Goal: Complete application form

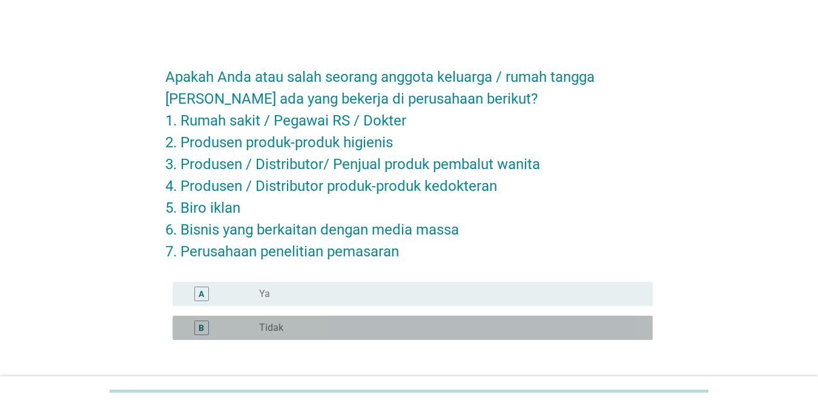
click at [269, 319] on div "B radio_button_unchecked Tidak" at bounding box center [413, 327] width 480 height 24
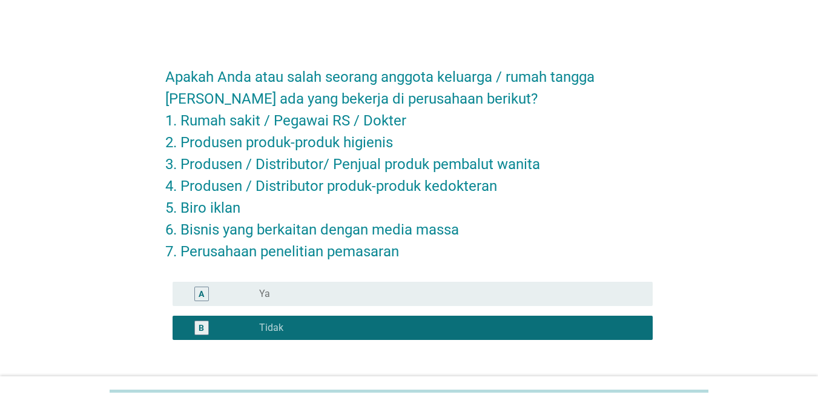
scroll to position [90, 0]
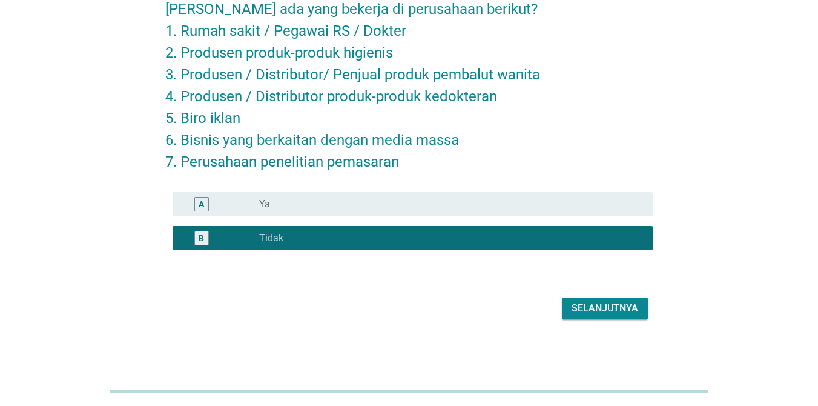
click at [612, 308] on div "Selanjutnya" at bounding box center [605, 308] width 67 height 15
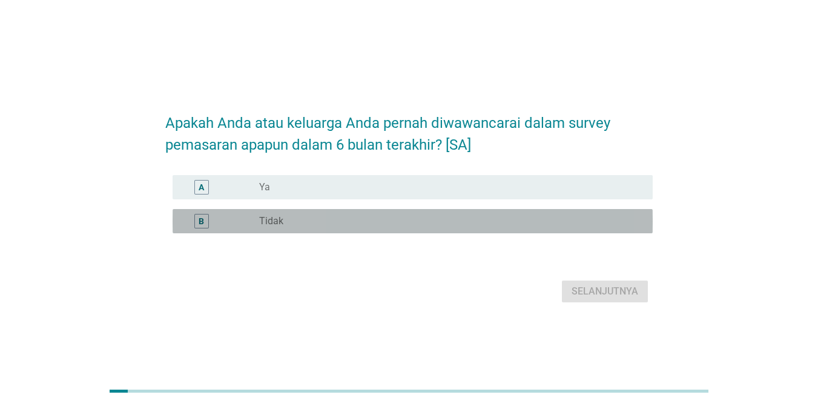
click at [259, 227] on label "Tidak" at bounding box center [271, 221] width 24 height 12
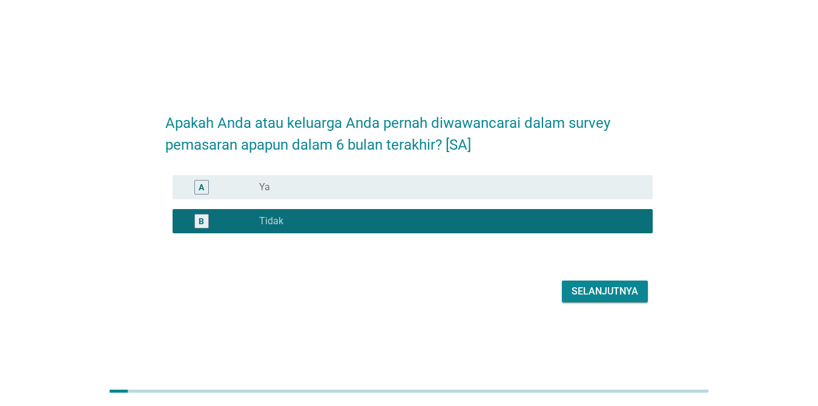
click at [586, 299] on div "Selanjutnya" at bounding box center [605, 291] width 67 height 15
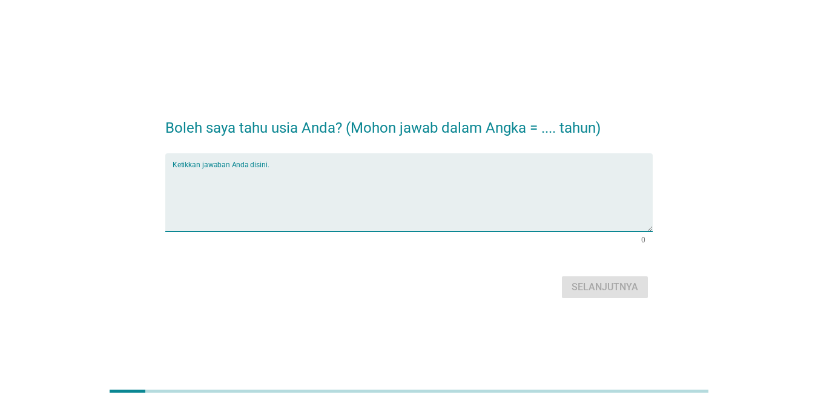
click at [242, 220] on textarea "Ketikkan jawaban Anda disini." at bounding box center [413, 200] width 480 height 64
type textarea "29"
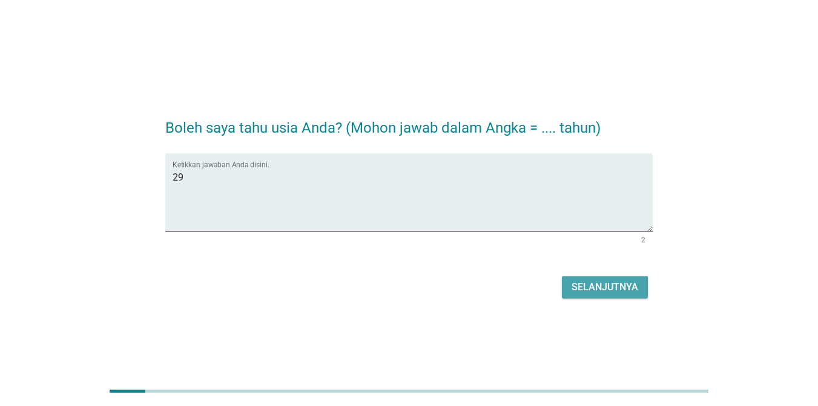
click at [589, 280] on div "Selanjutnya" at bounding box center [605, 287] width 67 height 15
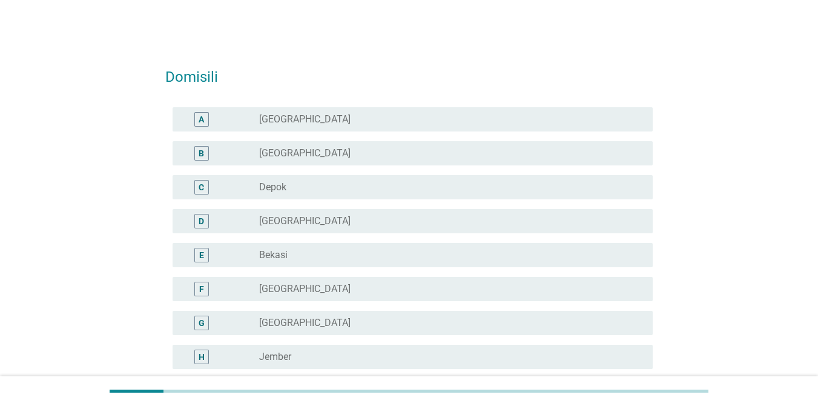
click at [268, 114] on label "[GEOGRAPHIC_DATA]" at bounding box center [304, 119] width 91 height 12
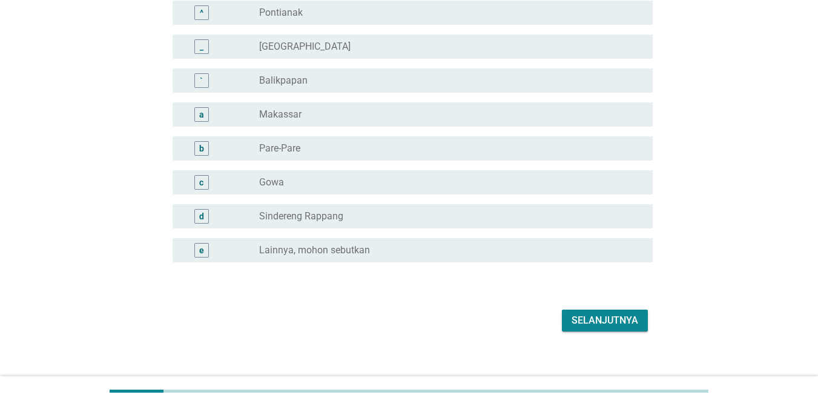
scroll to position [1102, 0]
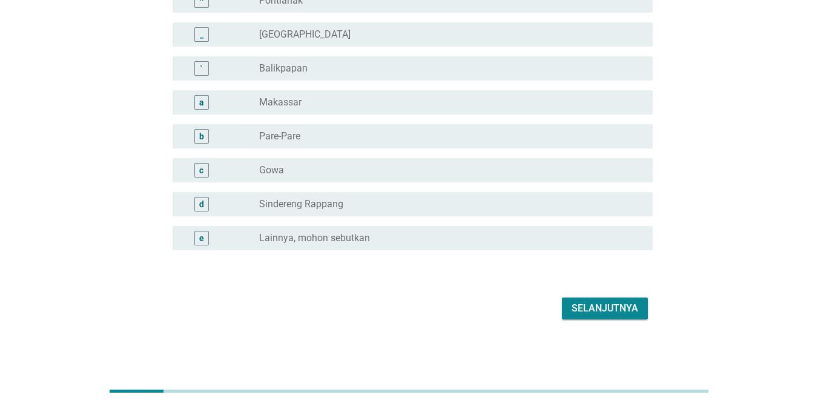
click at [589, 295] on div "Selanjutnya" at bounding box center [408, 308] width 487 height 29
click at [589, 308] on div "Selanjutnya" at bounding box center [605, 308] width 67 height 15
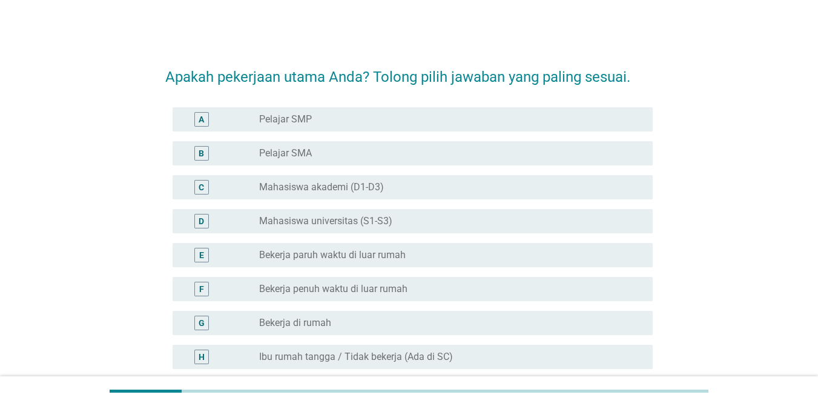
click at [315, 289] on label "Bekerja penuh waktu di luar rumah" at bounding box center [333, 289] width 148 height 12
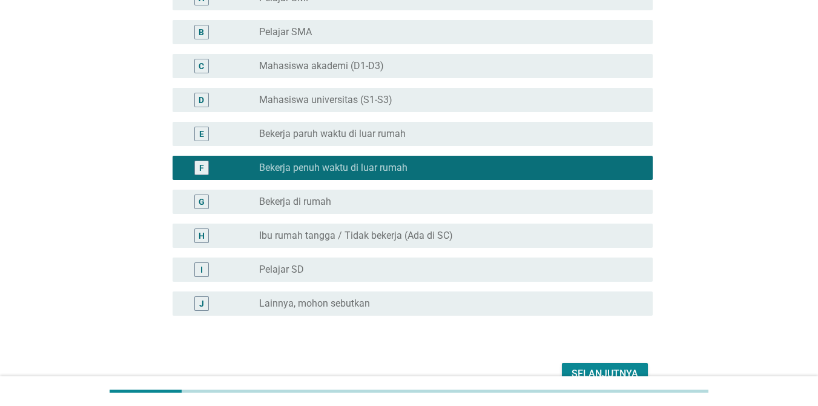
scroll to position [187, 0]
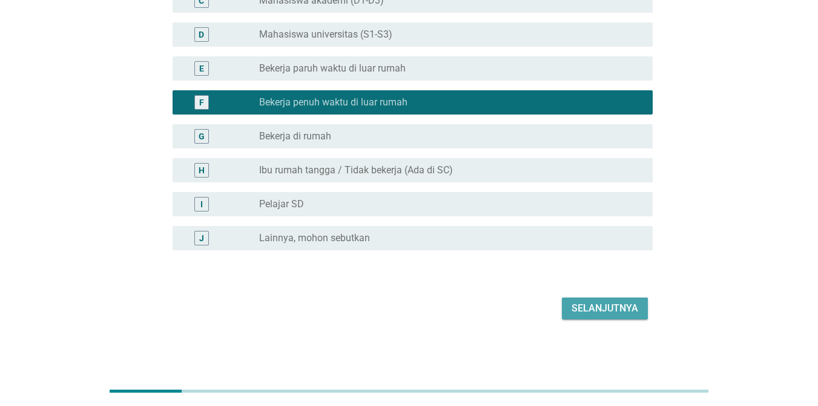
click at [584, 310] on div "Selanjutnya" at bounding box center [605, 308] width 67 height 15
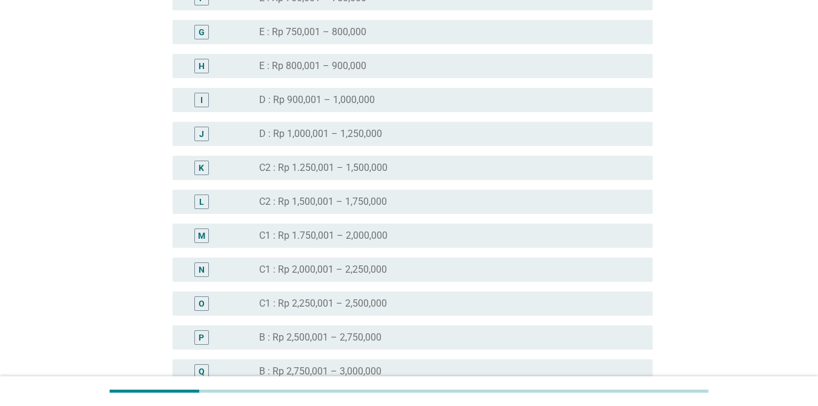
scroll to position [908, 0]
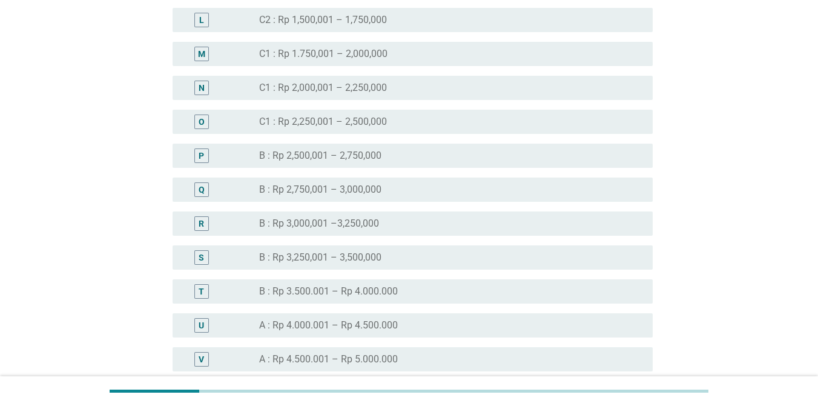
click at [332, 320] on label "A : Rp 4.000.001 – Rp 4.500.000" at bounding box center [328, 325] width 139 height 12
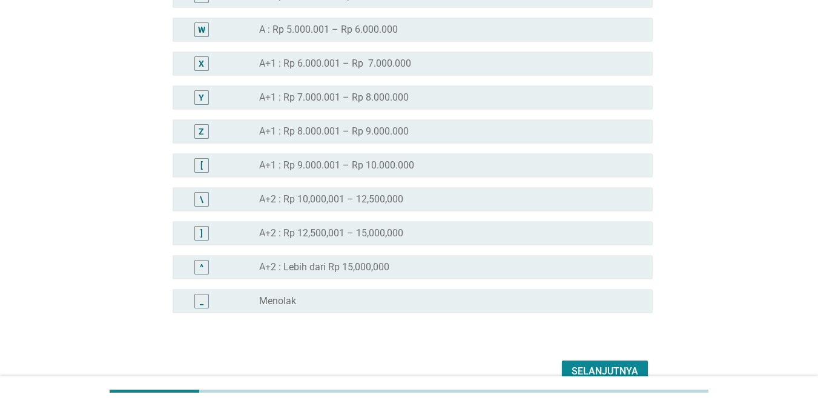
scroll to position [1332, 0]
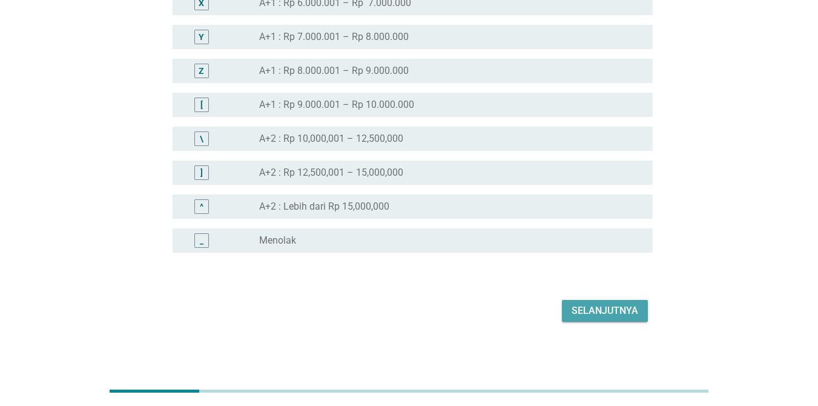
click at [604, 315] on div "Selanjutnya" at bounding box center [605, 310] width 67 height 15
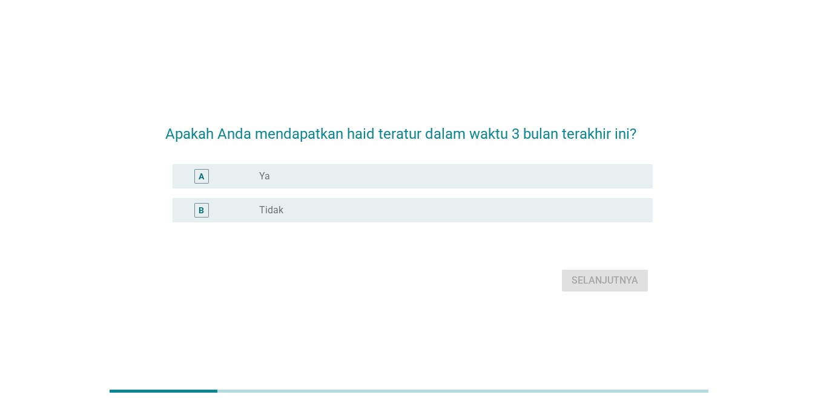
click at [279, 176] on div "radio_button_unchecked Ya" at bounding box center [446, 176] width 374 height 12
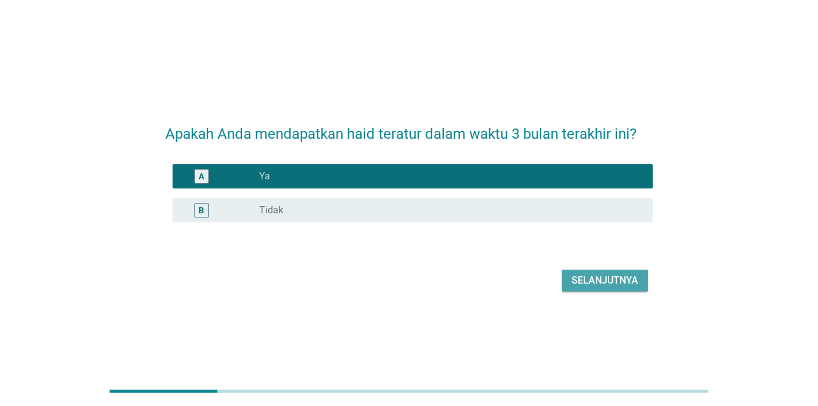
click at [588, 277] on div "Selanjutnya" at bounding box center [605, 280] width 67 height 15
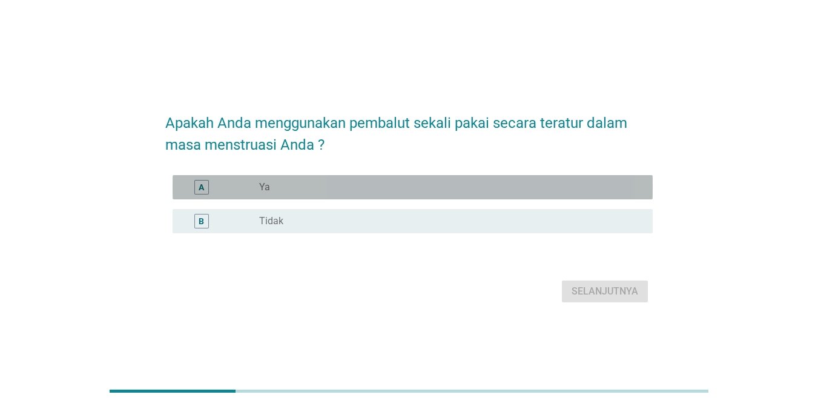
click at [279, 189] on div "radio_button_unchecked Ya" at bounding box center [446, 187] width 374 height 12
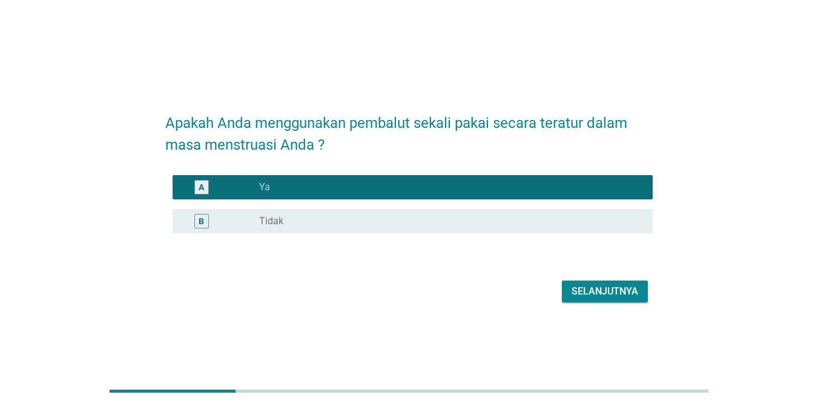
click at [588, 288] on div "Selanjutnya" at bounding box center [605, 291] width 67 height 15
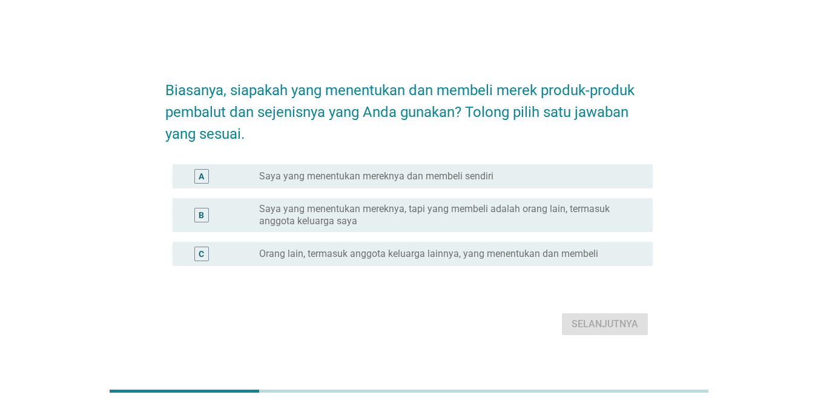
click at [309, 178] on label "Saya yang menentukan mereknya dan membeli sendiri" at bounding box center [376, 176] width 234 height 12
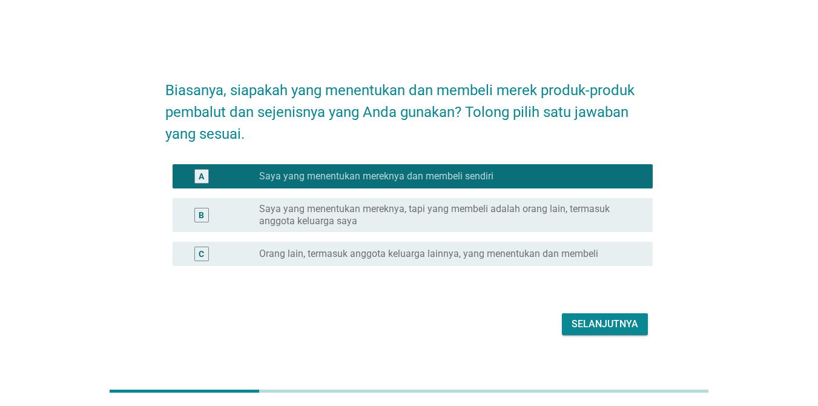
click at [598, 328] on div "Selanjutnya" at bounding box center [605, 324] width 67 height 15
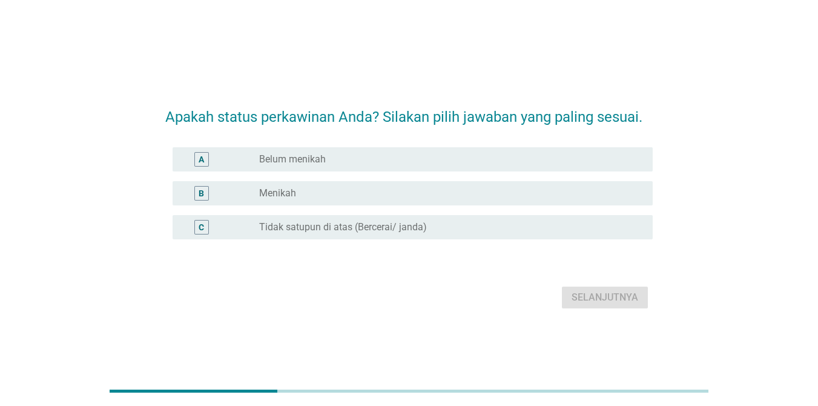
click at [283, 191] on label "Menikah" at bounding box center [277, 193] width 37 height 12
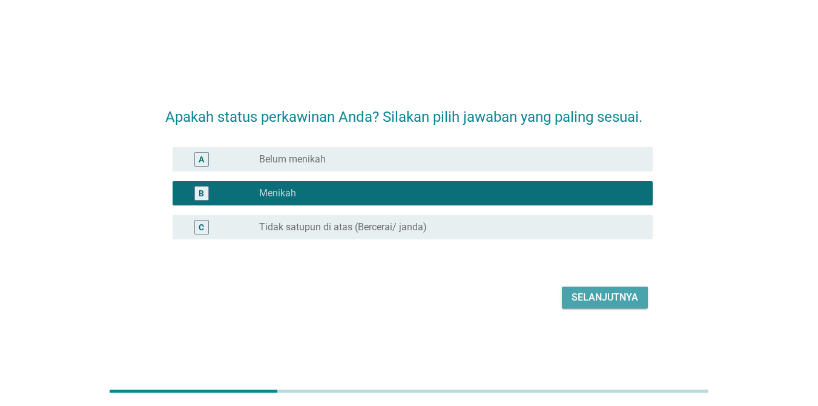
click at [618, 301] on div "Selanjutnya" at bounding box center [605, 297] width 67 height 15
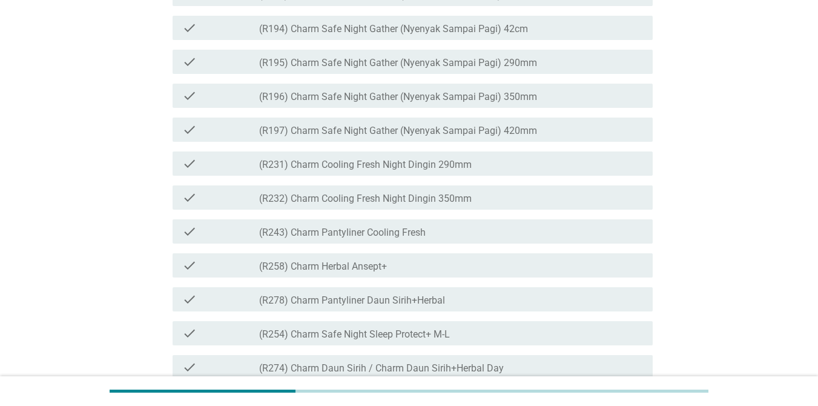
scroll to position [242, 0]
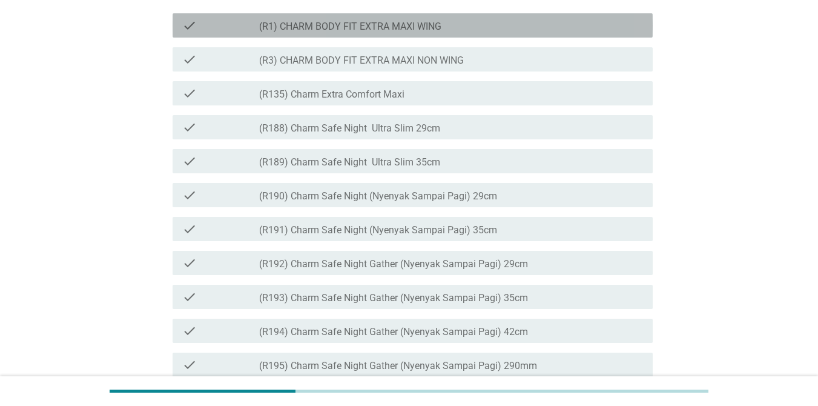
drag, startPoint x: 280, startPoint y: 67, endPoint x: 333, endPoint y: 68, distance: 52.7
click at [333, 33] on label "(R1) CHARM BODY FIT EXTRA MAXI WING" at bounding box center [350, 27] width 182 height 12
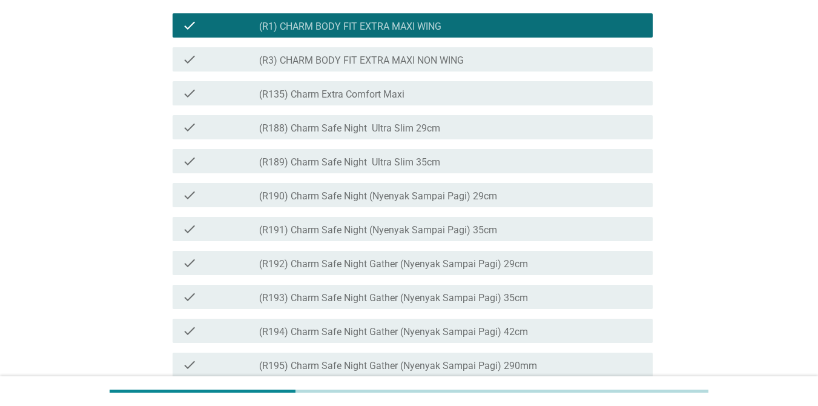
scroll to position [303, 0]
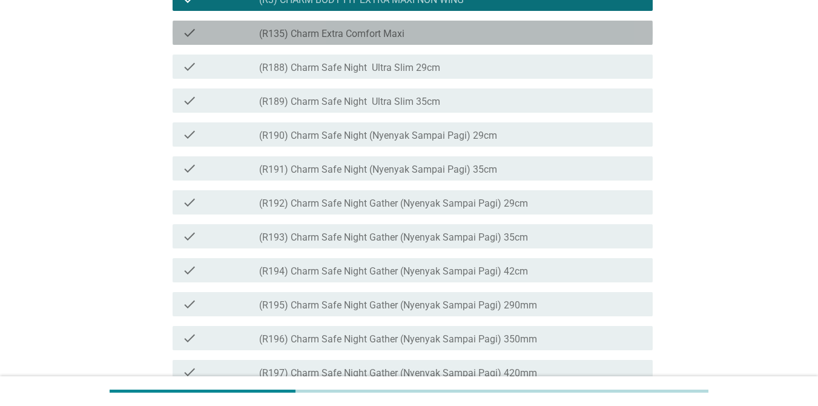
click at [320, 40] on label "(R135) Charm Extra Comfort Maxi" at bounding box center [331, 34] width 145 height 12
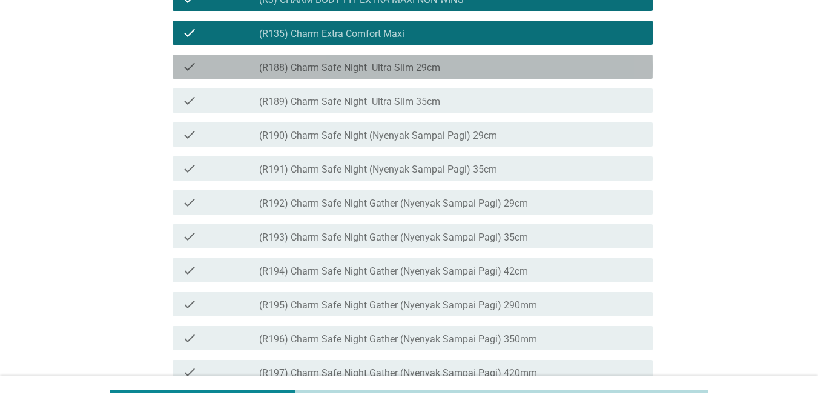
click at [322, 74] on label "(R188) Charm Safe Night Ultra Slim 29cm" at bounding box center [349, 68] width 181 height 12
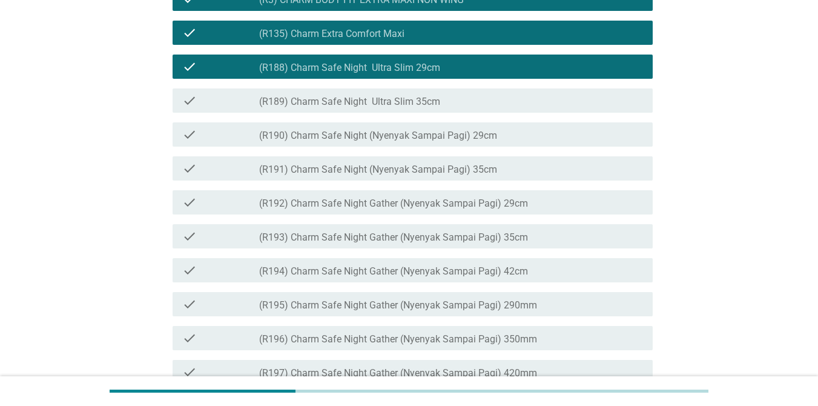
drag, startPoint x: 353, startPoint y: 152, endPoint x: 363, endPoint y: 151, distance: 10.3
click at [353, 113] on div "check check_box_outline_blank (R189) Charm Safe Night Ultra Slim 35cm" at bounding box center [413, 100] width 480 height 24
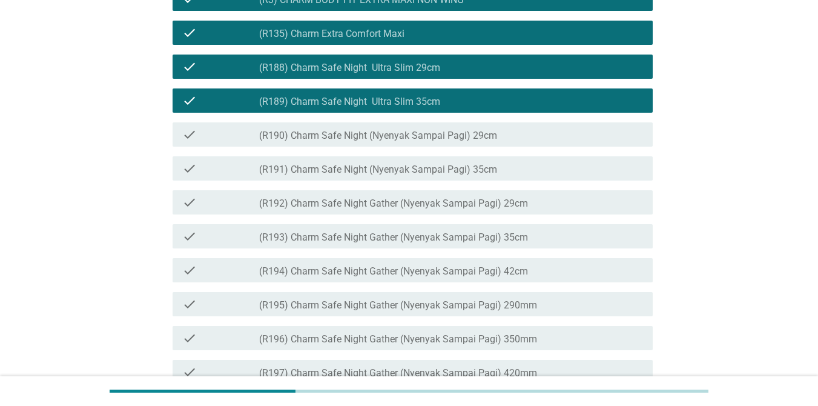
click at [357, 142] on label "(R190) Charm Safe Night (Nyenyak Sampai Pagi) 29cm" at bounding box center [378, 136] width 238 height 12
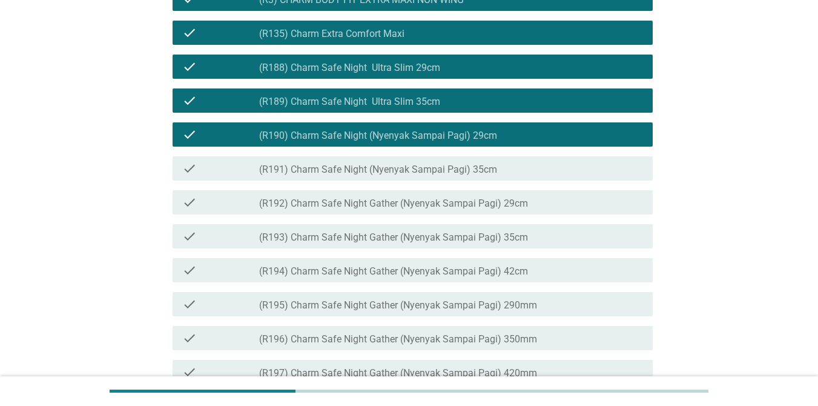
scroll to position [242, 0]
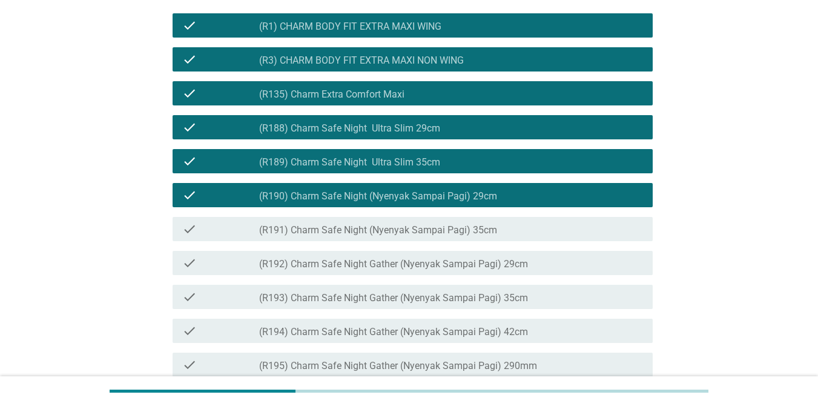
click at [387, 202] on label "(R190) Charm Safe Night (Nyenyak Sampai Pagi) 29cm" at bounding box center [378, 196] width 238 height 12
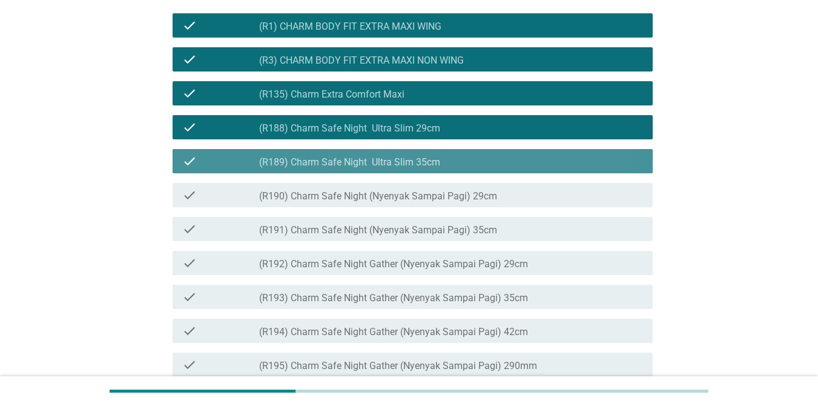
click at [378, 168] on div "check_box_outline_blank (R189) Charm Safe Night Ultra Slim 35cm" at bounding box center [451, 161] width 384 height 15
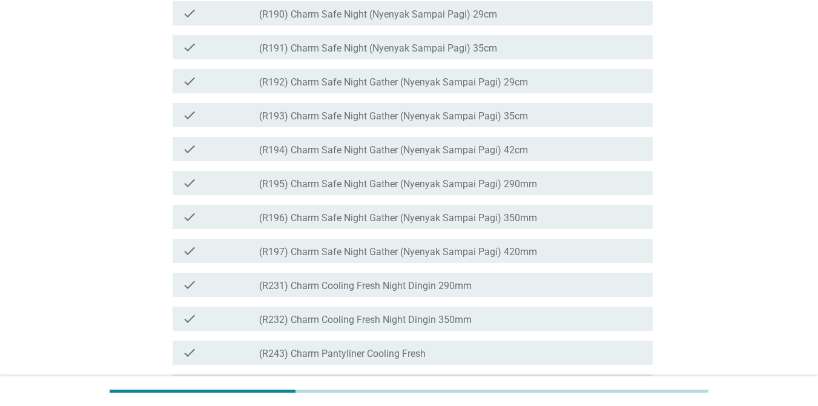
scroll to position [484, 0]
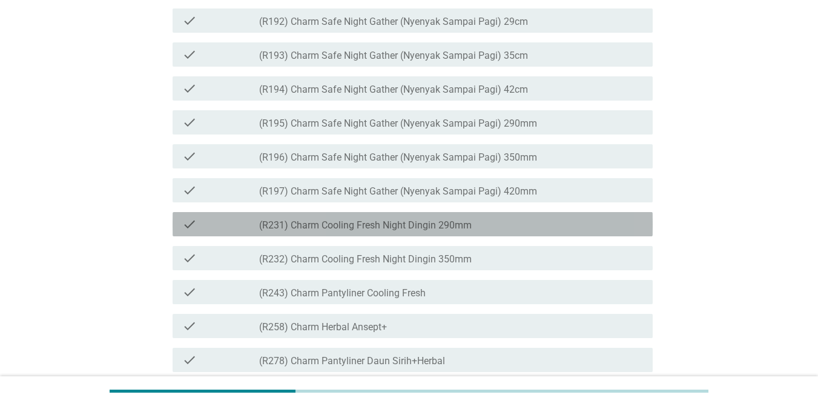
click at [377, 231] on div "check_box_outline_blank (R231) Charm Cooling Fresh Night Dingin 290mm" at bounding box center [451, 224] width 384 height 15
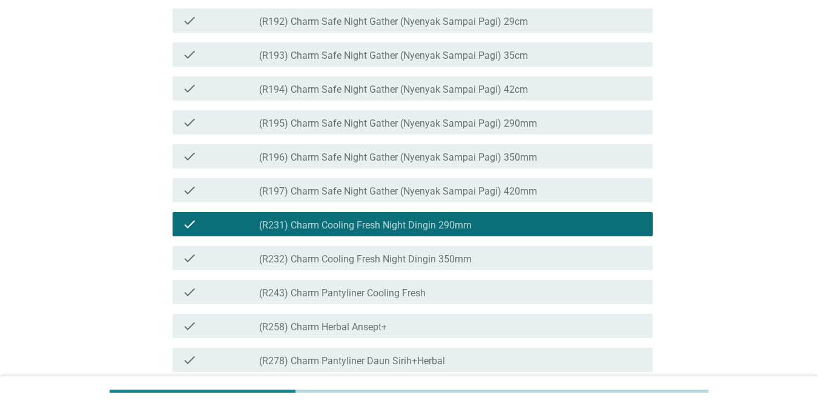
scroll to position [606, 0]
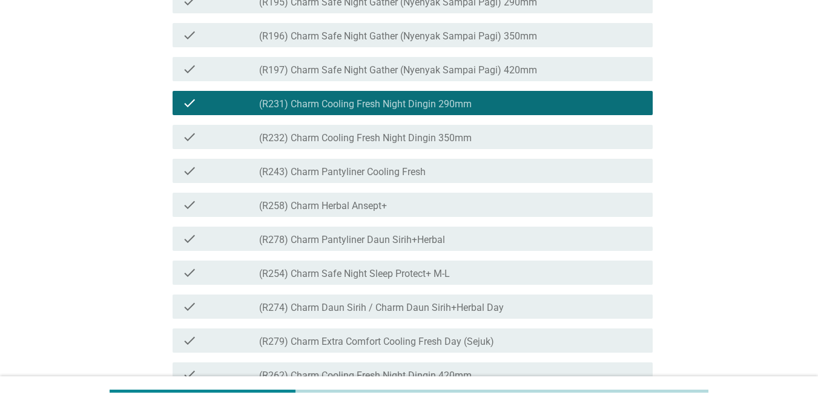
click at [386, 178] on label "(R243) Charm Pantyliner Cooling Fresh" at bounding box center [342, 172] width 167 height 12
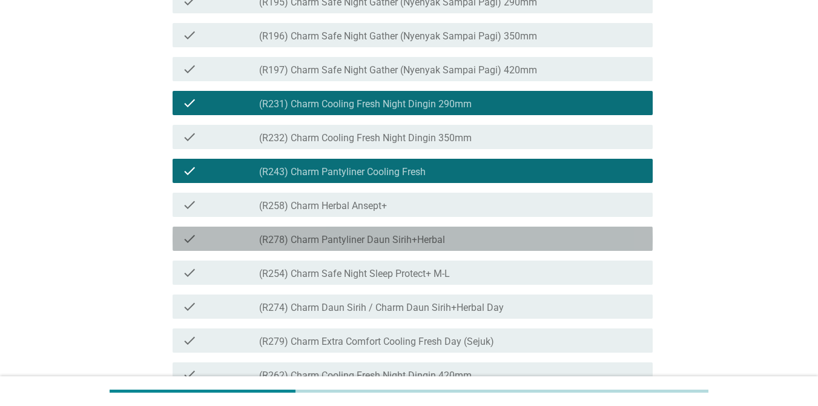
click at [382, 246] on label "(R278) Charm Pantyliner Daun Sirih+Herbal" at bounding box center [352, 240] width 186 height 12
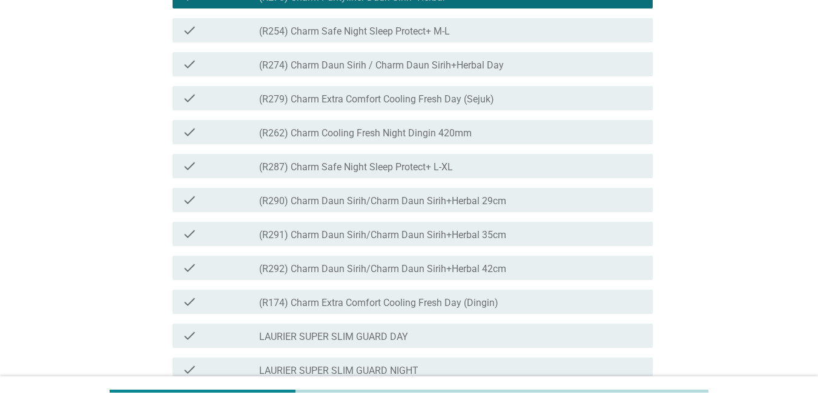
scroll to position [787, 0]
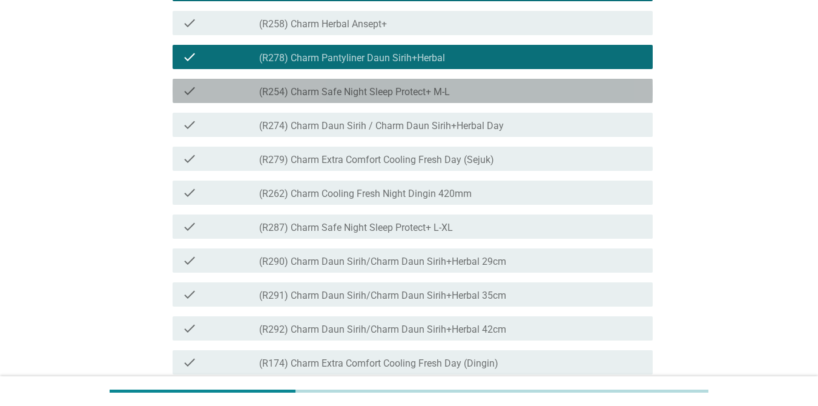
click at [340, 98] on label "(R254) Charm Safe Night Sleep Protect+ M-L" at bounding box center [354, 92] width 191 height 12
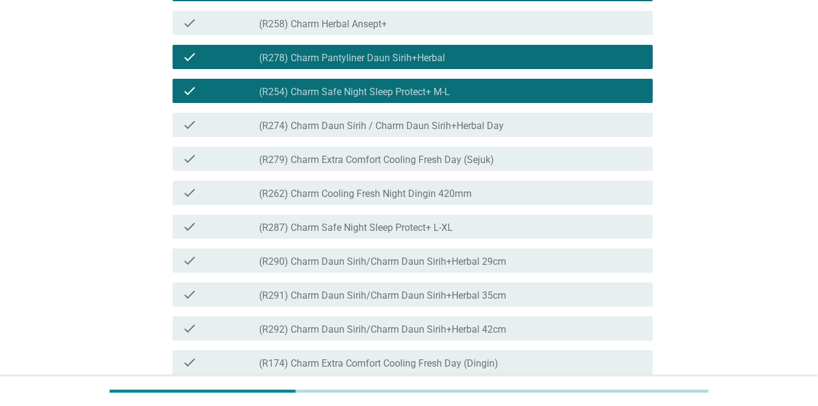
scroll to position [908, 0]
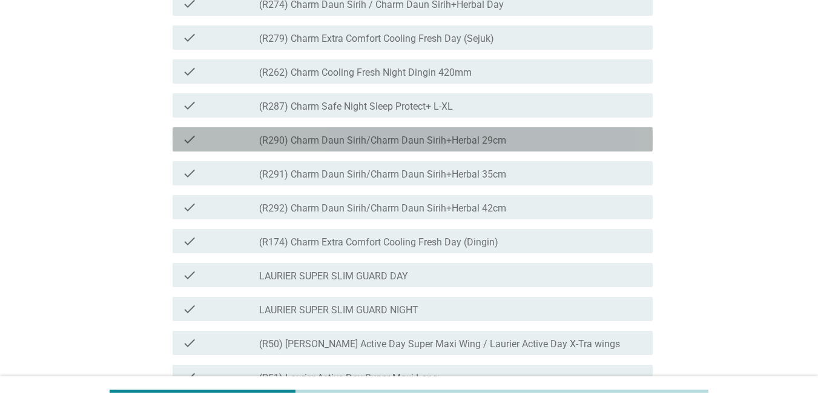
click at [353, 147] on label "(R290) Charm Daun Sirih/Charm Daun Sirih+Herbal 29cm" at bounding box center [382, 140] width 247 height 12
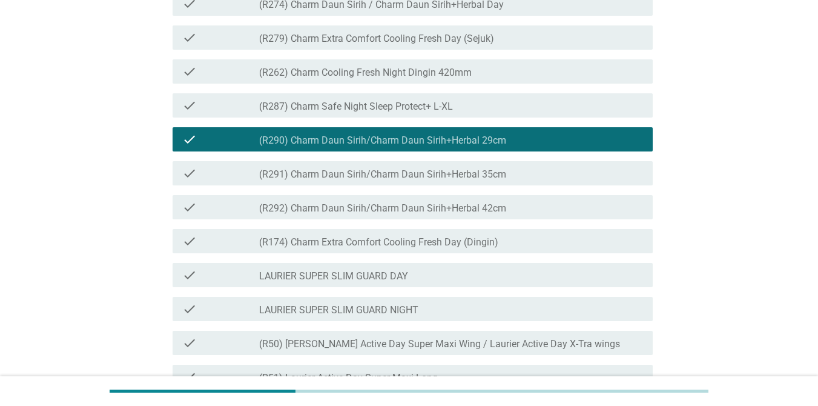
scroll to position [969, 0]
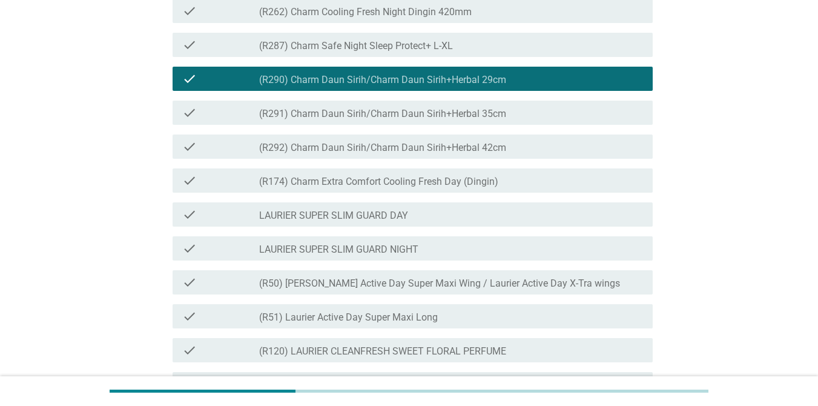
click at [385, 120] on label "(R291) Charm Daun Sirih/Charm Daun Sirih+Herbal 35cm" at bounding box center [382, 114] width 247 height 12
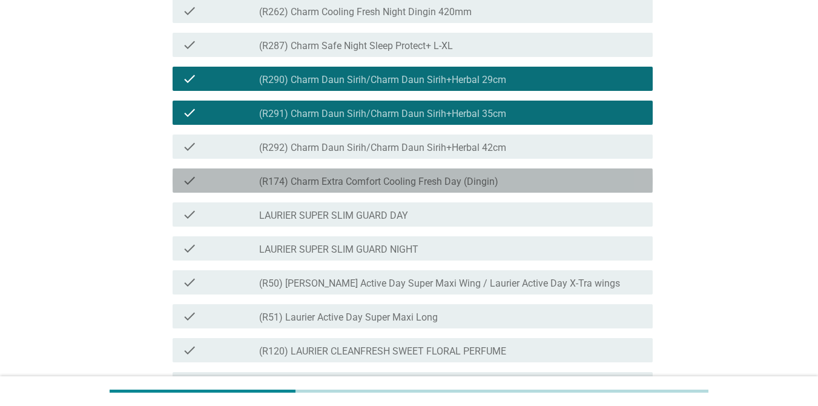
click at [395, 193] on div "check check_box_outline_blank (R174) Charm Extra Comfort Cooling Fresh Day (Din…" at bounding box center [413, 180] width 480 height 24
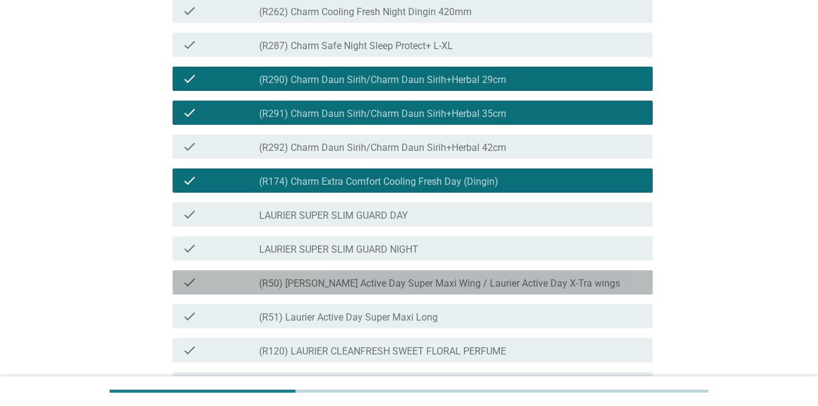
click at [351, 289] on label "(R50) [PERSON_NAME] Active Day Super Maxi Wing / Laurier Active Day X-Tra wings" at bounding box center [439, 283] width 361 height 12
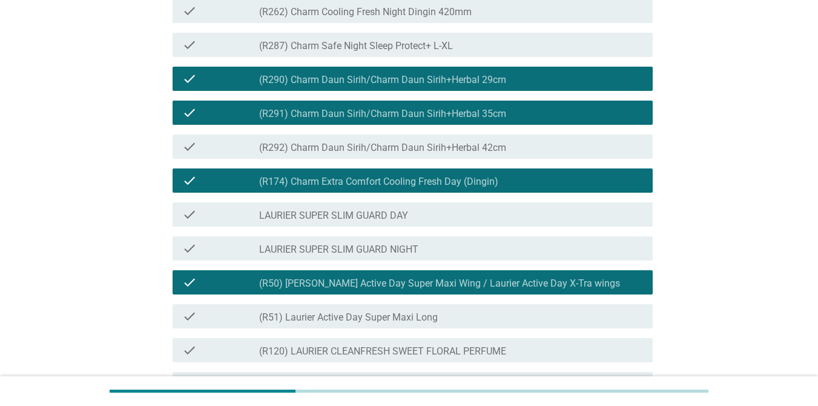
scroll to position [1151, 0]
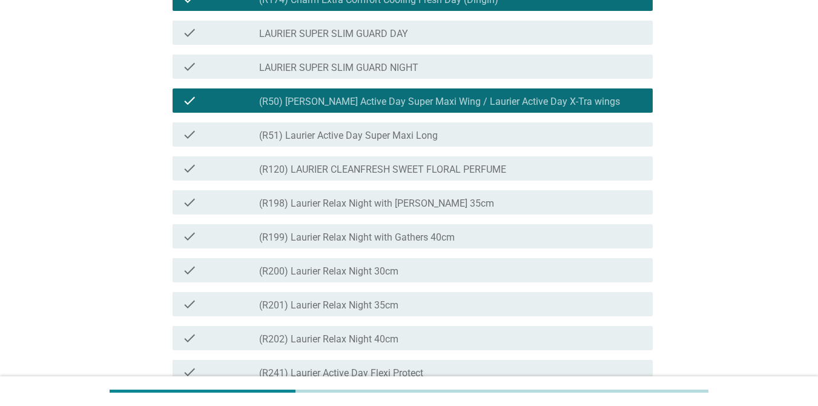
click at [360, 142] on label "(R51) Laurier Active Day Super Maxi Long" at bounding box center [348, 136] width 179 height 12
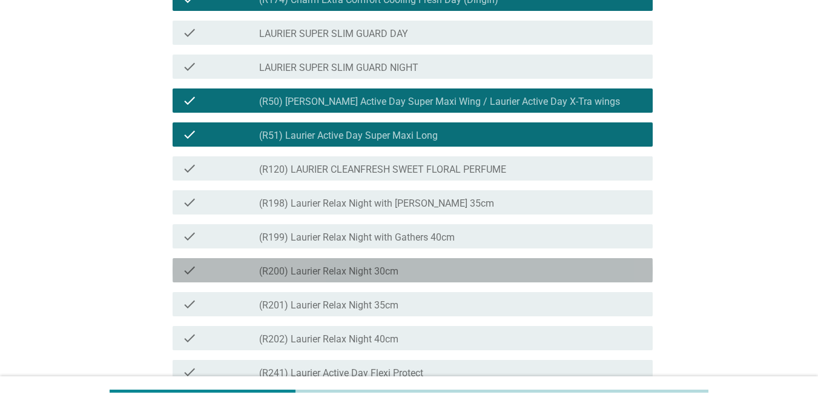
click at [389, 277] on div "check_box_outline_blank (R200) Laurier Relax Night 30cm" at bounding box center [451, 270] width 384 height 15
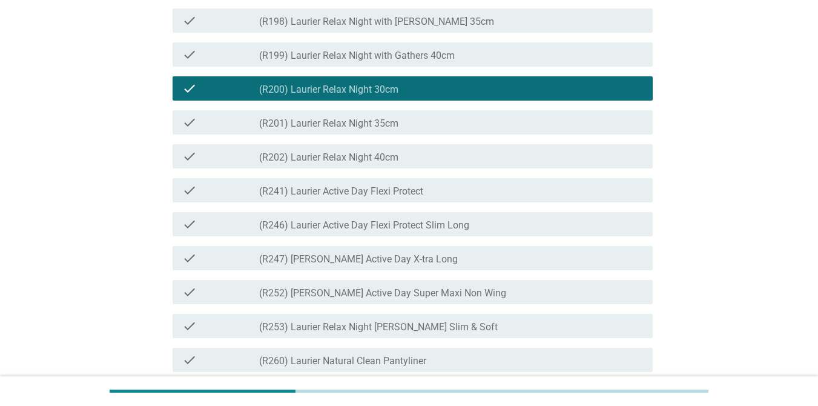
scroll to position [1393, 0]
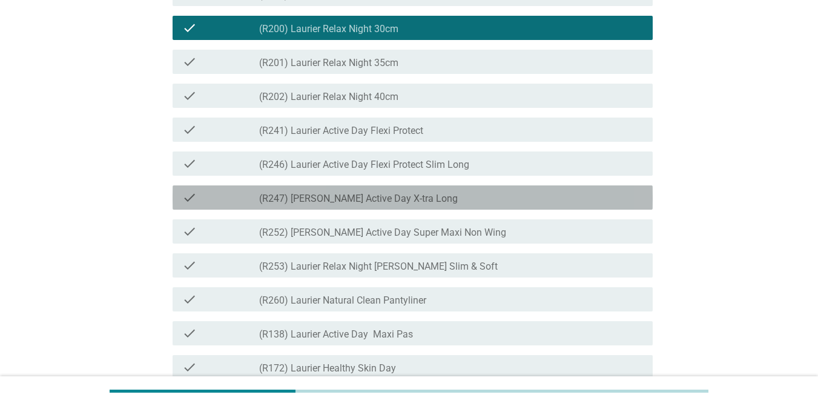
click at [363, 205] on label "(R247) [PERSON_NAME] Active Day X-tra Long" at bounding box center [358, 199] width 199 height 12
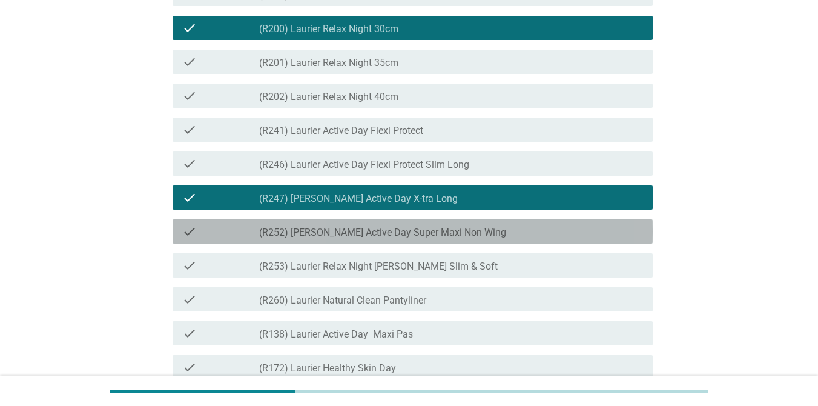
click at [371, 239] on label "(R252) [PERSON_NAME] Active Day Super Maxi Non Wing" at bounding box center [382, 232] width 247 height 12
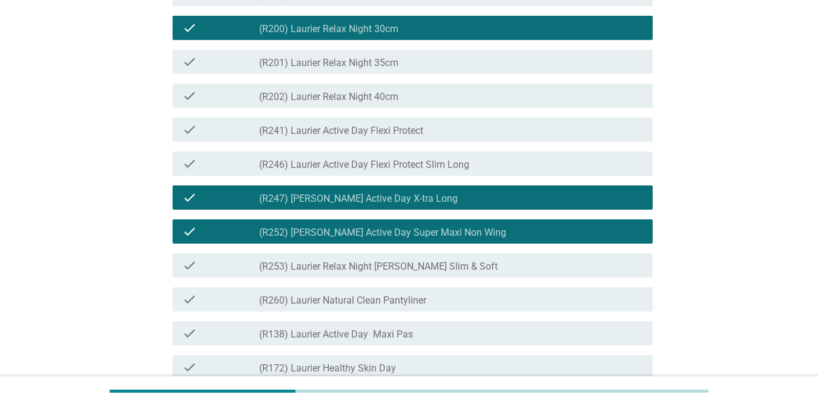
scroll to position [1574, 0]
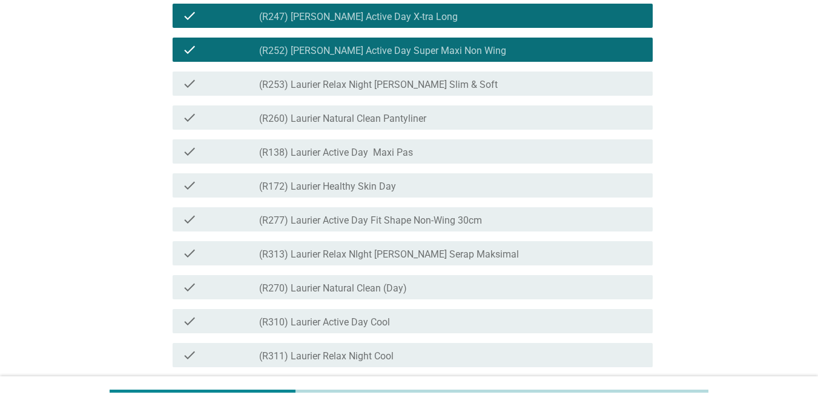
click at [362, 91] on label "(R253) Laurier Relax Night [PERSON_NAME] Slim & Soft" at bounding box center [378, 85] width 239 height 12
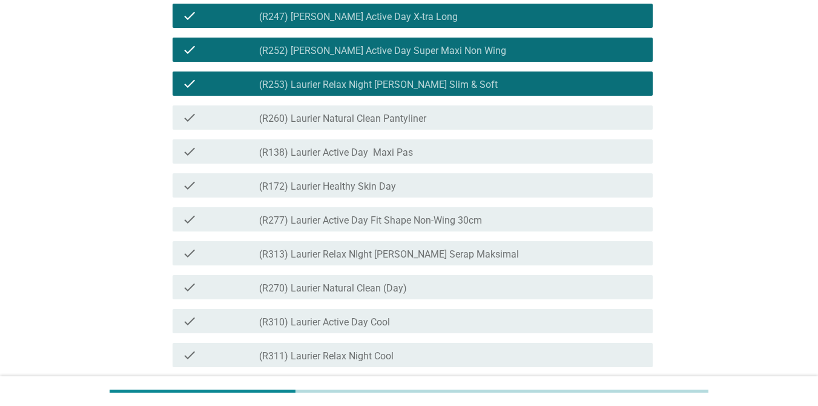
scroll to position [1635, 0]
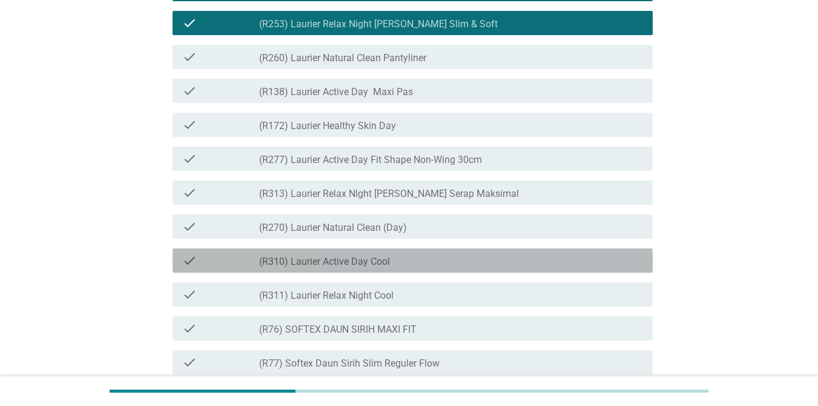
click at [383, 268] on label "(R310) Laurier Active Day Cool" at bounding box center [324, 262] width 131 height 12
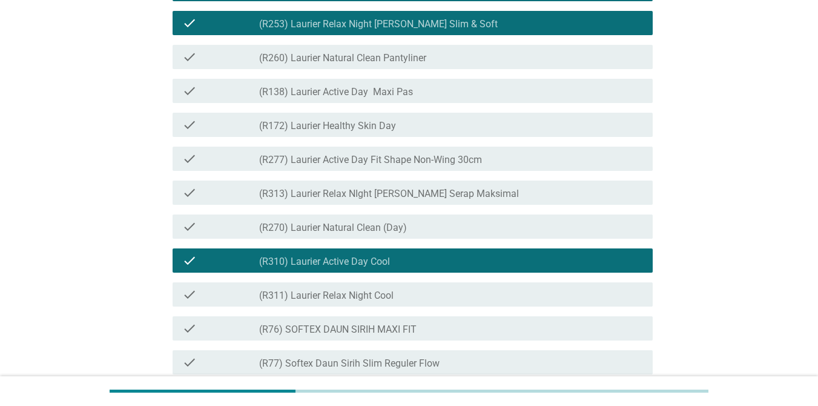
click at [389, 302] on label "(R311) Laurier Relax Night Cool" at bounding box center [326, 295] width 134 height 12
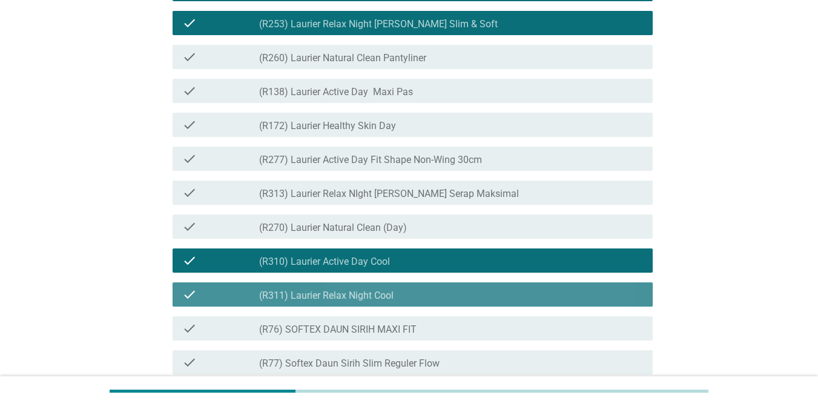
scroll to position [1877, 0]
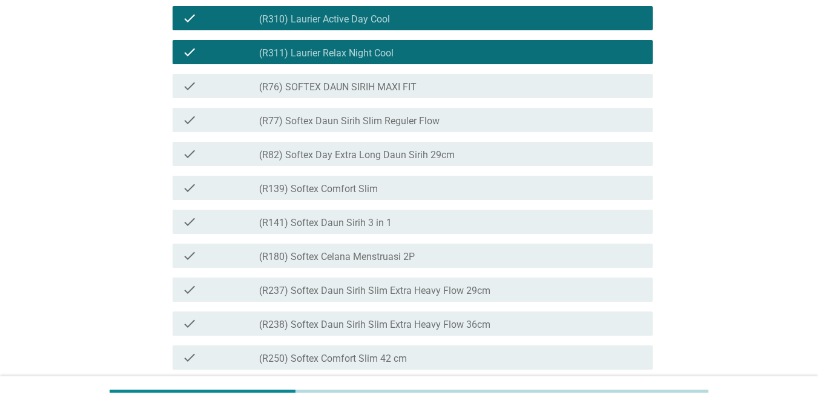
click at [349, 195] on label "(R139) Softex Comfort Slim" at bounding box center [318, 189] width 119 height 12
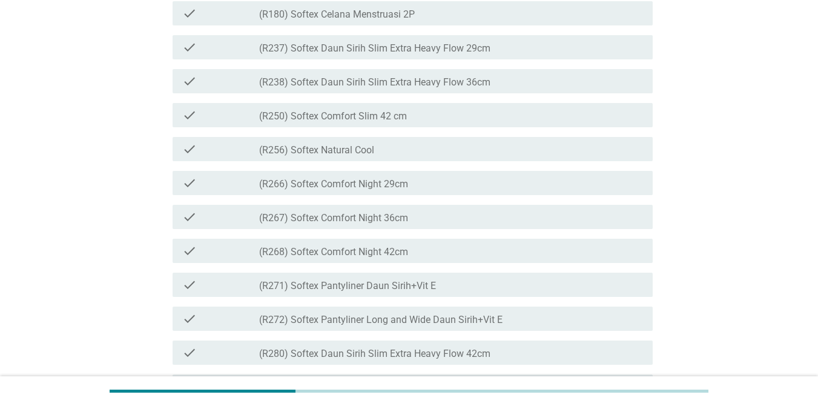
scroll to position [2362, 0]
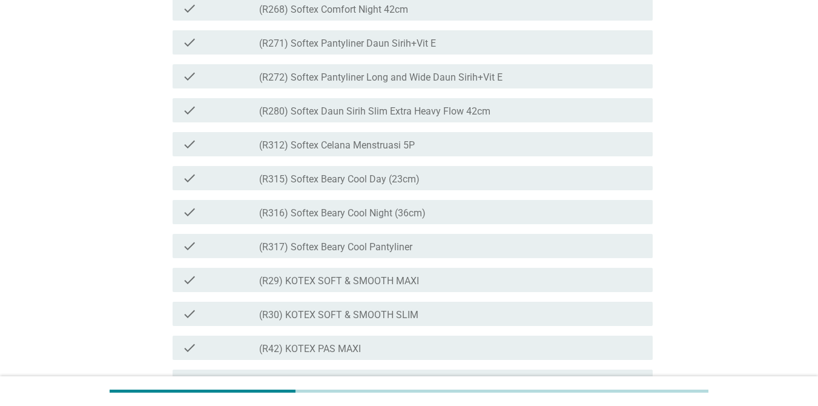
click at [331, 151] on label "(R312) Softex Celana Menstruasi 5P" at bounding box center [337, 145] width 156 height 12
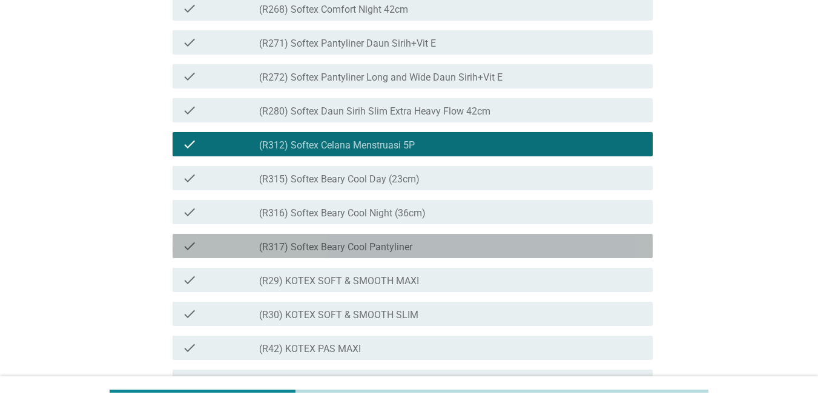
click at [346, 253] on label "(R317) Softex Beary Cool Pantyliner" at bounding box center [335, 247] width 153 height 12
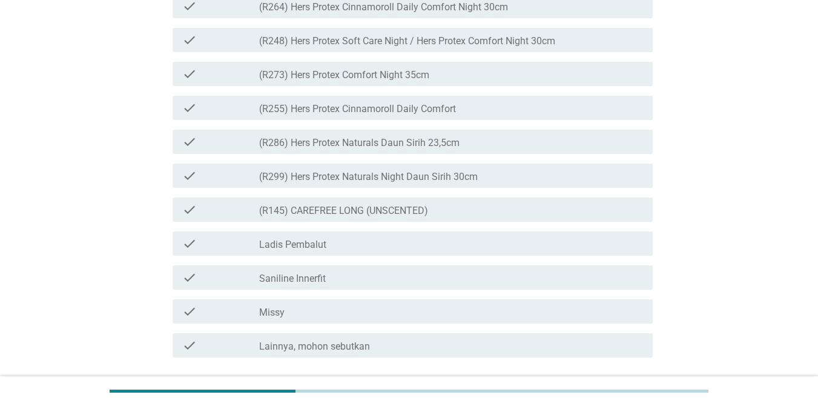
scroll to position [3043, 0]
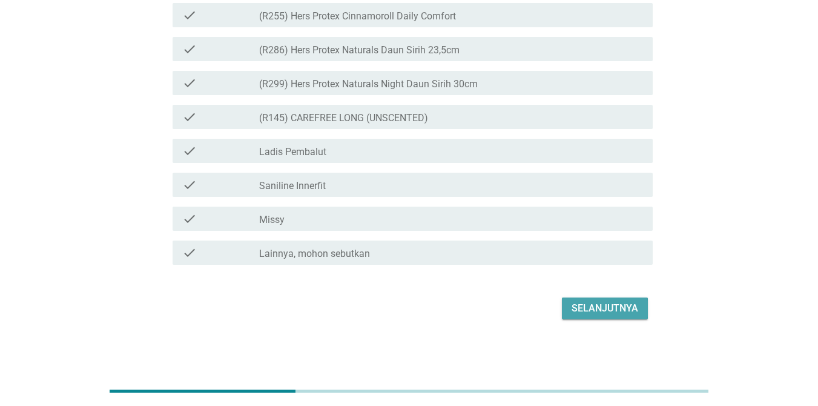
click at [598, 305] on div "Selanjutnya" at bounding box center [605, 308] width 67 height 15
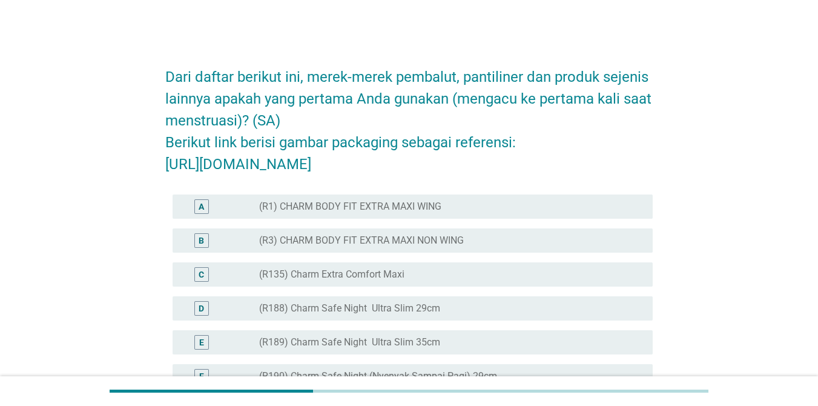
scroll to position [61, 0]
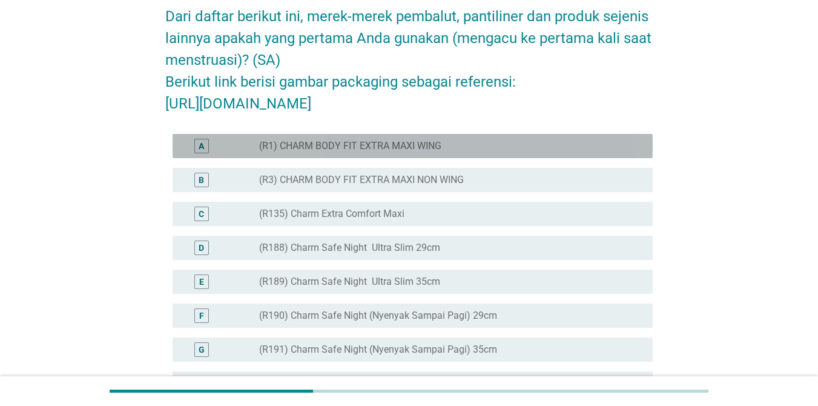
click at [408, 152] on label "(R1) CHARM BODY FIT EXTRA MAXI WING" at bounding box center [350, 146] width 182 height 12
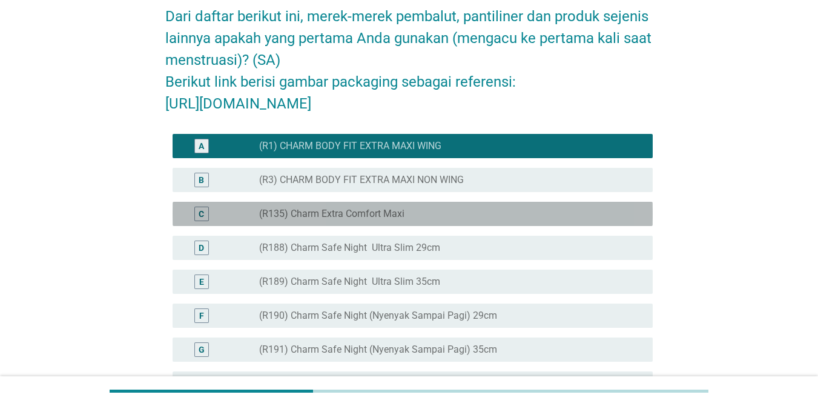
click at [363, 220] on label "(R135) Charm Extra Comfort Maxi" at bounding box center [331, 214] width 145 height 12
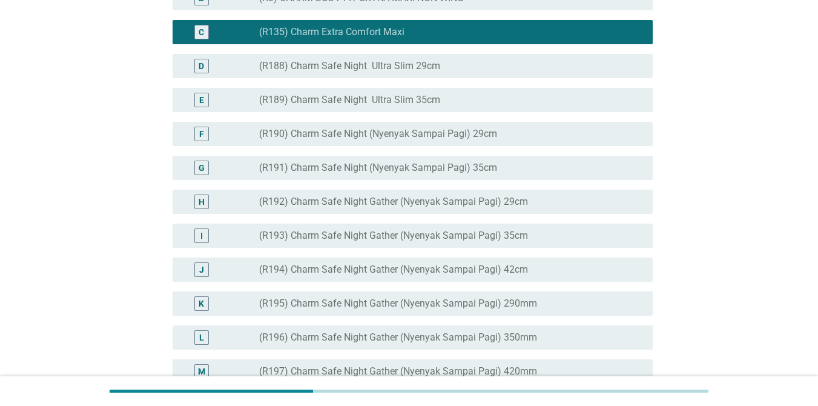
scroll to position [0, 0]
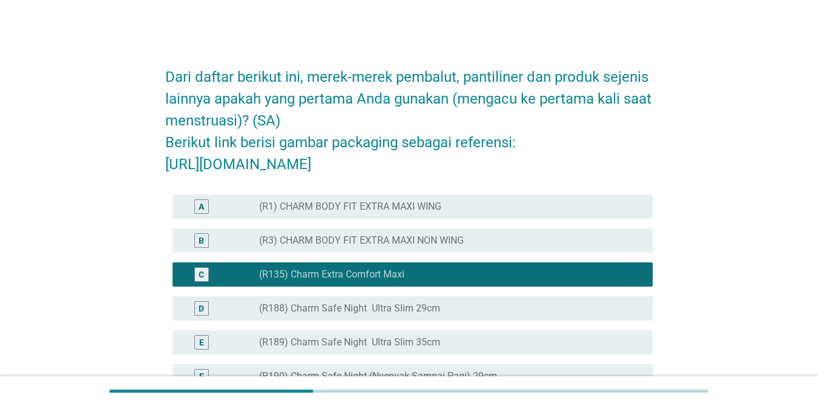
click at [367, 213] on label "(R1) CHARM BODY FIT EXTRA MAXI WING" at bounding box center [350, 206] width 182 height 12
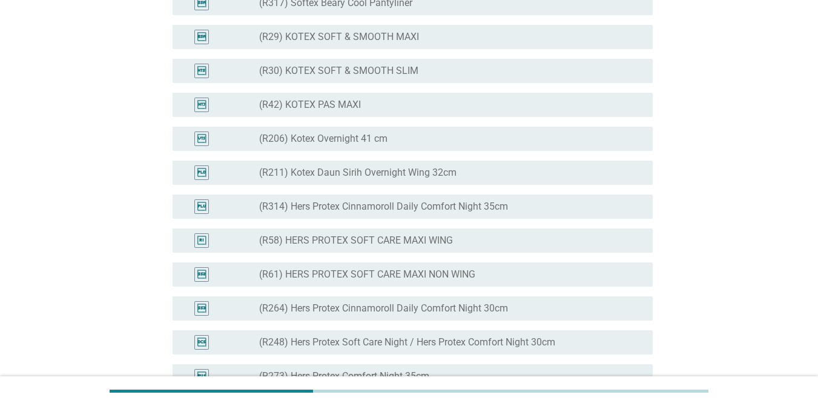
scroll to position [2967, 0]
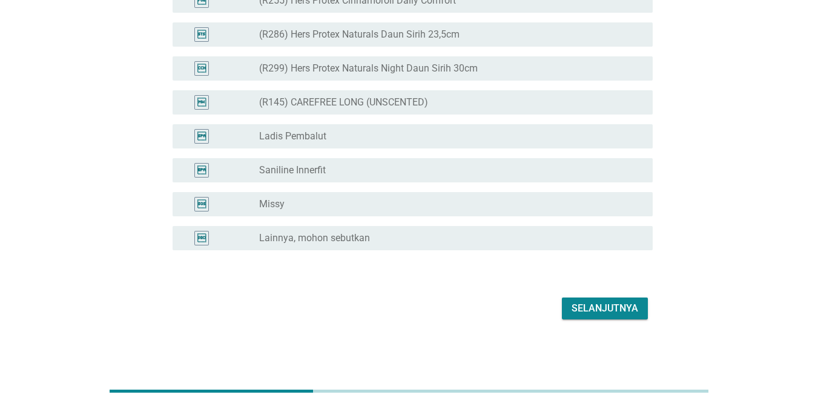
click at [587, 315] on div "Selanjutnya" at bounding box center [605, 308] width 67 height 15
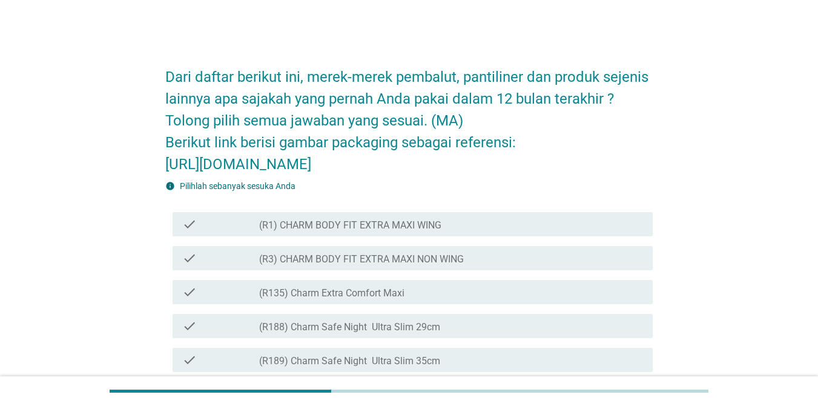
scroll to position [121, 0]
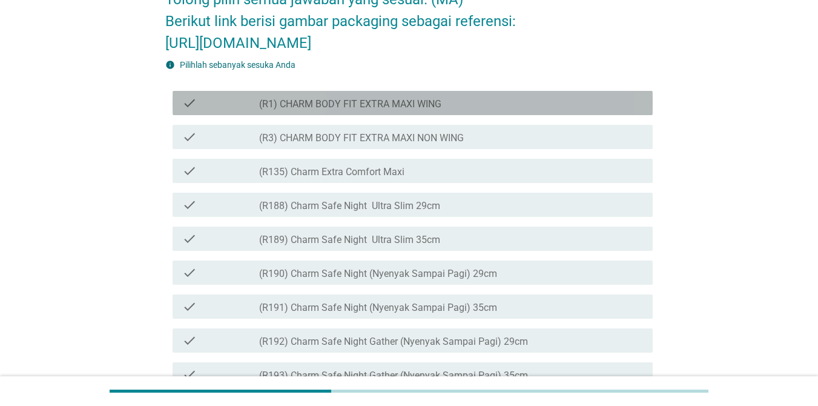
click at [343, 110] on label "(R1) CHARM BODY FIT EXTRA MAXI WING" at bounding box center [350, 104] width 182 height 12
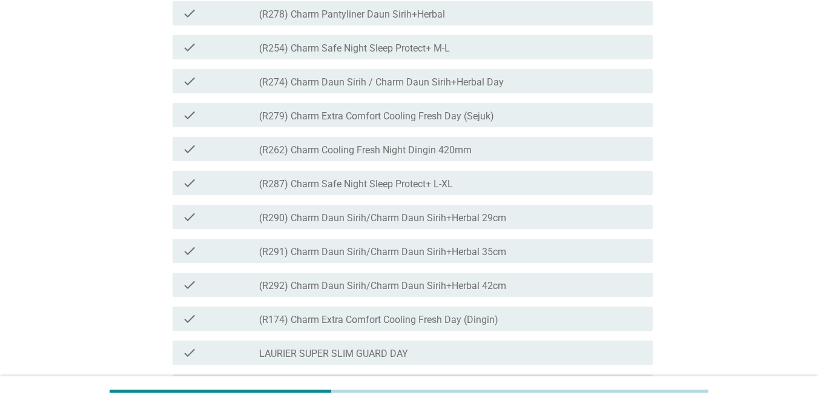
scroll to position [908, 0]
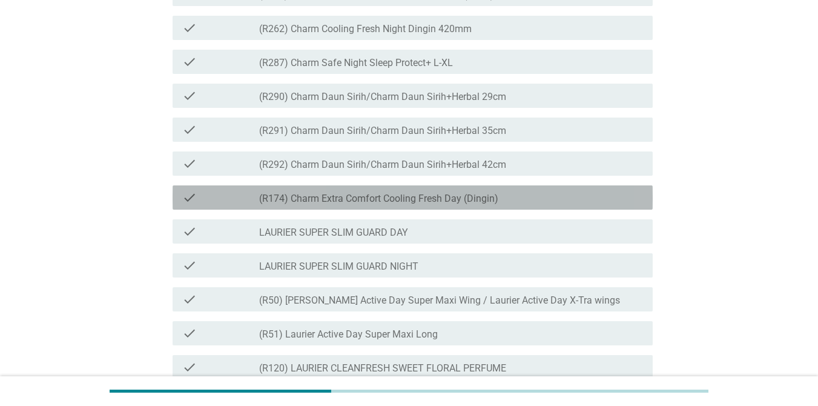
click at [367, 205] on label "(R174) Charm Extra Comfort Cooling Fresh Day (Dingin)" at bounding box center [378, 199] width 239 height 12
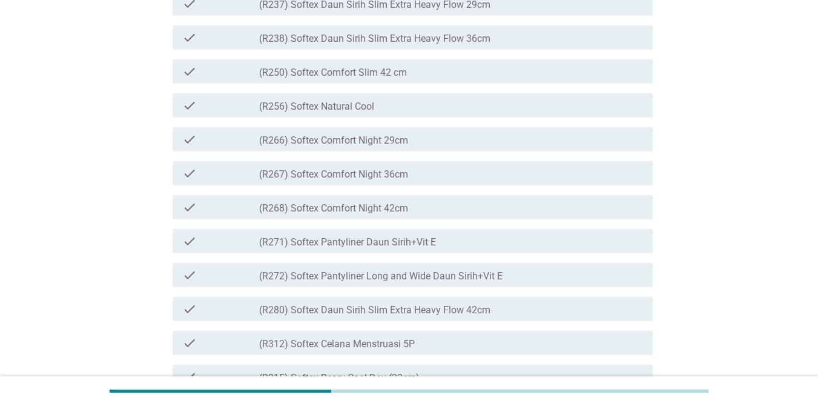
scroll to position [2180, 0]
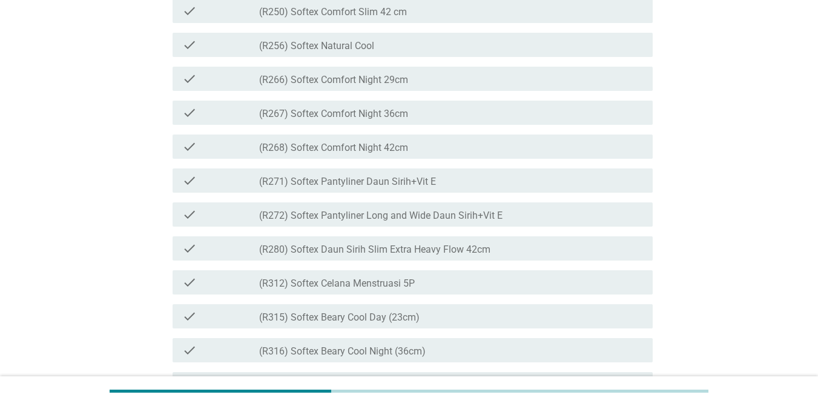
click at [377, 188] on label "(R271) Softex Pantyliner Daun Sirih+Vit E" at bounding box center [347, 182] width 177 height 12
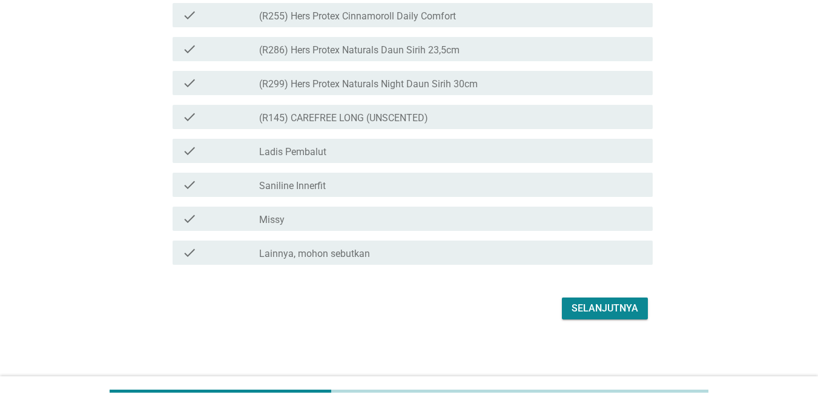
scroll to position [2999, 0]
click at [598, 306] on div "Selanjutnya" at bounding box center [605, 308] width 67 height 15
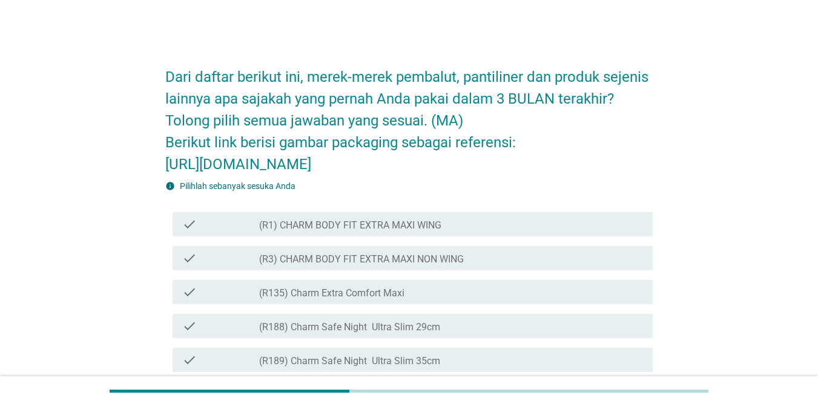
scroll to position [121, 0]
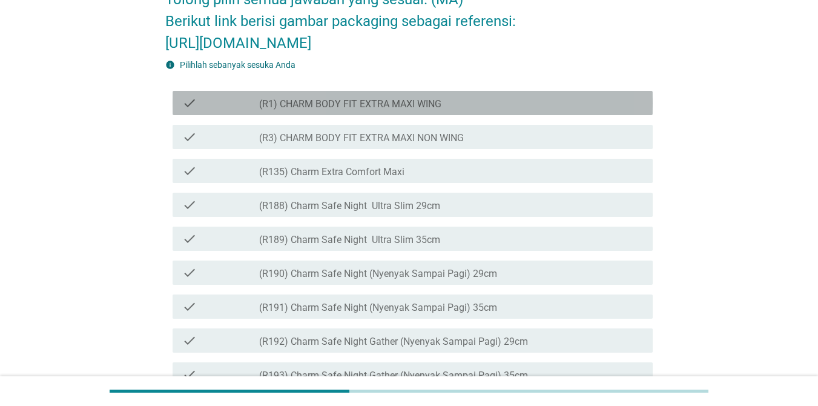
click at [404, 110] on label "(R1) CHARM BODY FIT EXTRA MAXI WING" at bounding box center [350, 104] width 182 height 12
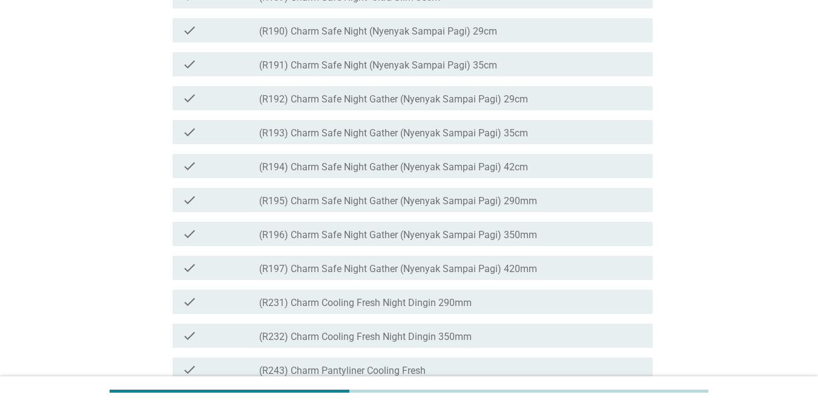
scroll to position [424, 0]
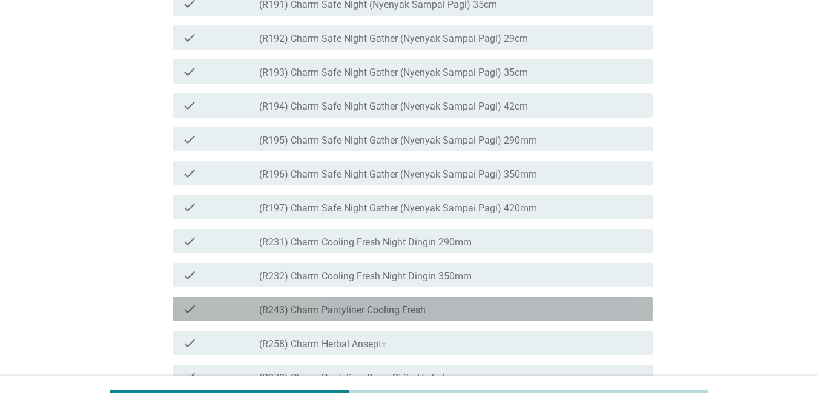
click at [369, 316] on label "(R243) Charm Pantyliner Cooling Fresh" at bounding box center [342, 310] width 167 height 12
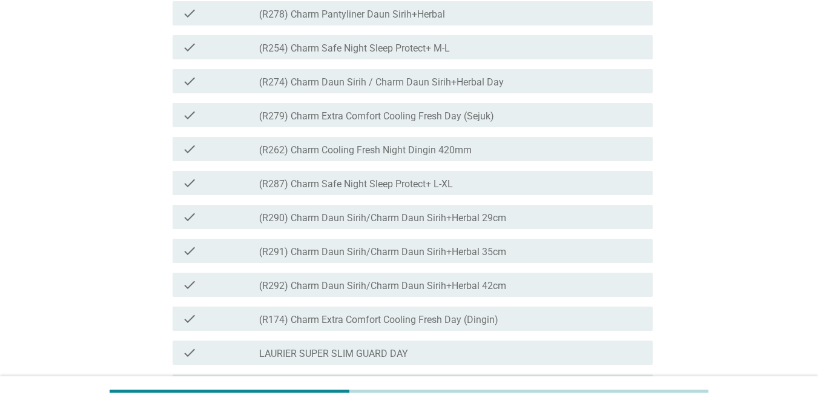
scroll to position [666, 0]
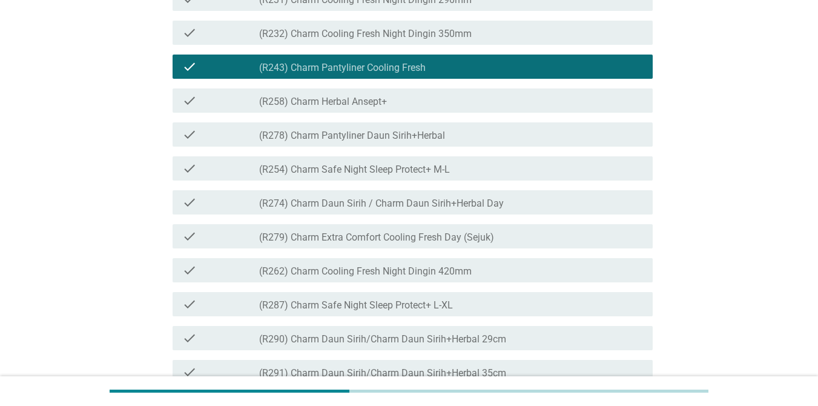
click at [375, 142] on label "(R278) Charm Pantyliner Daun Sirih+Herbal" at bounding box center [352, 136] width 186 height 12
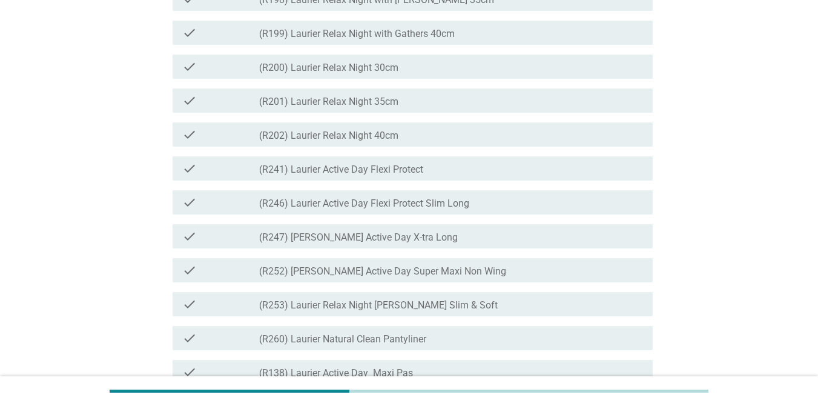
scroll to position [1316, 0]
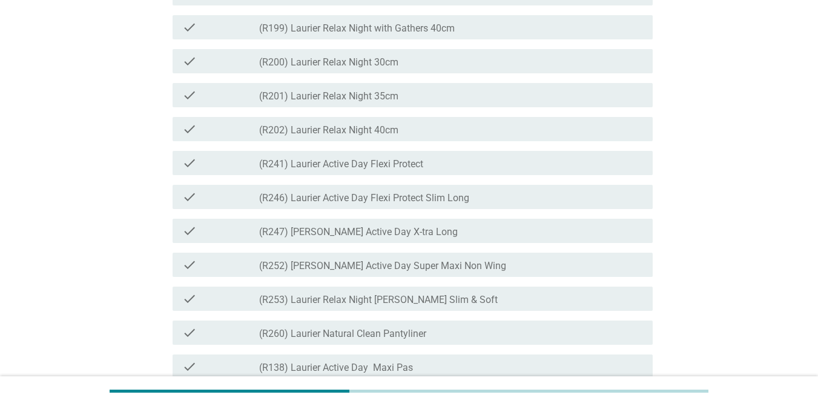
click at [404, 170] on label "(R241) Laurier Active Day Flexi Protect" at bounding box center [341, 164] width 164 height 12
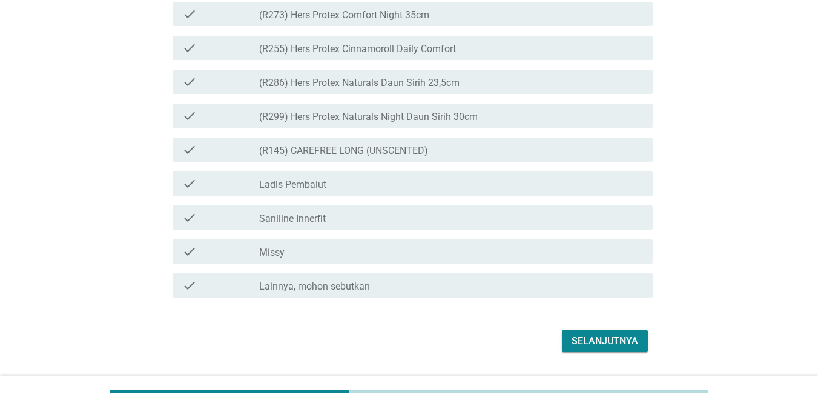
scroll to position [2999, 0]
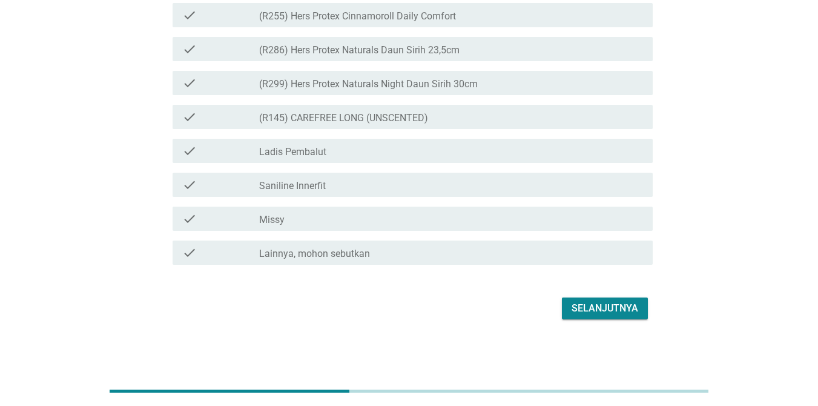
click at [595, 305] on div "Selanjutnya" at bounding box center [605, 308] width 67 height 15
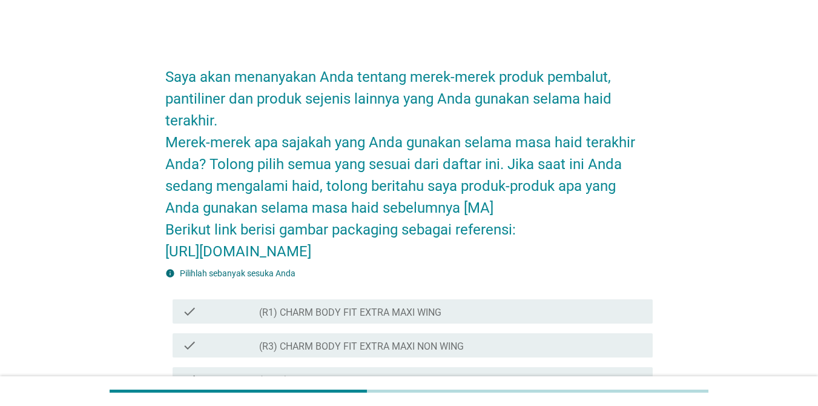
scroll to position [242, 0]
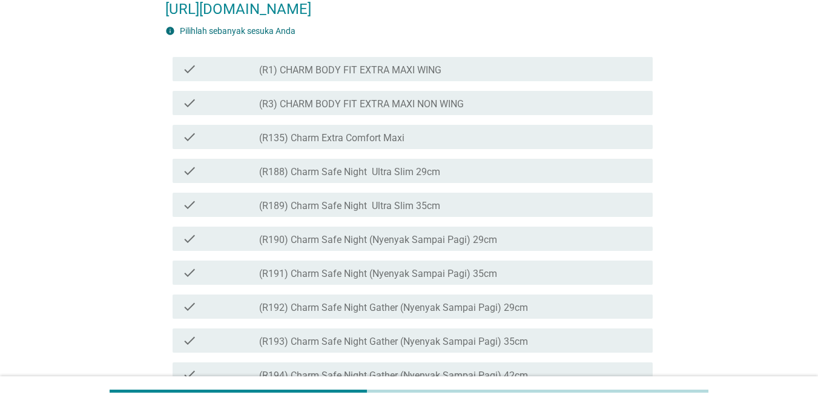
click at [342, 76] on label "(R1) CHARM BODY FIT EXTRA MAXI WING" at bounding box center [350, 70] width 182 height 12
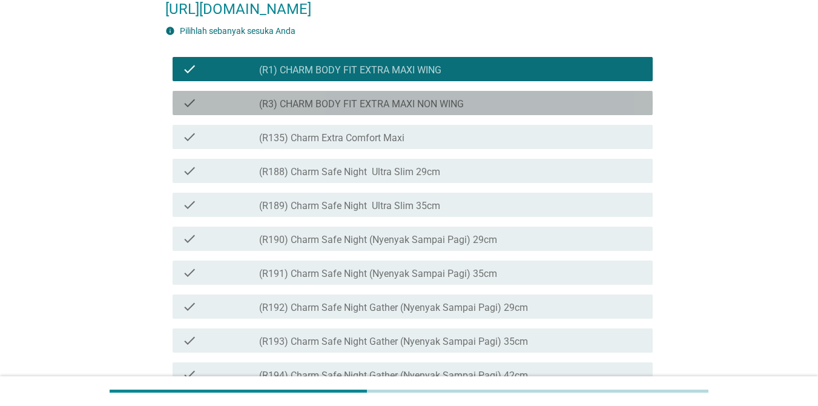
click at [342, 110] on label "(R3) CHARM BODY FIT EXTRA MAXI NON WING" at bounding box center [361, 104] width 205 height 12
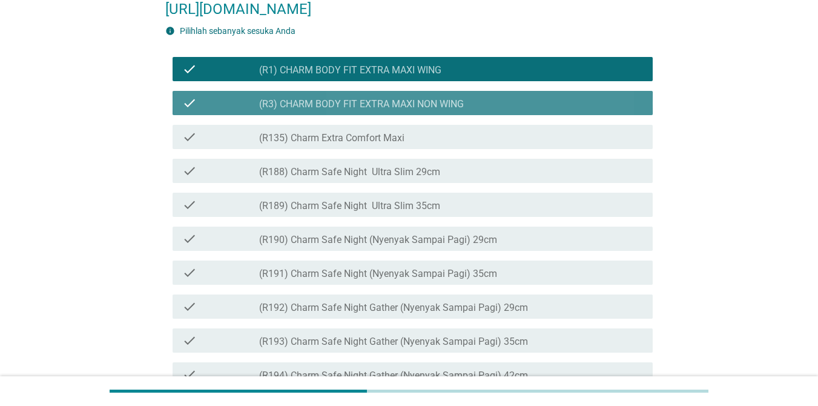
click at [342, 110] on label "(R3) CHARM BODY FIT EXTRA MAXI NON WING" at bounding box center [361, 104] width 205 height 12
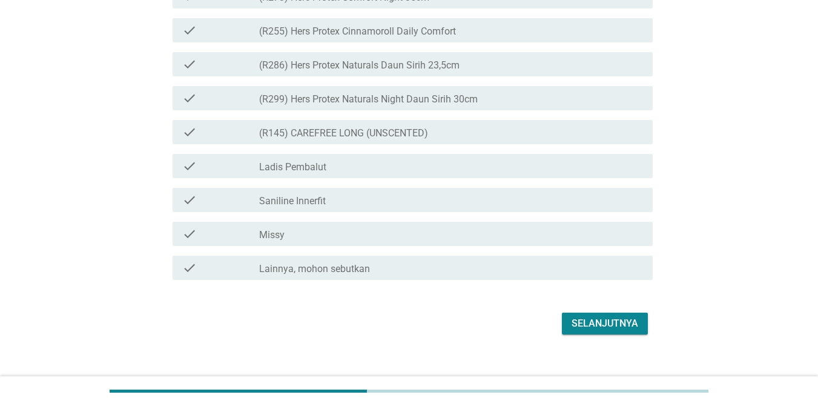
scroll to position [3087, 0]
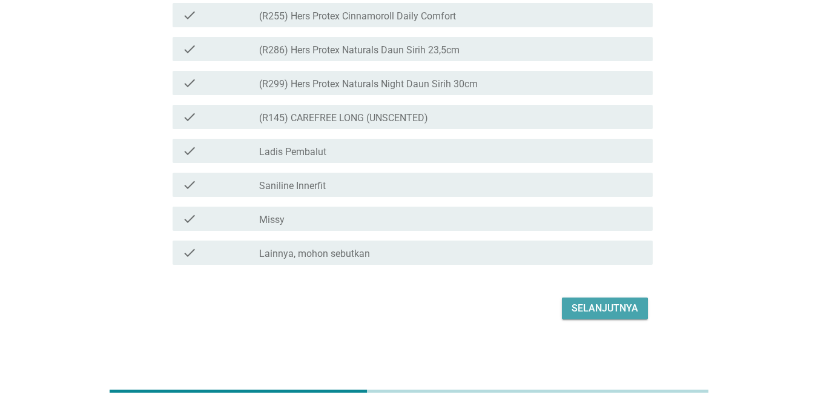
click at [624, 308] on div "Selanjutnya" at bounding box center [605, 308] width 67 height 15
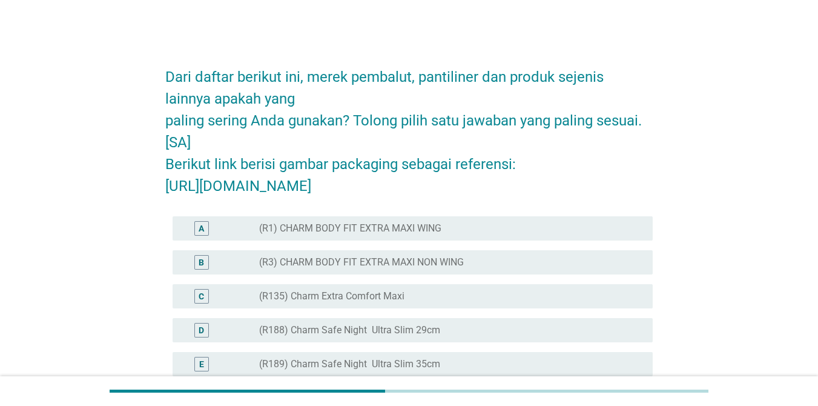
scroll to position [121, 0]
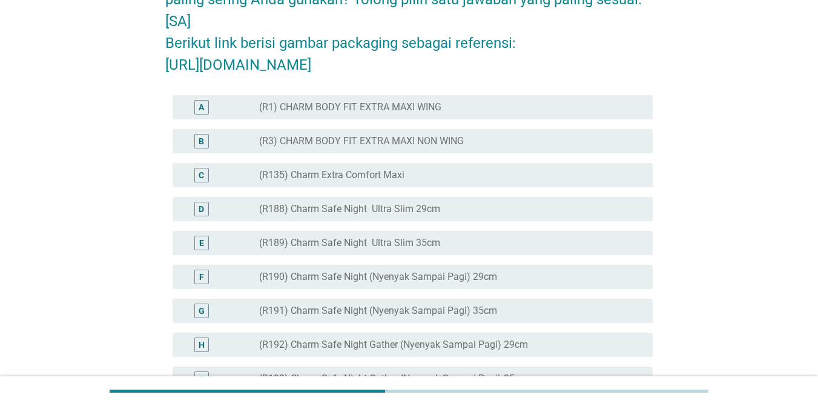
drag, startPoint x: 377, startPoint y: 154, endPoint x: 437, endPoint y: 215, distance: 85.6
click at [377, 113] on label "(R1) CHARM BODY FIT EXTRA MAXI WING" at bounding box center [350, 107] width 182 height 12
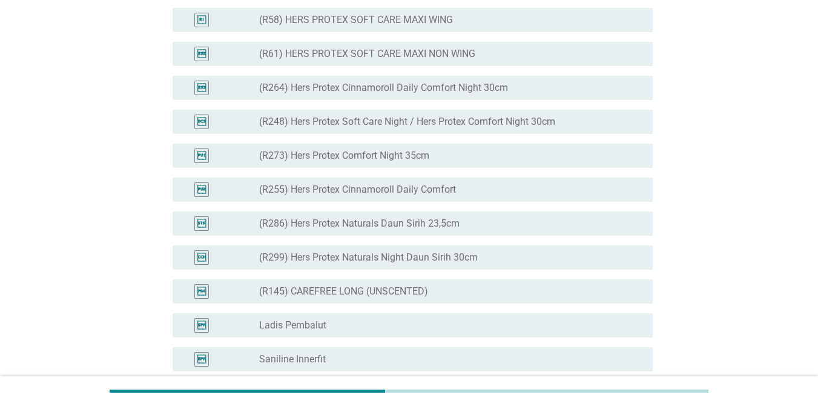
scroll to position [3018, 0]
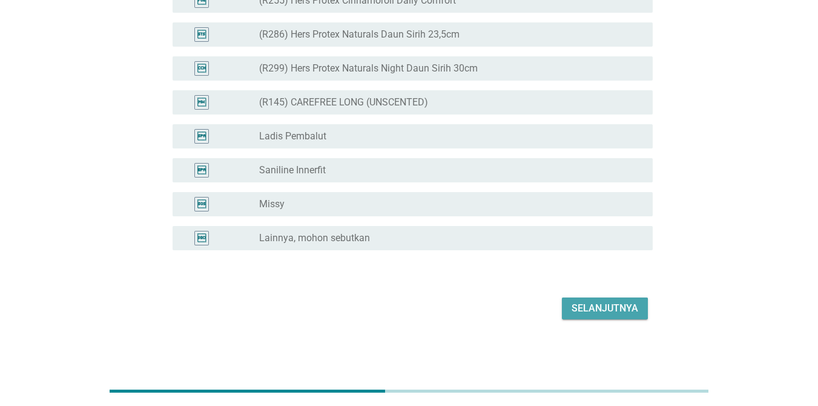
click at [602, 310] on div "Selanjutnya" at bounding box center [605, 308] width 67 height 15
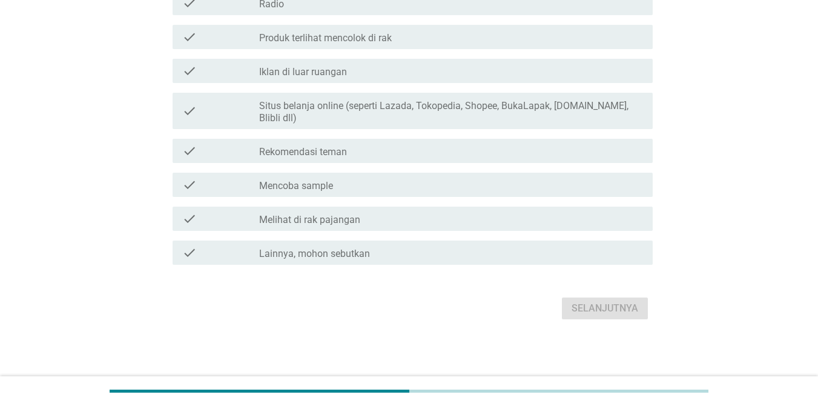
scroll to position [0, 0]
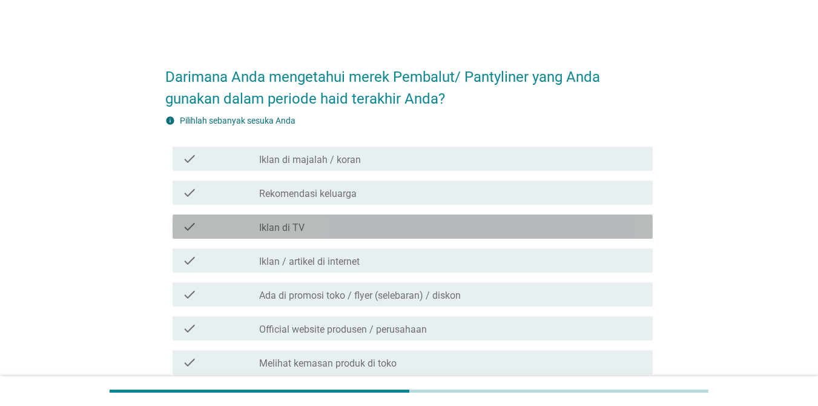
click at [305, 228] on div "check_box_outline_blank Iklan di TV" at bounding box center [451, 226] width 384 height 15
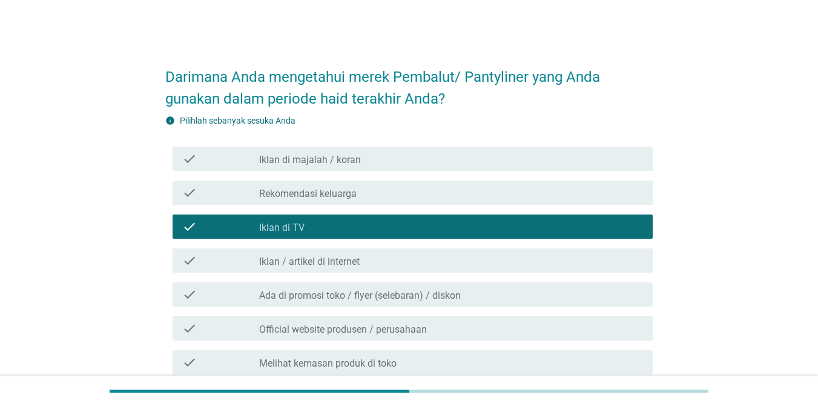
click at [325, 256] on label "Iklan / artikel di internet" at bounding box center [309, 262] width 101 height 12
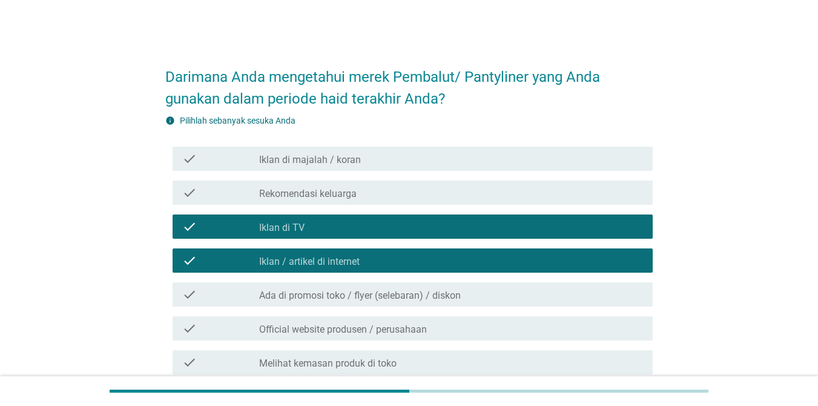
scroll to position [121, 0]
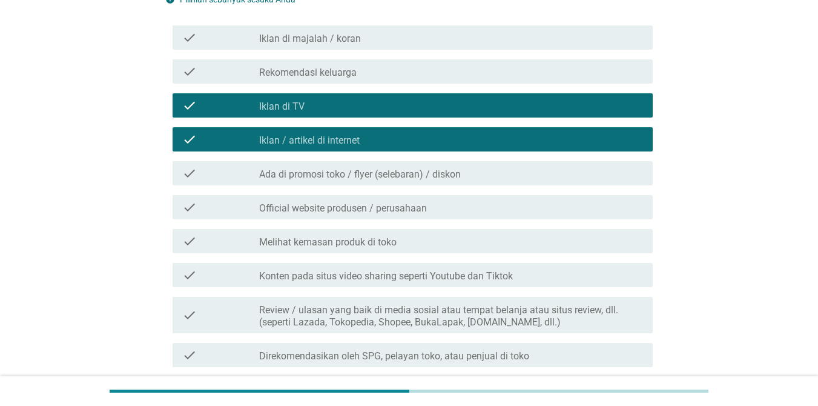
click at [372, 245] on label "Melihat kemasan produk di toko" at bounding box center [327, 242] width 137 height 12
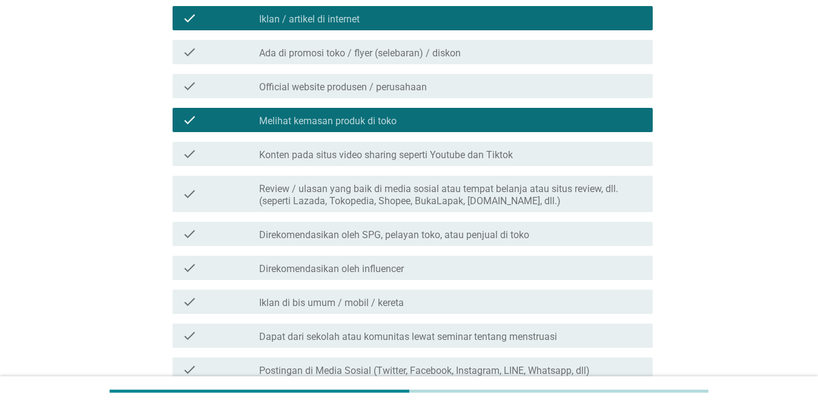
scroll to position [363, 0]
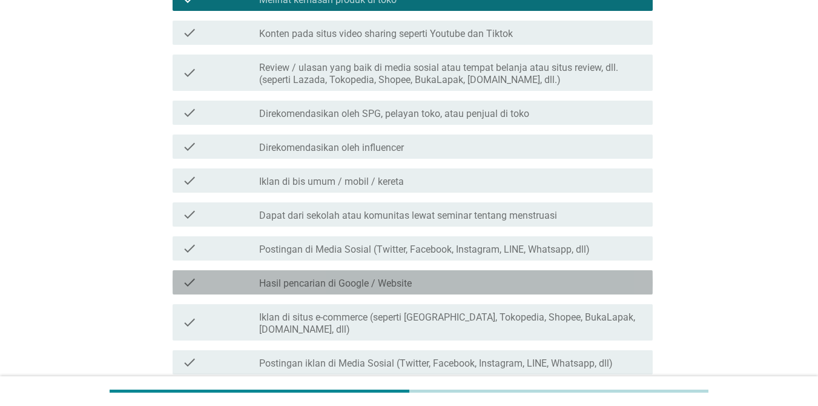
click at [379, 276] on div "check_box_outline_blank Hasil pencarian di Google / Website" at bounding box center [451, 282] width 384 height 15
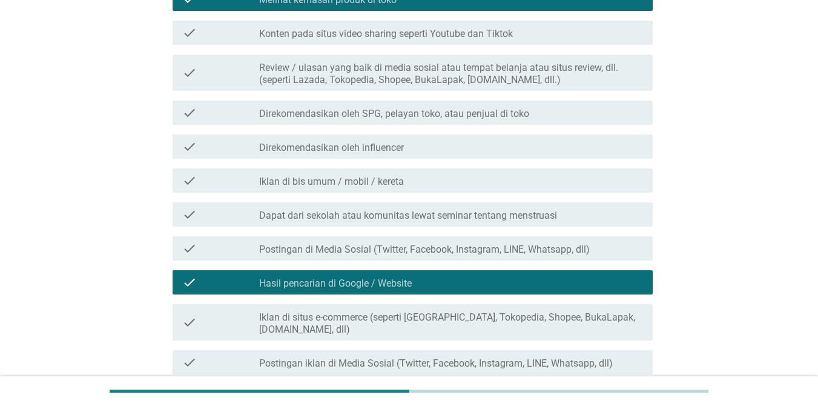
scroll to position [545, 0]
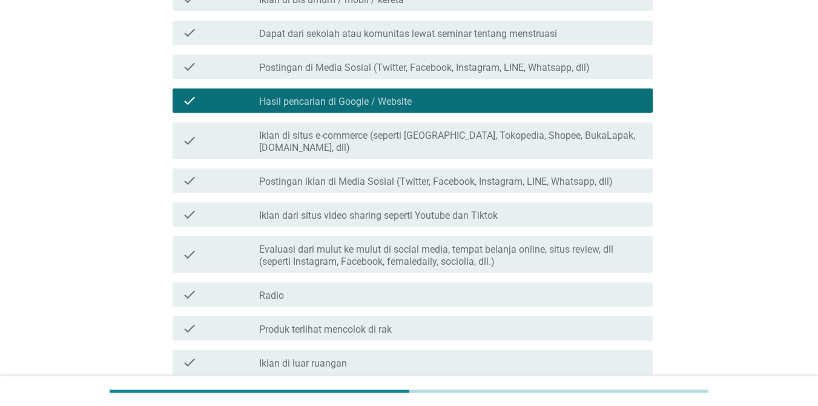
click at [417, 136] on label "Iklan di situs e-commerce (seperti [GEOGRAPHIC_DATA], Tokopedia, Shopee, BukaLa…" at bounding box center [451, 142] width 384 height 24
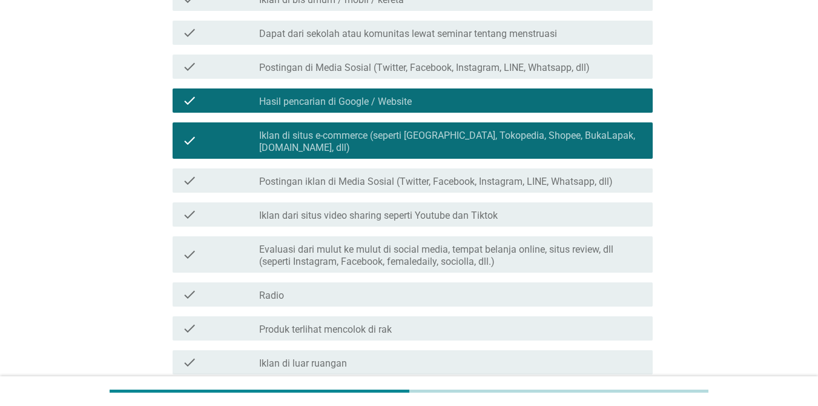
scroll to position [812, 0]
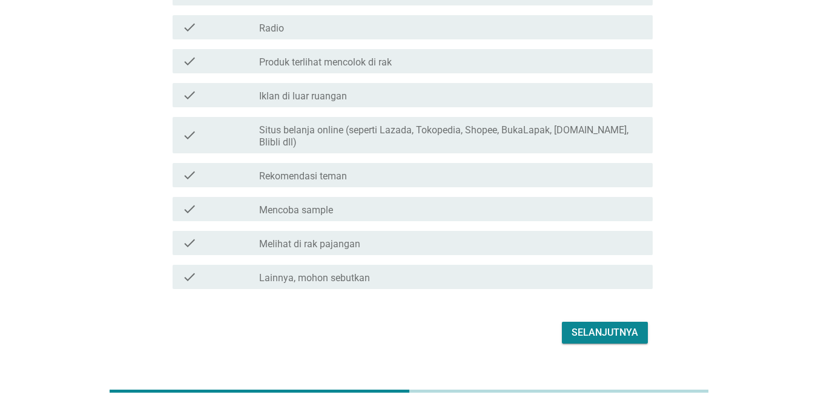
click at [343, 238] on label "Melihat di rak pajangan" at bounding box center [309, 244] width 101 height 12
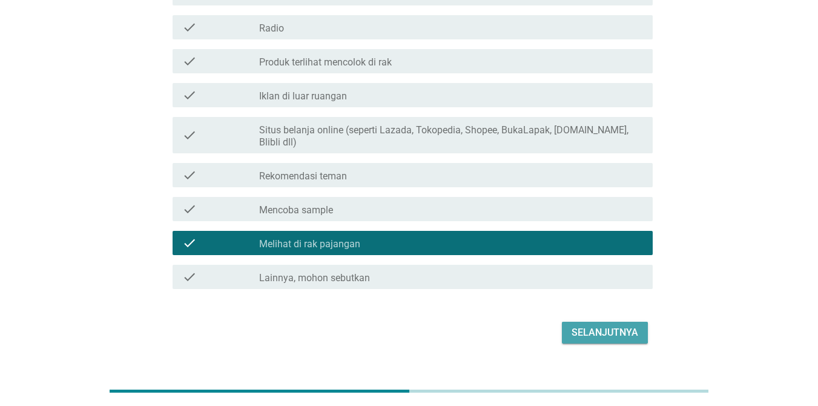
click at [600, 325] on div "Selanjutnya" at bounding box center [605, 332] width 67 height 15
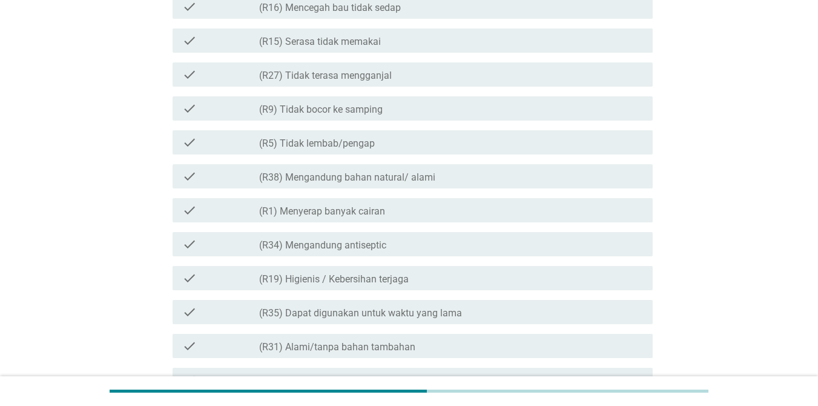
scroll to position [0, 0]
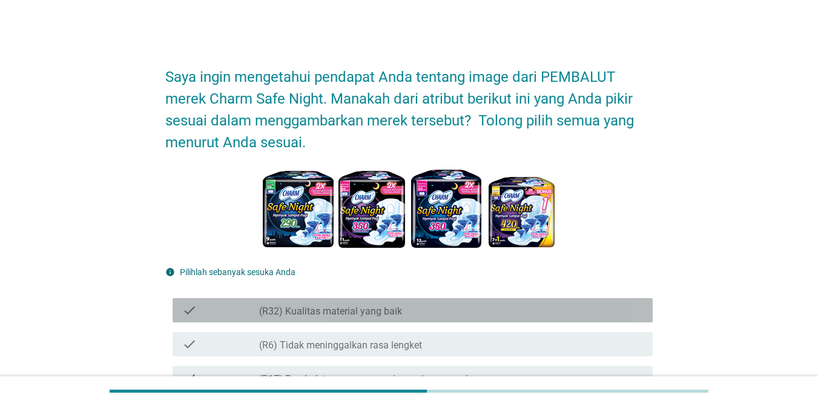
click at [368, 298] on div "check check_box_outline_blank (R32) Kualitas material yang baik" at bounding box center [413, 310] width 480 height 24
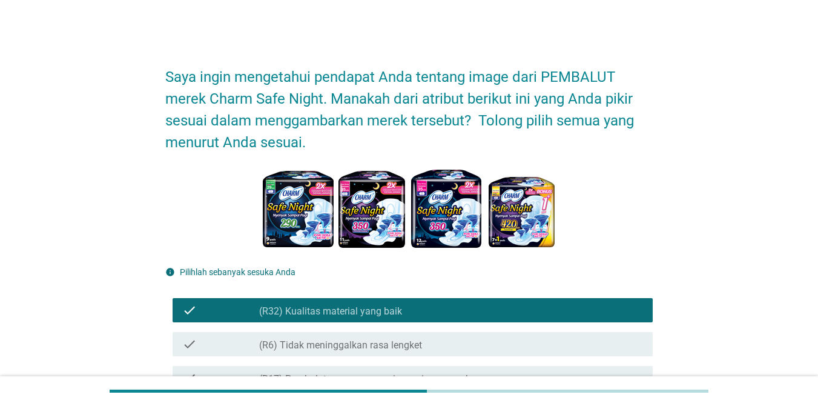
click at [374, 405] on label "(R3) Menyerap dengan cepat" at bounding box center [321, 413] width 124 height 12
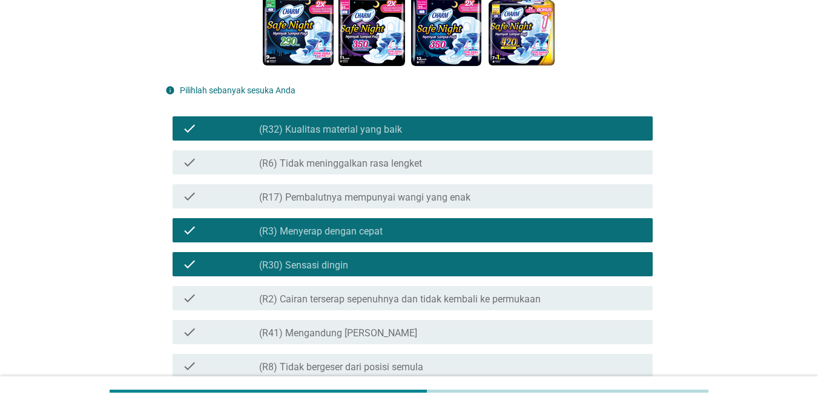
scroll to position [242, 0]
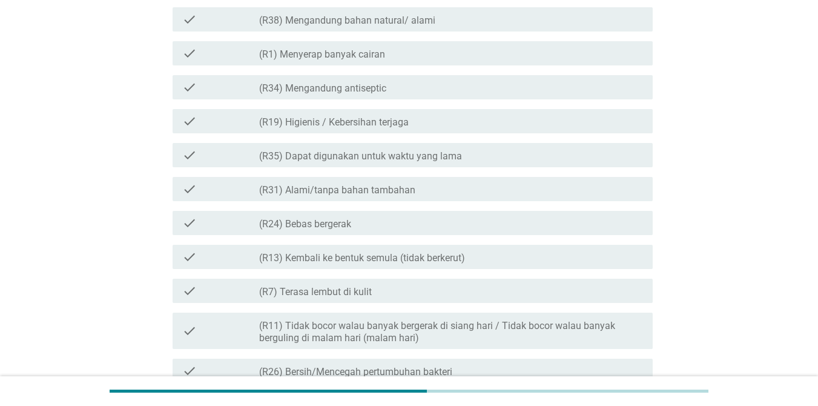
scroll to position [1067, 0]
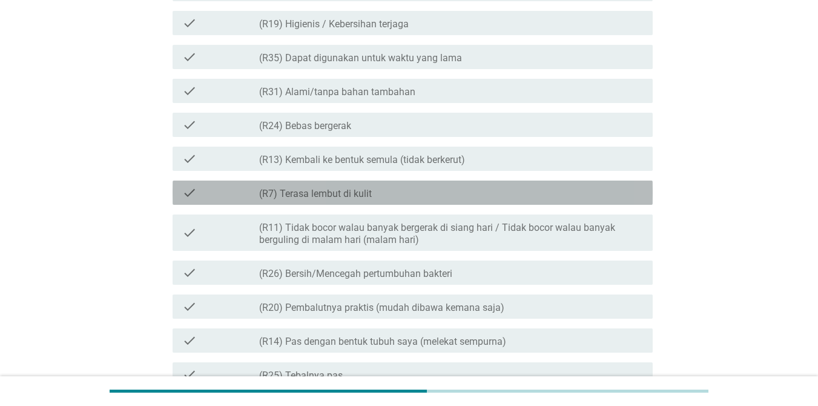
click at [348, 197] on label "(R7) Terasa lembut di kulit" at bounding box center [315, 194] width 113 height 12
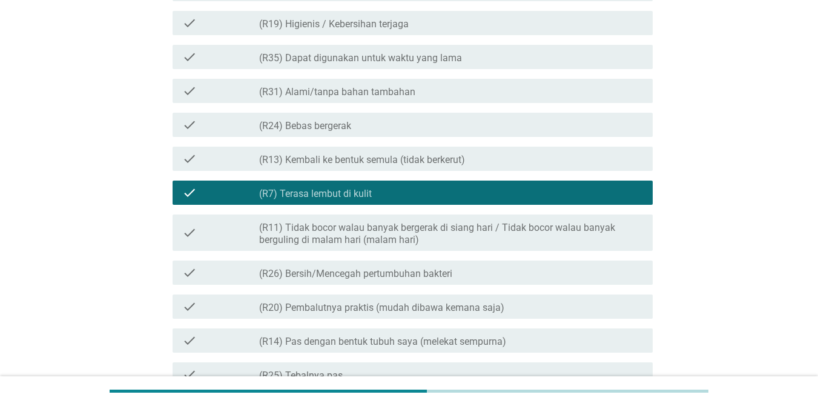
scroll to position [1303, 0]
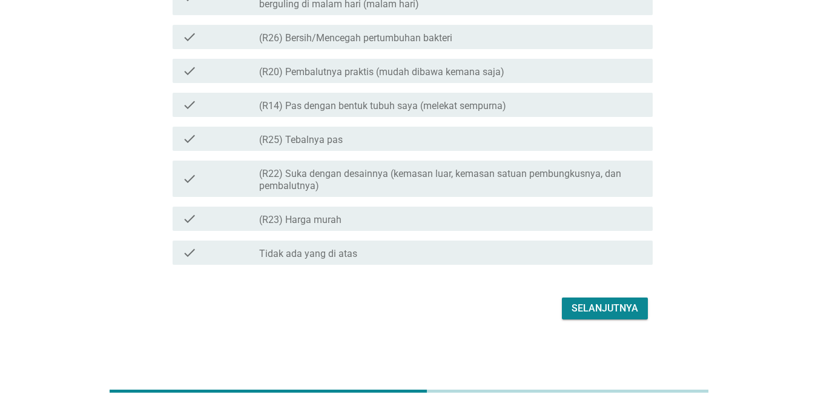
click at [592, 302] on div "Selanjutnya" at bounding box center [605, 308] width 67 height 15
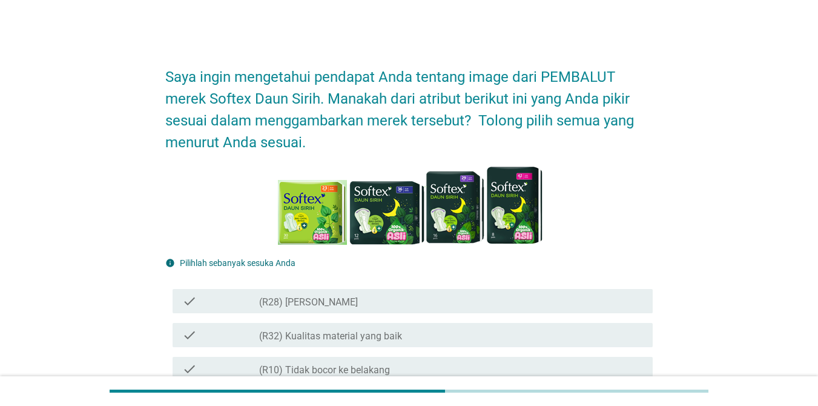
click at [339, 334] on label "(R32) Kualitas material yang baik" at bounding box center [330, 336] width 143 height 12
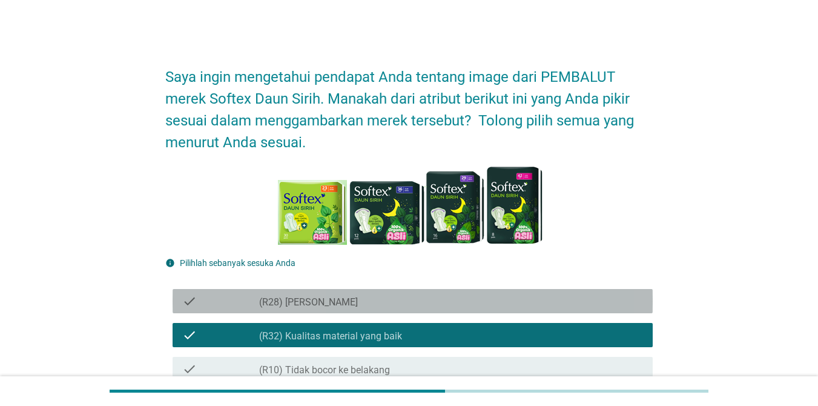
click at [324, 294] on div "check_box_outline_blank (R28) [PERSON_NAME]" at bounding box center [451, 301] width 384 height 15
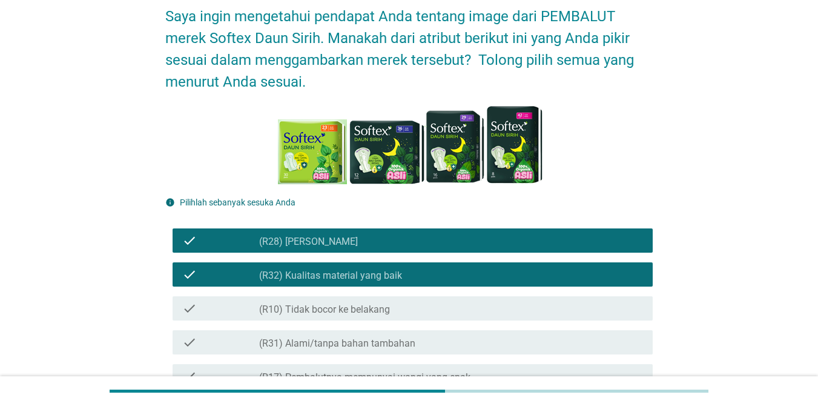
scroll to position [303, 0]
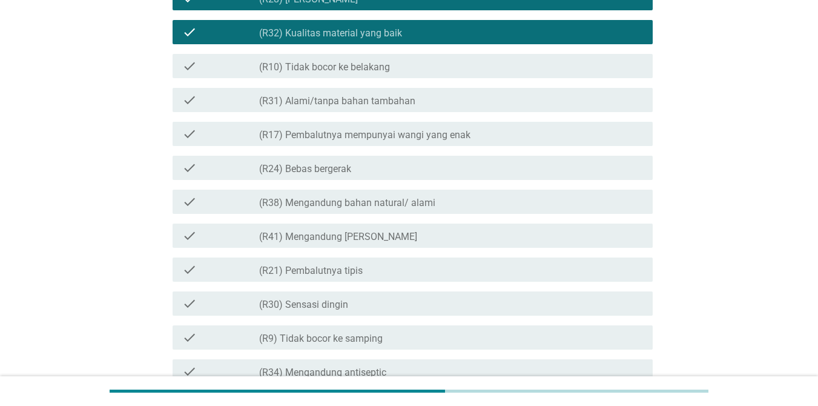
click at [334, 231] on label "(R41) Mengandung [PERSON_NAME]" at bounding box center [338, 237] width 158 height 12
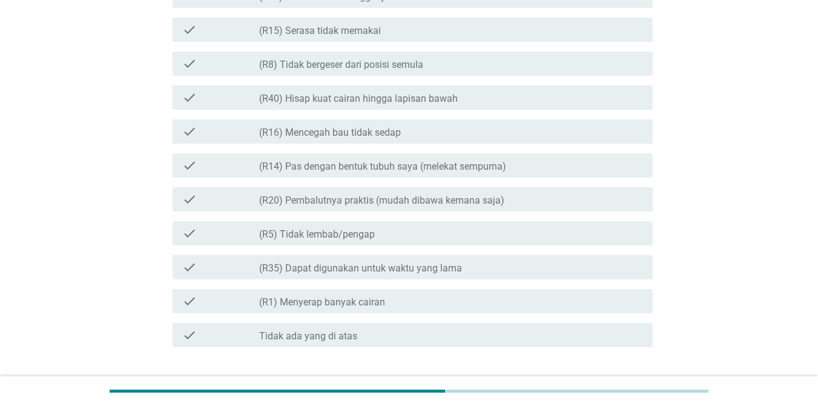
scroll to position [1293, 0]
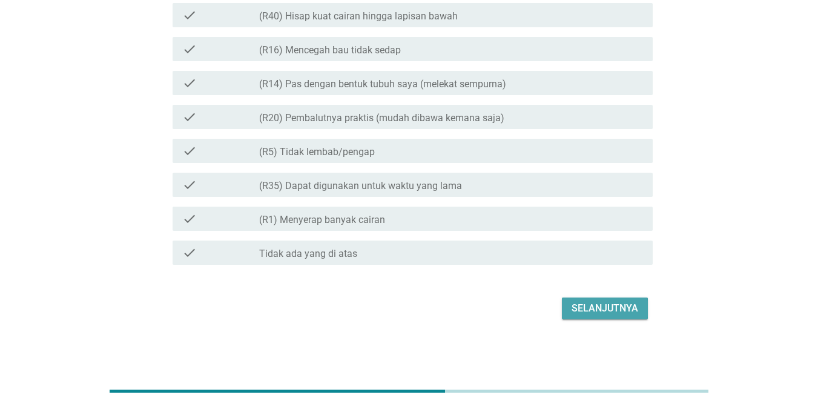
click at [566, 307] on button "Selanjutnya" at bounding box center [605, 308] width 86 height 22
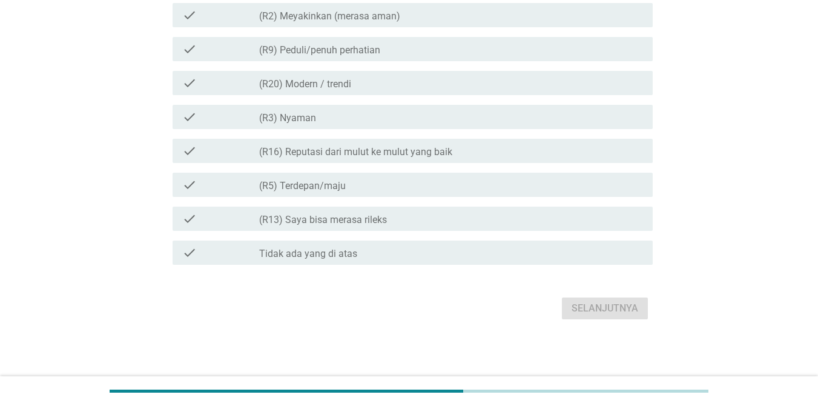
scroll to position [0, 0]
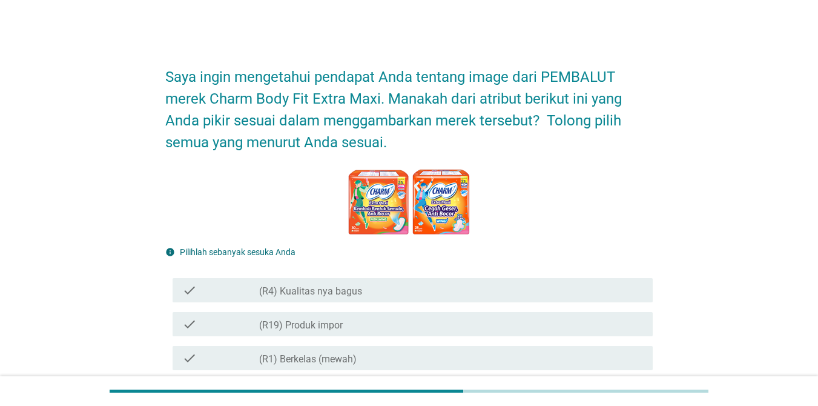
click at [339, 294] on label "(R4) Kualitas nya bagus" at bounding box center [310, 291] width 103 height 12
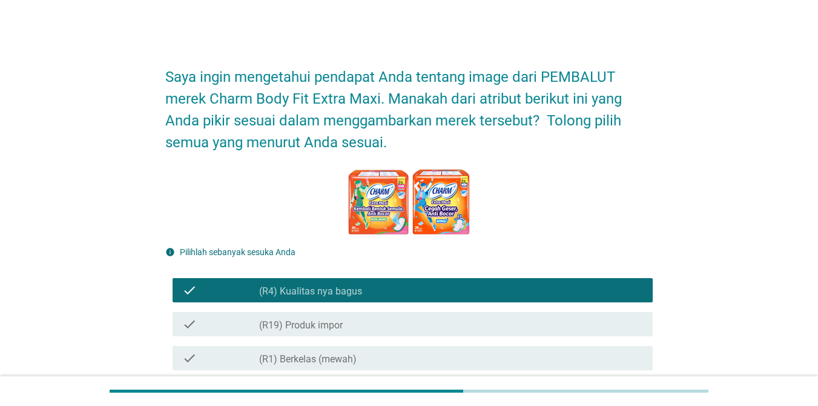
scroll to position [242, 0]
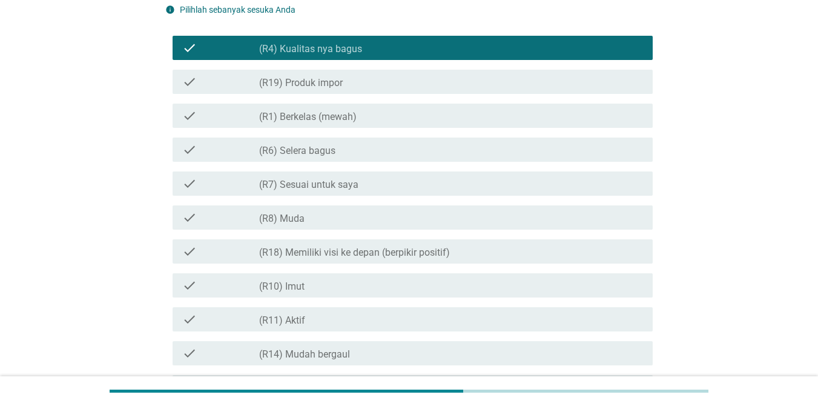
click at [322, 187] on label "(R7) Sesuai untuk saya" at bounding box center [308, 185] width 99 height 12
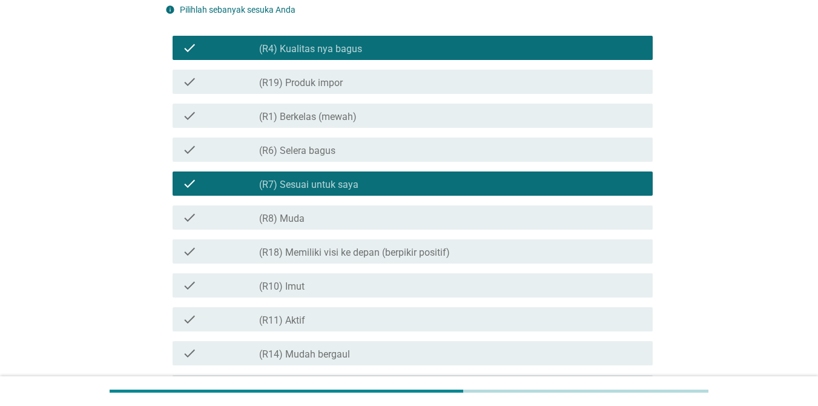
scroll to position [424, 0]
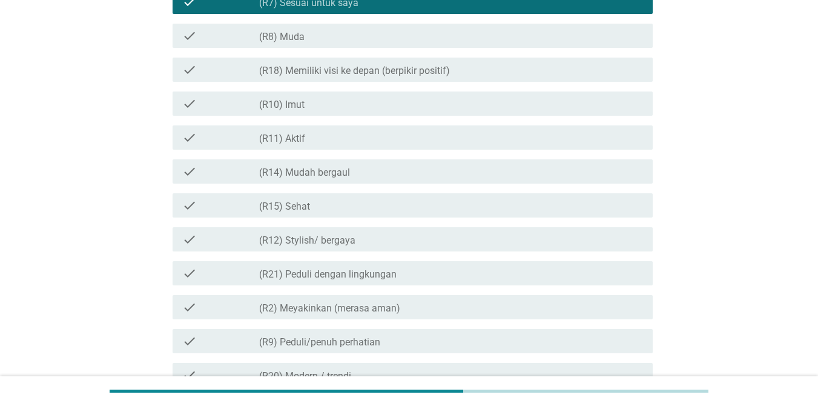
click at [317, 305] on label "(R2) Meyakinkan (merasa aman)" at bounding box center [329, 308] width 141 height 12
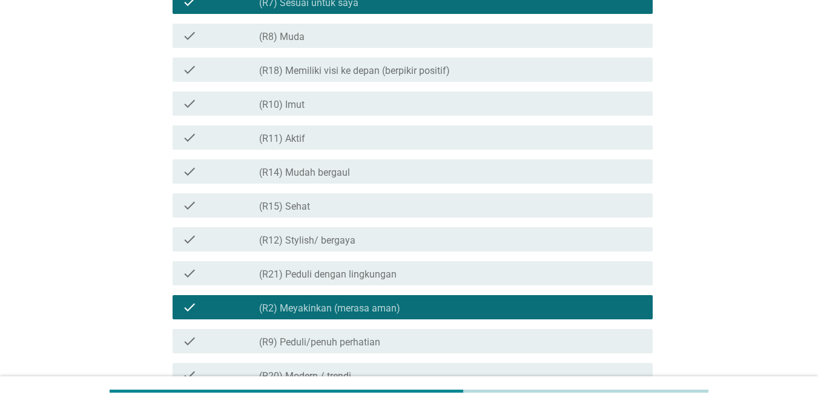
scroll to position [716, 0]
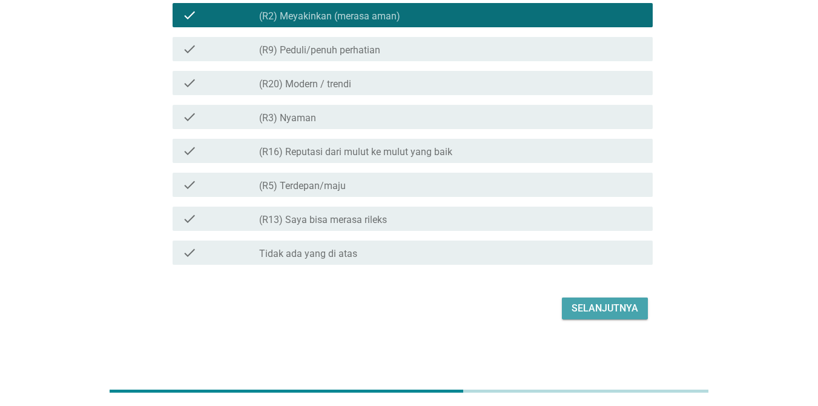
click at [621, 308] on div "Selanjutnya" at bounding box center [605, 308] width 67 height 15
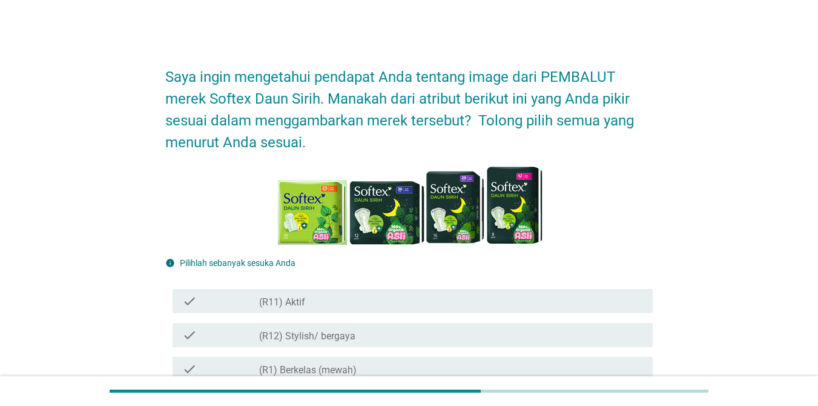
scroll to position [182, 0]
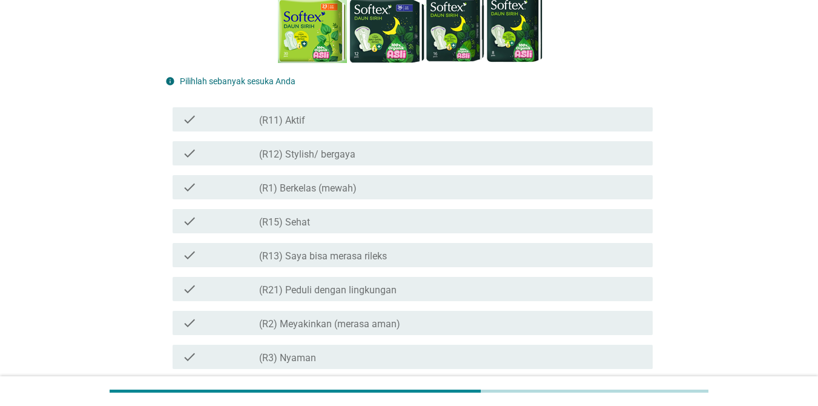
click at [321, 125] on div "check_box_outline_blank (R11) Aktif" at bounding box center [451, 119] width 384 height 15
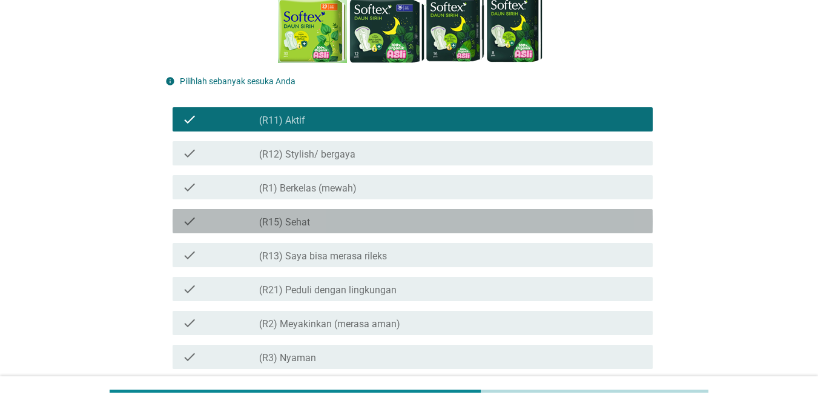
click at [312, 218] on div "check_box_outline_blank (R15) Sehat" at bounding box center [451, 221] width 384 height 15
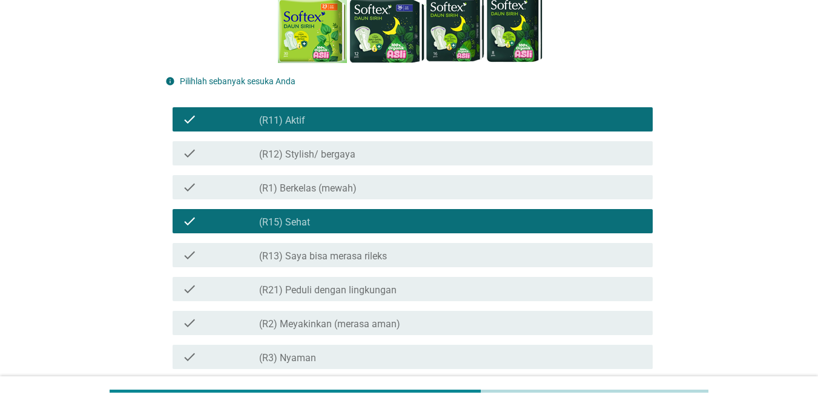
click at [323, 288] on label "(R21) Peduli dengan lingkungan" at bounding box center [327, 290] width 137 height 12
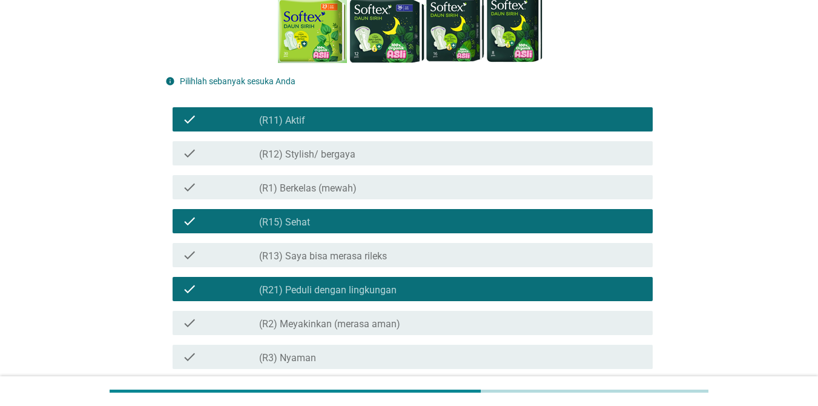
scroll to position [242, 0]
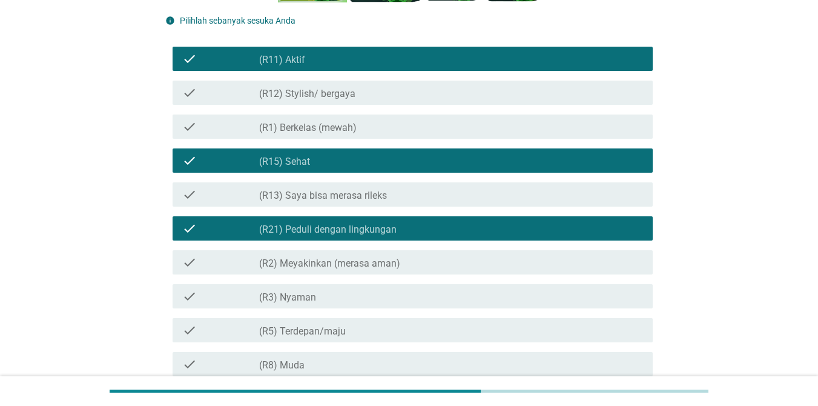
click at [322, 292] on div "check_box_outline_blank (R3) [PERSON_NAME]" at bounding box center [451, 296] width 384 height 15
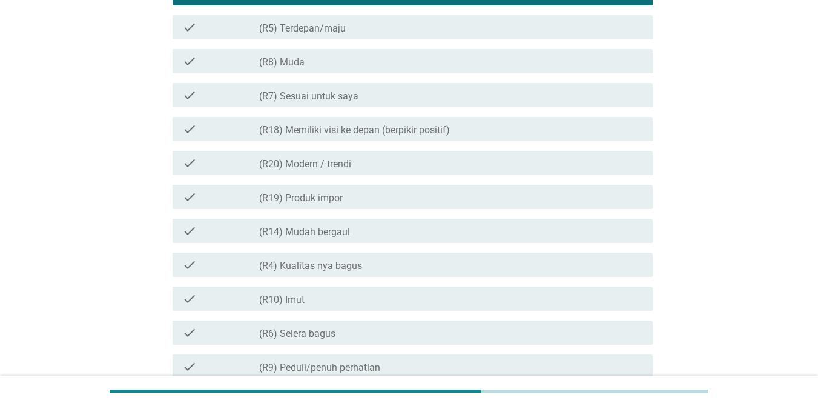
scroll to position [727, 0]
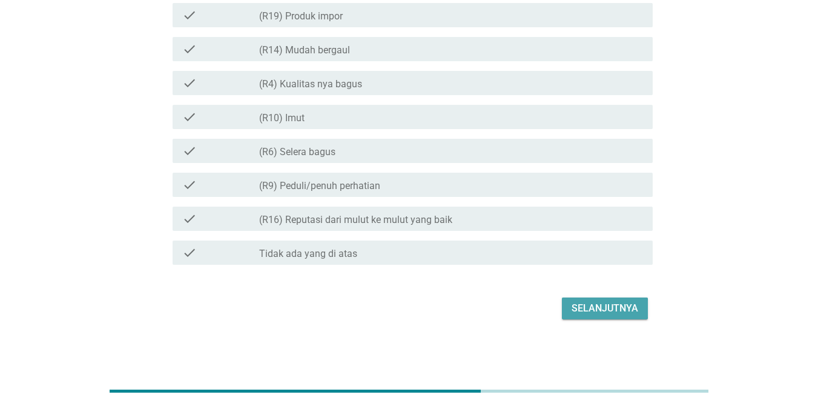
click at [596, 303] on div "Selanjutnya" at bounding box center [605, 308] width 67 height 15
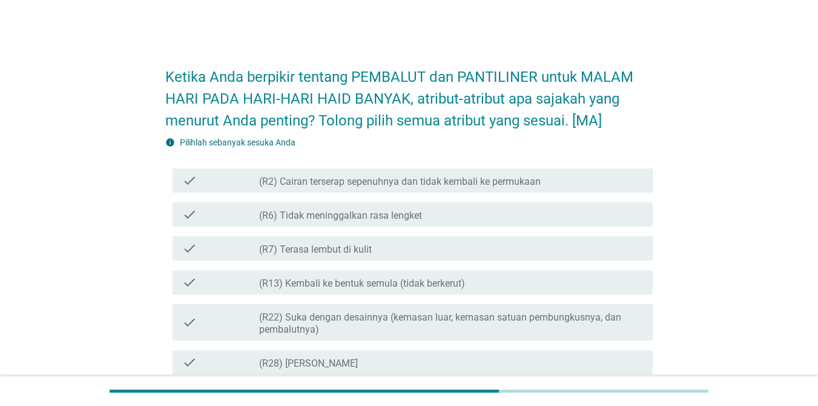
scroll to position [182, 0]
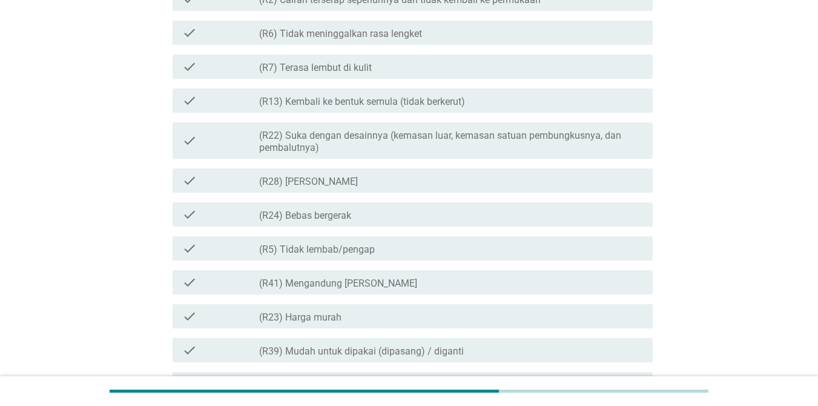
click at [334, 93] on div "check_box_outline_blank (R13) Kembali ke bentuk semula (tidak berkerut)" at bounding box center [451, 100] width 384 height 15
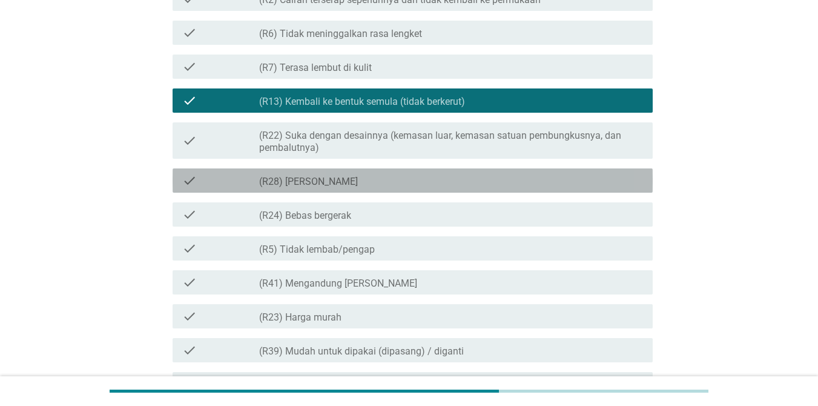
click at [319, 176] on label "(R28) [PERSON_NAME]" at bounding box center [308, 182] width 99 height 12
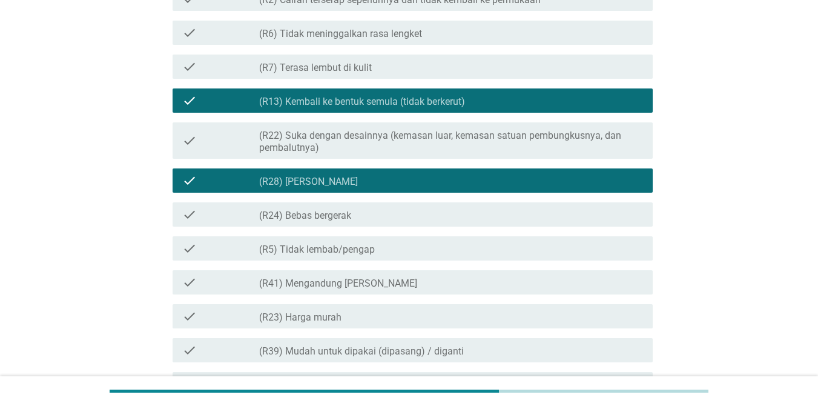
click at [341, 216] on label "(R24) Bebas bergerak" at bounding box center [305, 216] width 92 height 12
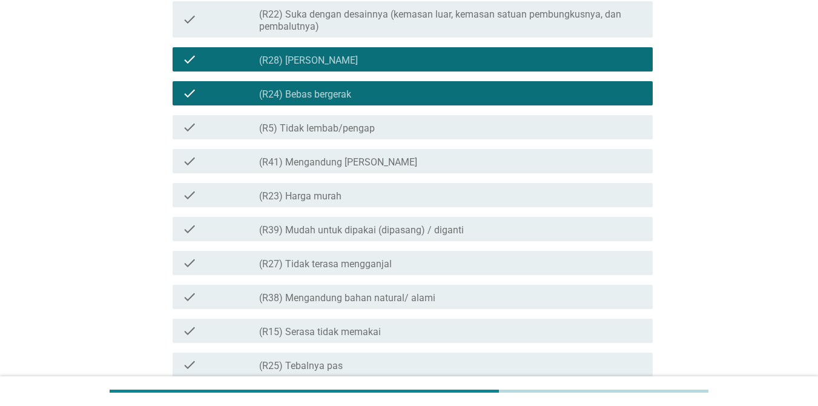
scroll to position [363, 0]
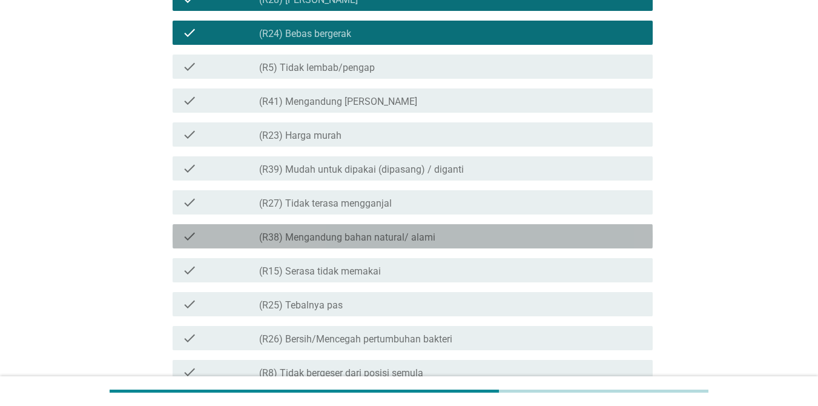
click at [367, 240] on label "(R38) Mengandung bahan natural/ alami" at bounding box center [347, 237] width 176 height 12
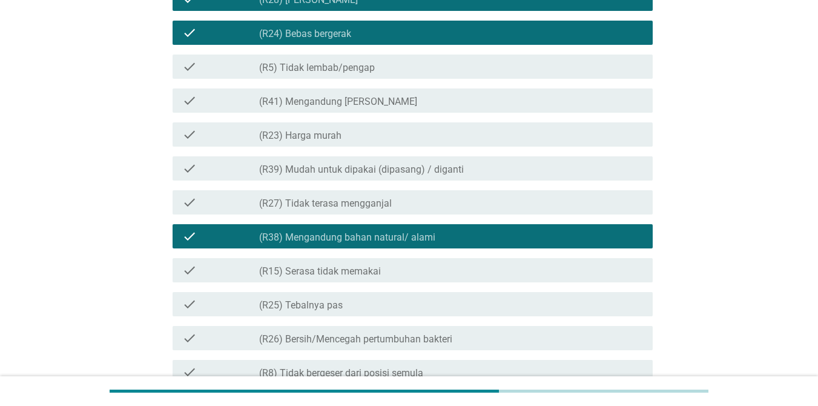
scroll to position [484, 0]
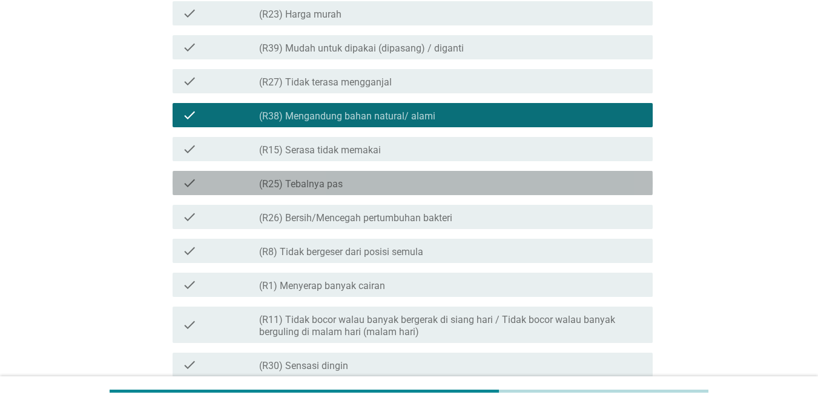
click at [325, 184] on label "(R25) Tebalnya pas" at bounding box center [301, 184] width 84 height 12
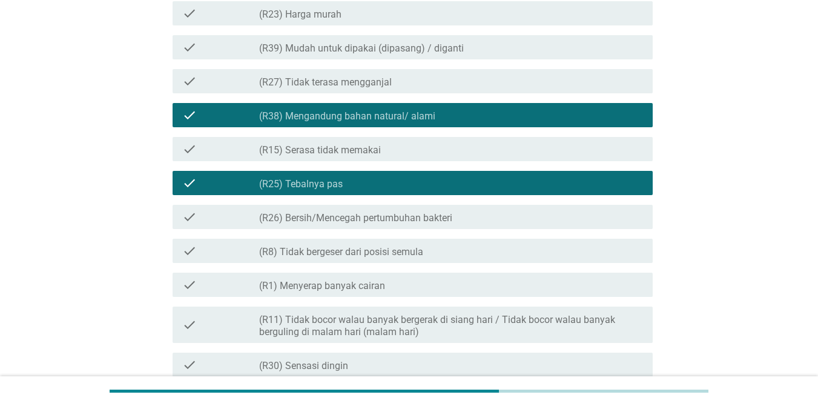
click at [332, 208] on div "check check_box_outline_blank (R26) Bersih/Mencegah pertumbuhan bakteri" at bounding box center [413, 217] width 480 height 24
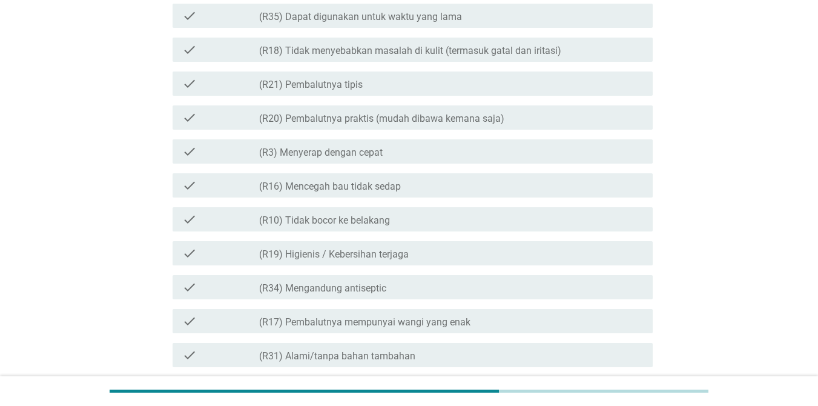
scroll to position [1173, 0]
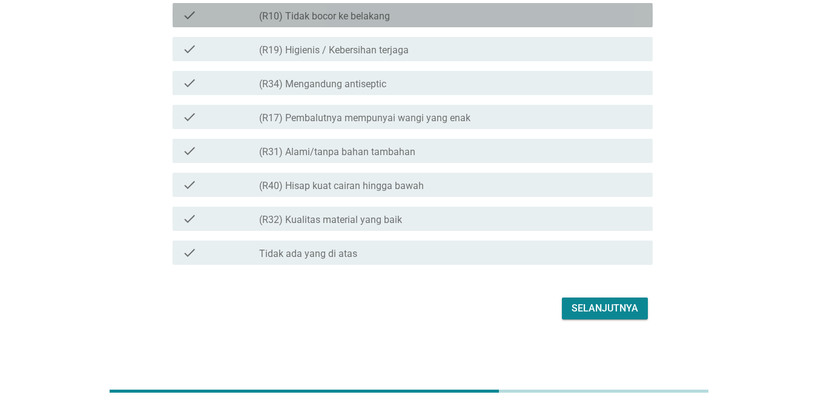
click at [315, 18] on label "(R10) Tidak bocor ke belakang" at bounding box center [324, 16] width 131 height 12
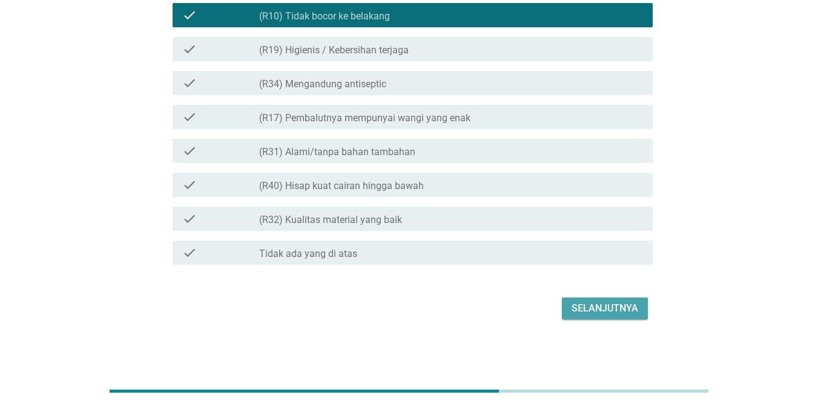
click at [585, 314] on div "Selanjutnya" at bounding box center [605, 308] width 67 height 15
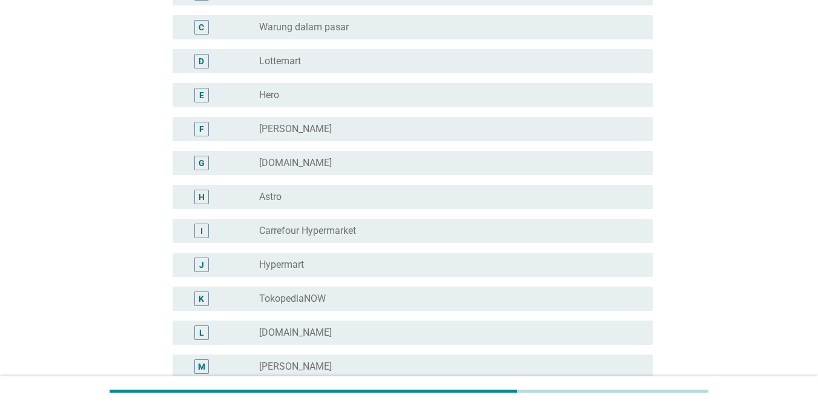
scroll to position [363, 0]
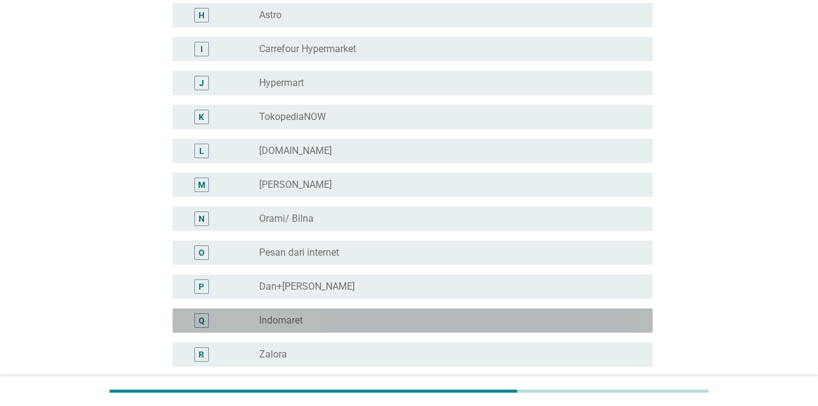
click at [292, 315] on label "Indomaret" at bounding box center [281, 320] width 44 height 12
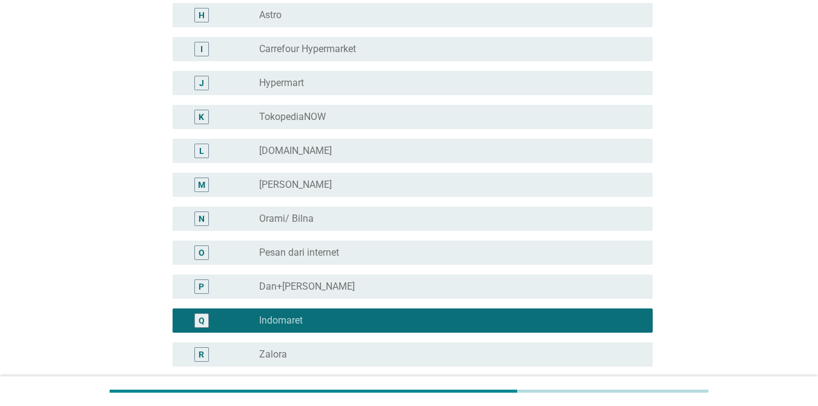
click at [301, 290] on div "radio_button_unchecked Dan+[PERSON_NAME]" at bounding box center [446, 286] width 374 height 12
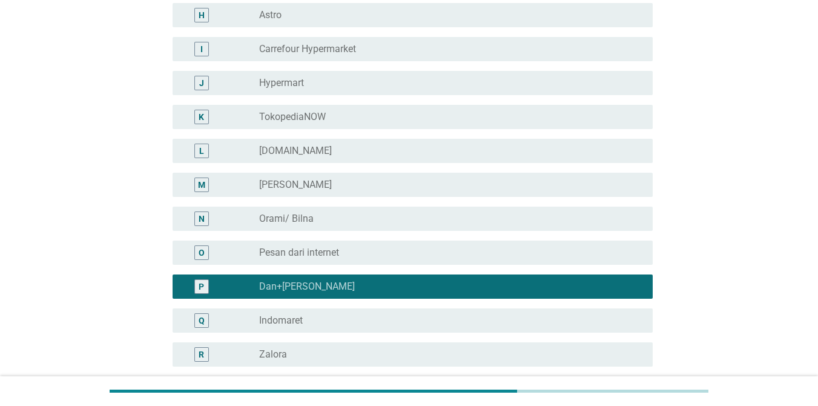
click at [297, 315] on label "Indomaret" at bounding box center [281, 320] width 44 height 12
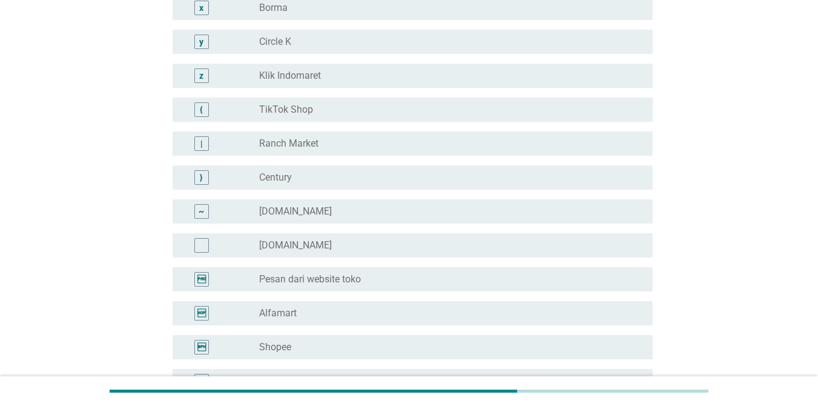
scroll to position [2311, 0]
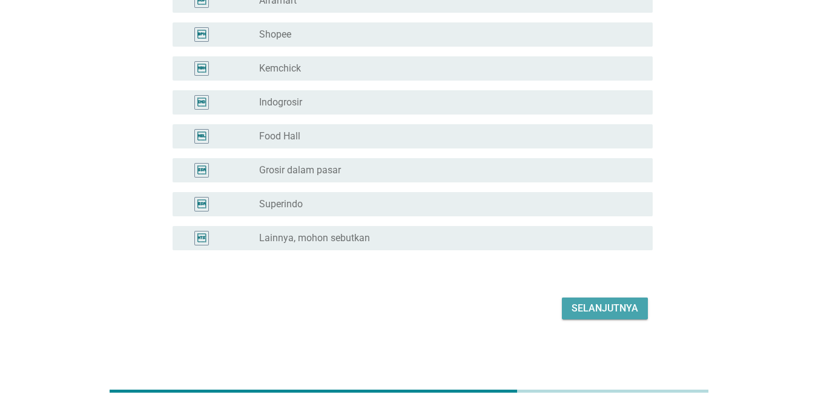
click at [597, 309] on div "Selanjutnya" at bounding box center [605, 308] width 67 height 15
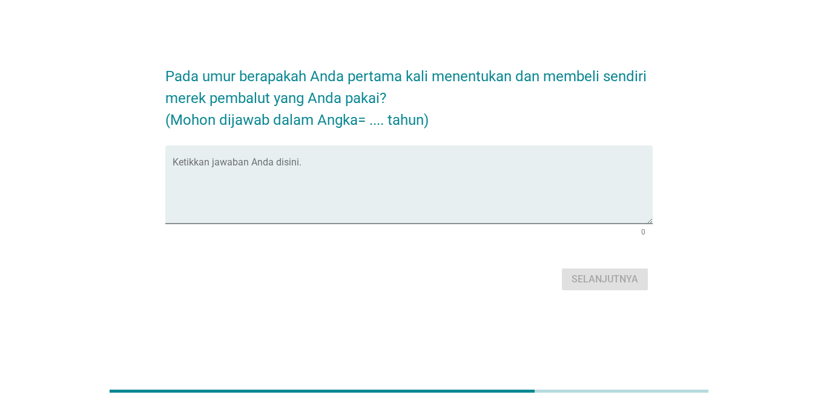
scroll to position [0, 0]
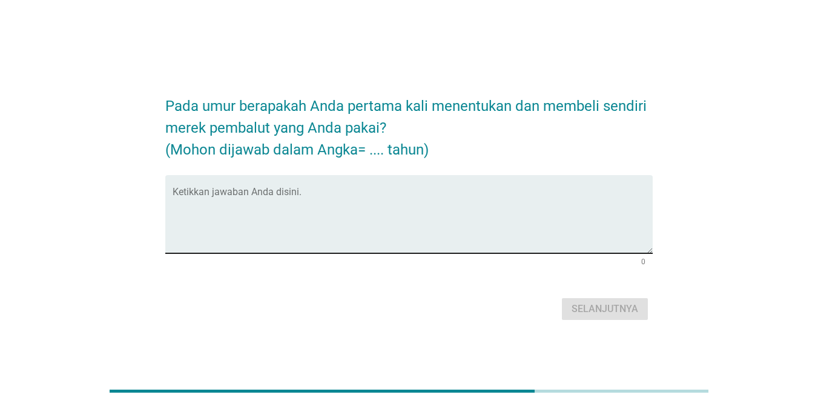
click at [200, 247] on textarea "Ketikkan jawaban Anda disini." at bounding box center [413, 222] width 480 height 64
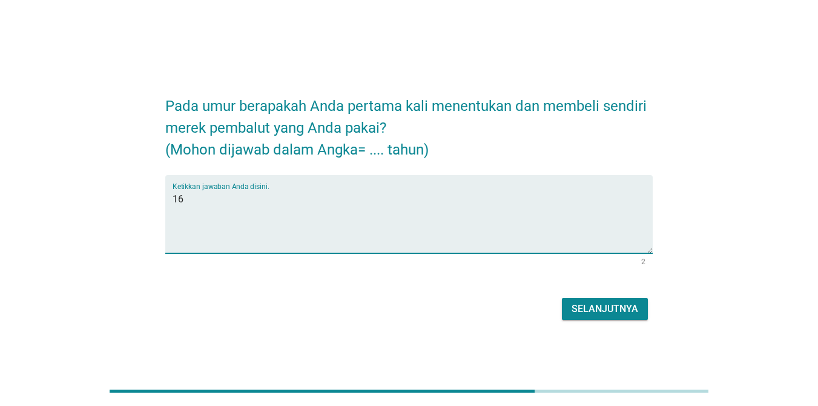
type textarea "16"
click at [606, 311] on div "Selanjutnya" at bounding box center [605, 309] width 67 height 15
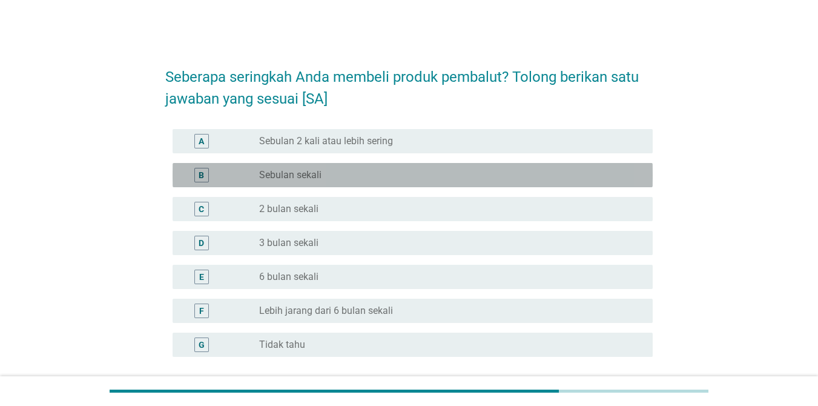
click at [296, 172] on label "Sebulan sekali" at bounding box center [290, 175] width 62 height 12
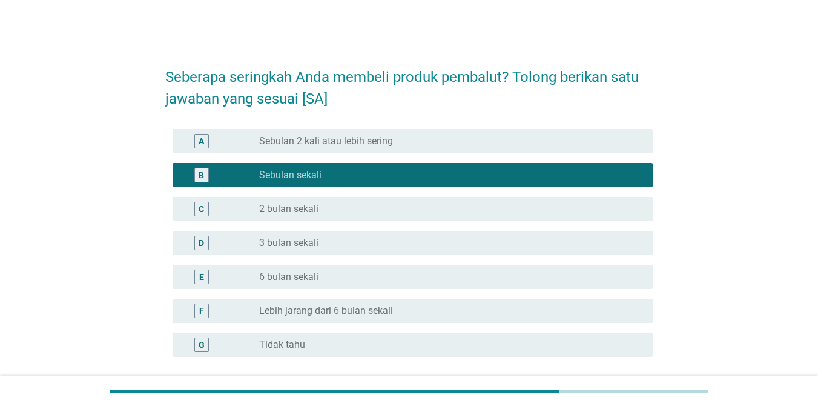
scroll to position [107, 0]
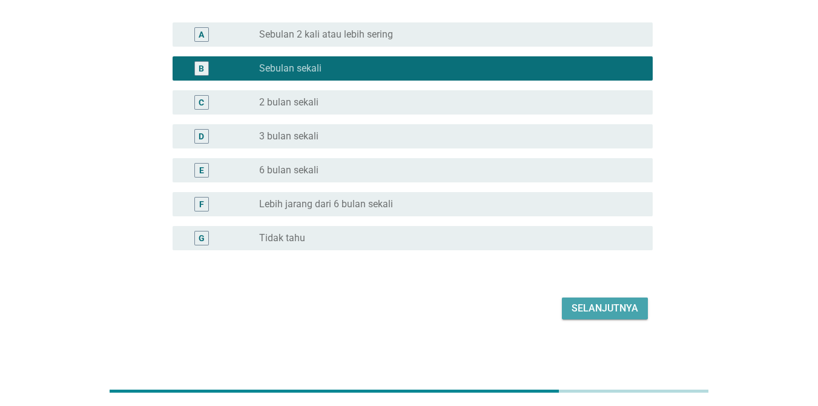
click at [598, 315] on button "Selanjutnya" at bounding box center [605, 308] width 86 height 22
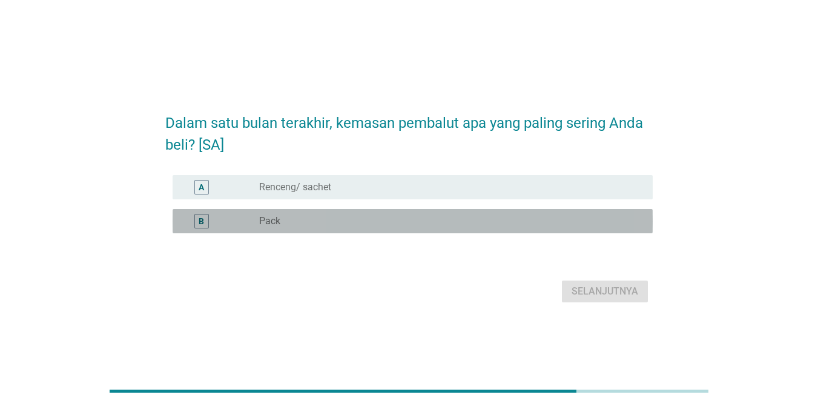
click at [273, 226] on label "Pack" at bounding box center [269, 221] width 21 height 12
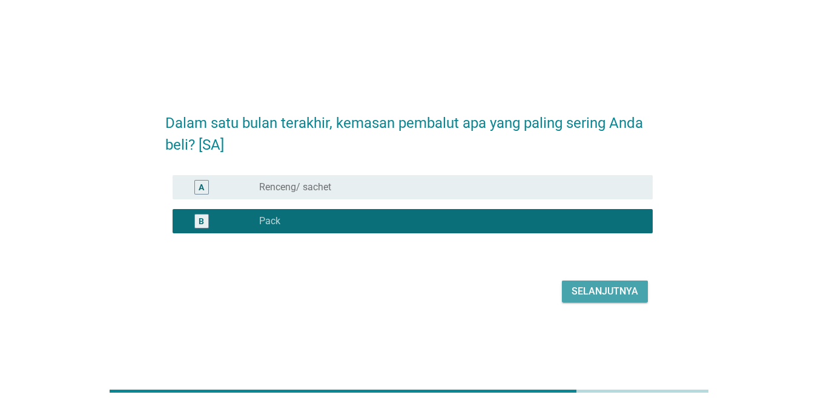
click at [600, 288] on div "Selanjutnya" at bounding box center [605, 291] width 67 height 15
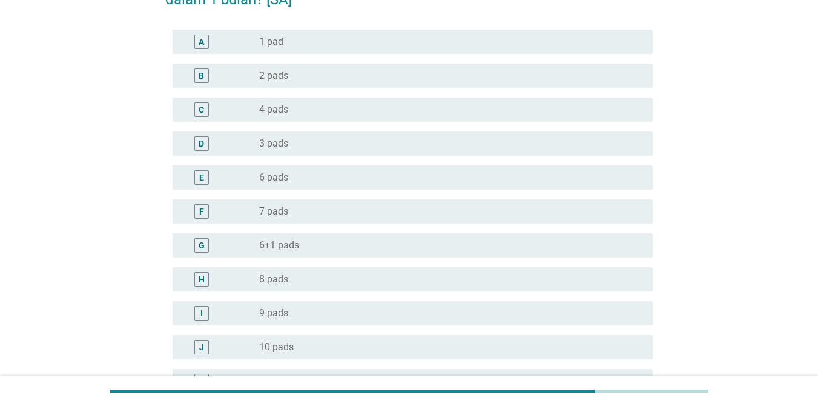
scroll to position [242, 0]
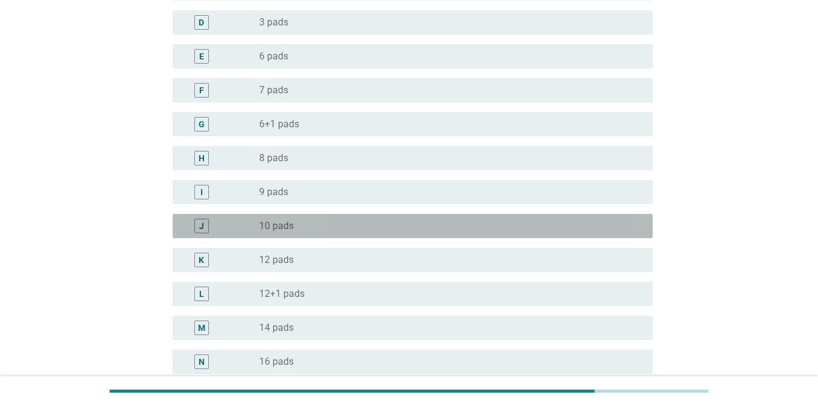
click at [276, 228] on label "10 pads" at bounding box center [276, 226] width 35 height 12
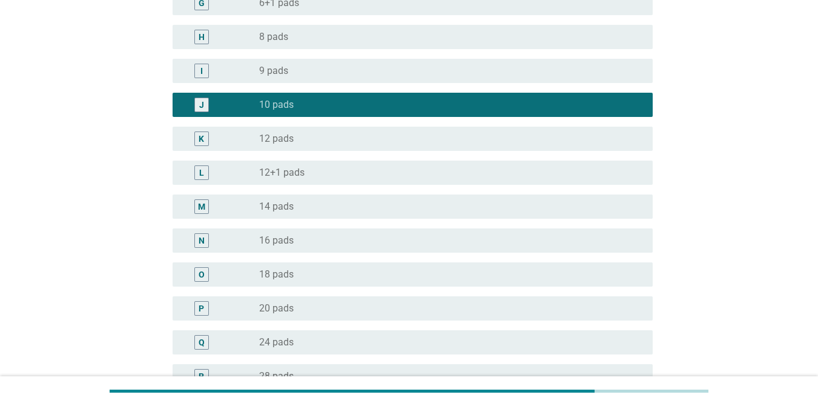
scroll to position [727, 0]
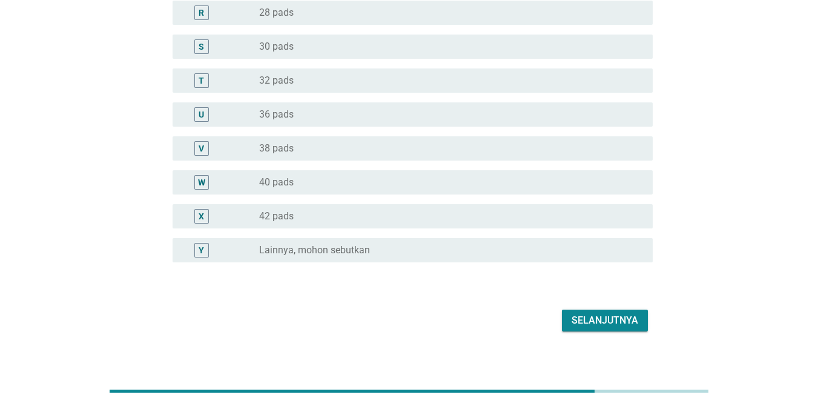
click at [569, 320] on button "Selanjutnya" at bounding box center [605, 320] width 86 height 22
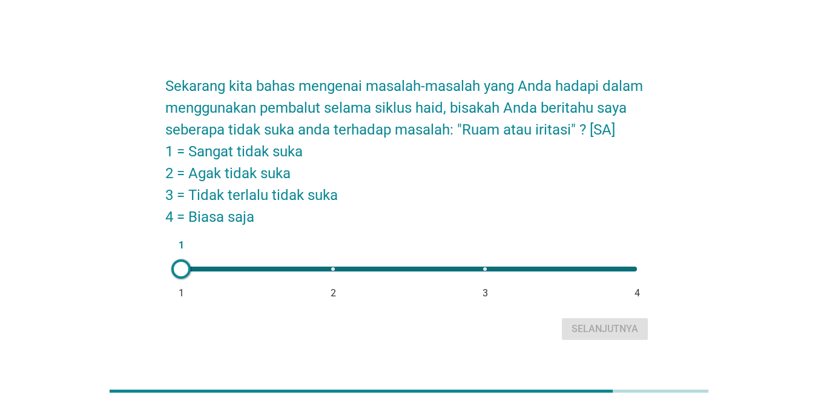
scroll to position [30, 0]
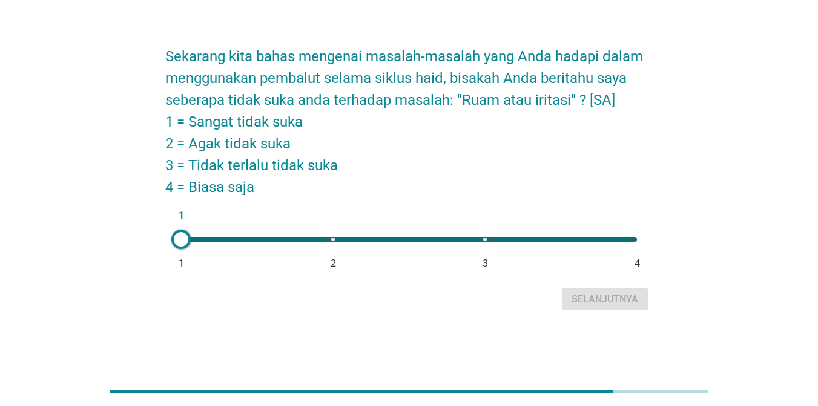
click at [183, 242] on div at bounding box center [180, 239] width 19 height 19
click at [597, 297] on div "Selanjutnya" at bounding box center [605, 299] width 67 height 15
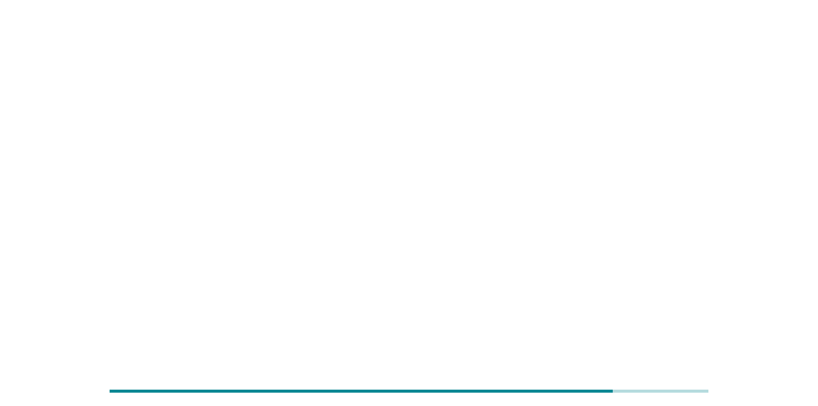
scroll to position [0, 0]
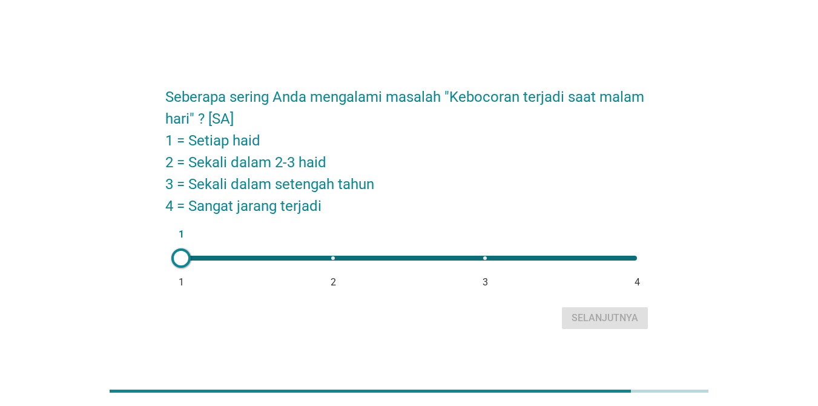
click at [334, 258] on div "1 1 2 3 4" at bounding box center [409, 258] width 456 height 5
type input "2"
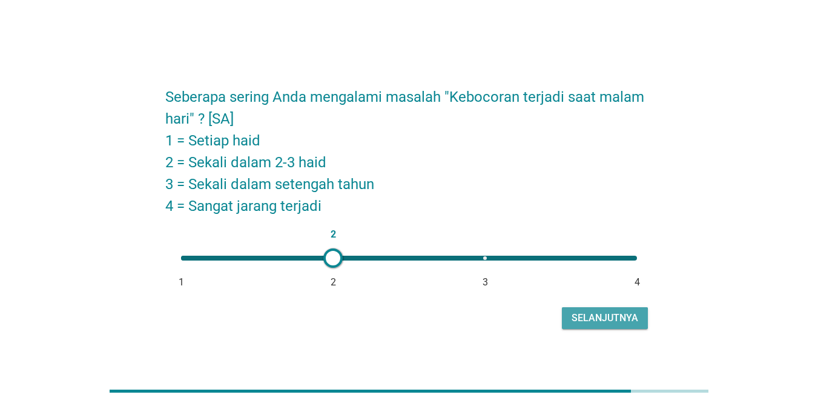
click at [586, 319] on div "Selanjutnya" at bounding box center [605, 318] width 67 height 15
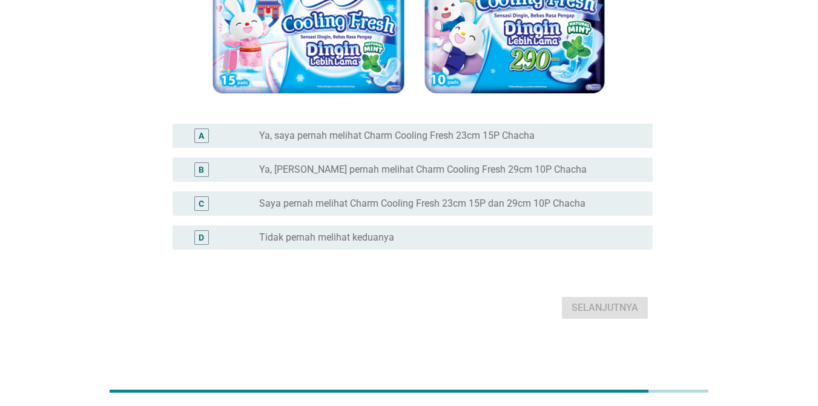
scroll to position [96, 0]
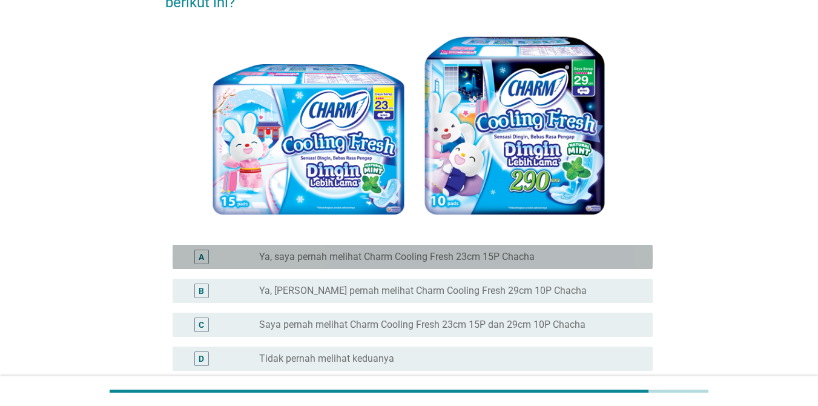
click at [386, 259] on label "Ya, saya pernah melihat Charm Cooling Fresh 23cm 15P Chacha" at bounding box center [397, 257] width 276 height 12
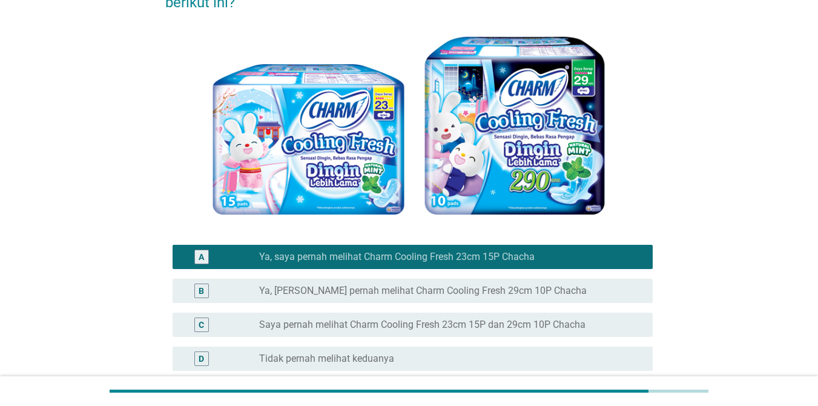
scroll to position [217, 0]
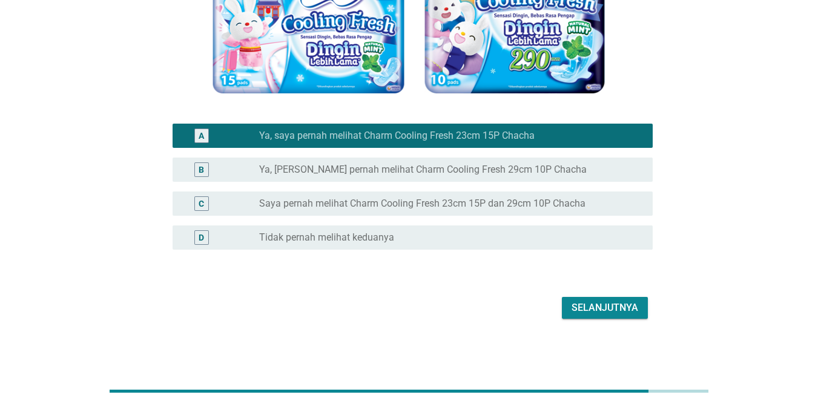
click at [377, 200] on label "Saya pernah melihat Charm Cooling Fresh 23cm 15P dan 29cm 10P Chacha" at bounding box center [422, 203] width 326 height 12
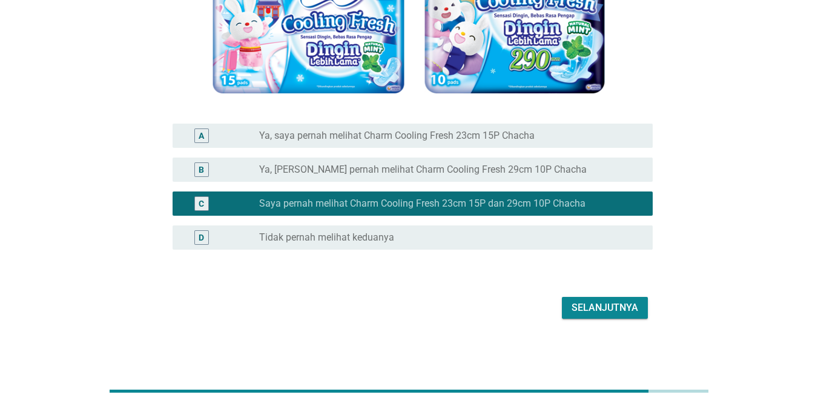
click at [598, 308] on div "Selanjutnya" at bounding box center [605, 307] width 67 height 15
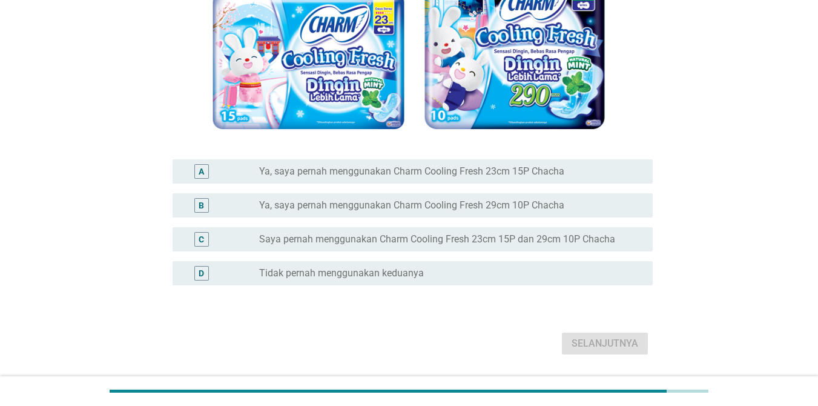
scroll to position [121, 0]
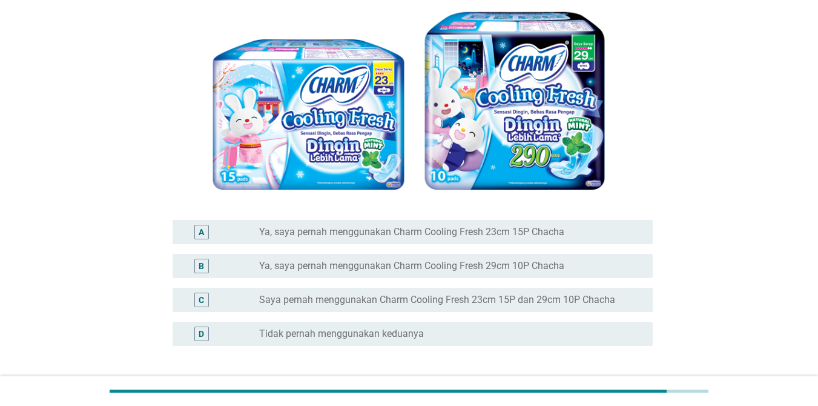
click at [431, 269] on label "Ya, saya pernah menggunakan Charm Cooling Fresh 29cm 10P Chacha" at bounding box center [411, 266] width 305 height 12
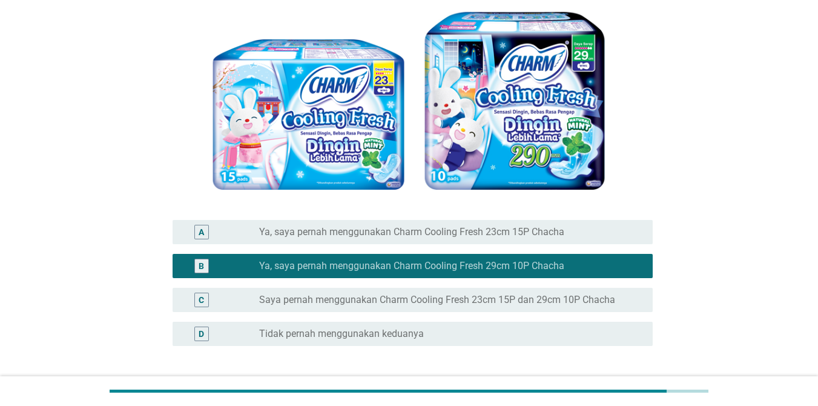
scroll to position [217, 0]
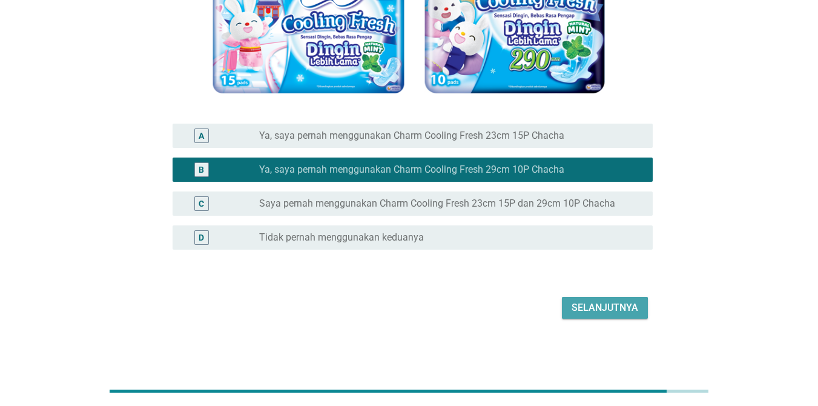
click at [594, 309] on div "Selanjutnya" at bounding box center [605, 307] width 67 height 15
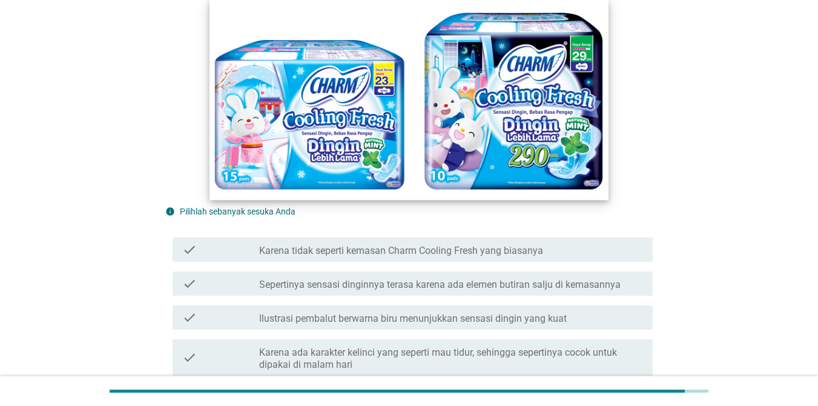
scroll to position [182, 0]
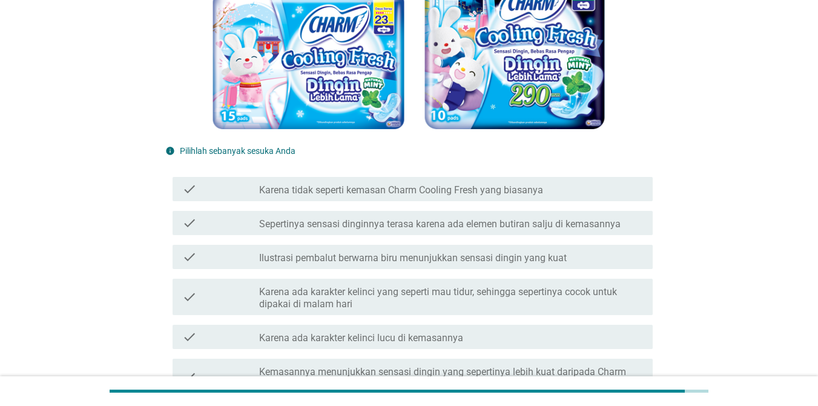
click at [330, 227] on label "Sepertinya sensasi dinginnya terasa karena ada elemen butiran salju di kemasann…" at bounding box center [440, 224] width 362 height 12
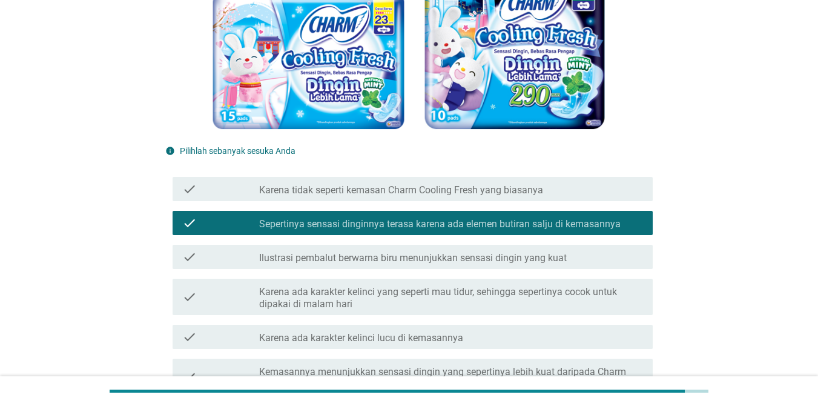
scroll to position [303, 0]
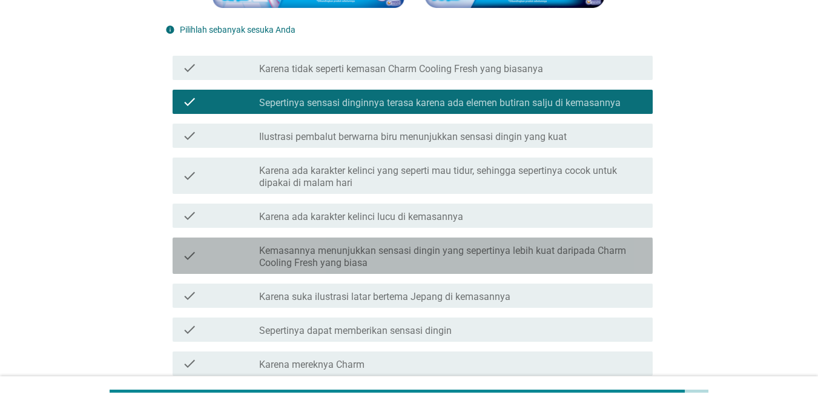
click at [312, 259] on label "Kemasannya menunjukkan sensasi dingin yang sepertinya lebih kuat daripada Charm…" at bounding box center [451, 257] width 384 height 24
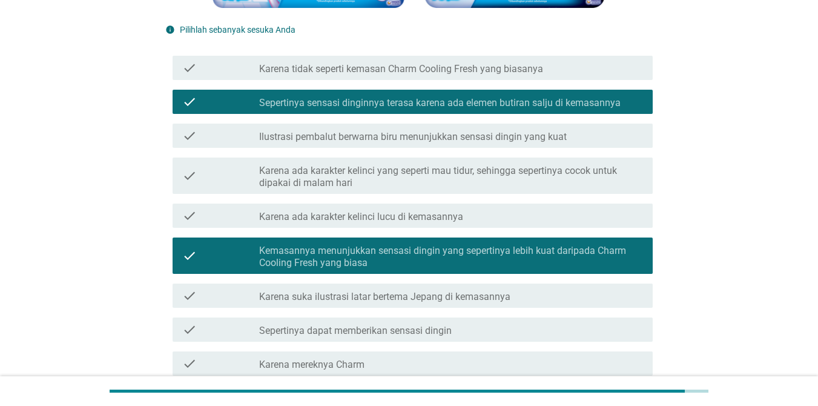
scroll to position [484, 0]
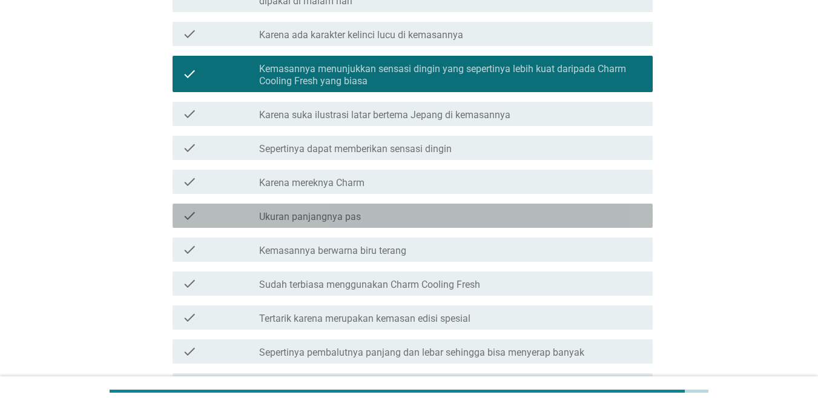
click at [303, 215] on label "Ukuran panjangnya pas" at bounding box center [310, 217] width 102 height 12
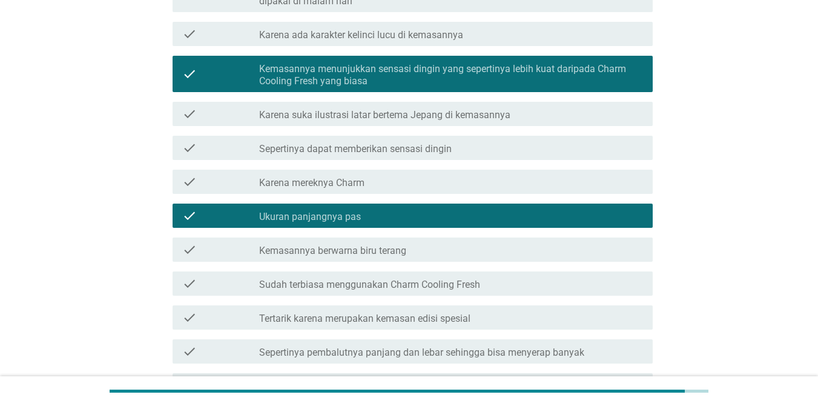
scroll to position [666, 0]
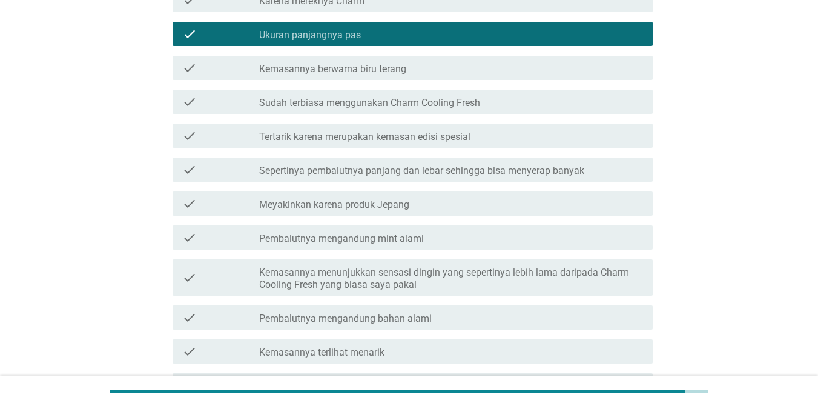
click at [311, 240] on label "Pembalutnya mengandung mint alami" at bounding box center [341, 239] width 165 height 12
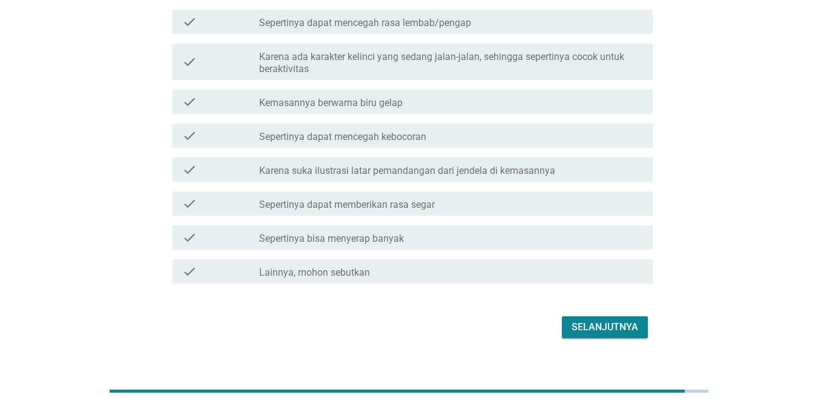
scroll to position [1049, 0]
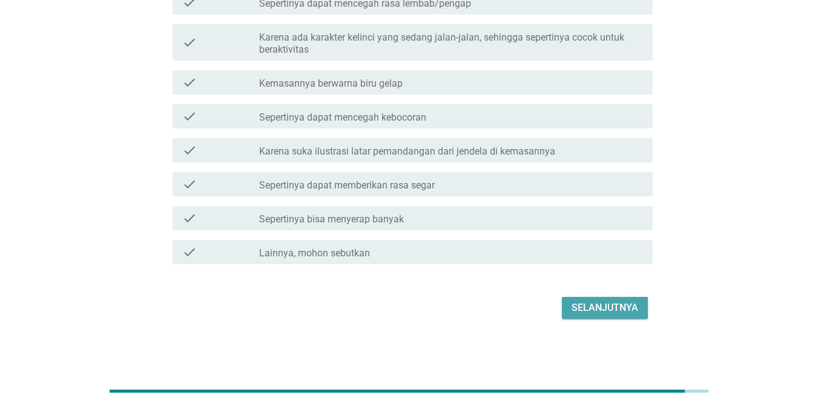
click at [587, 308] on div "Selanjutnya" at bounding box center [605, 307] width 67 height 15
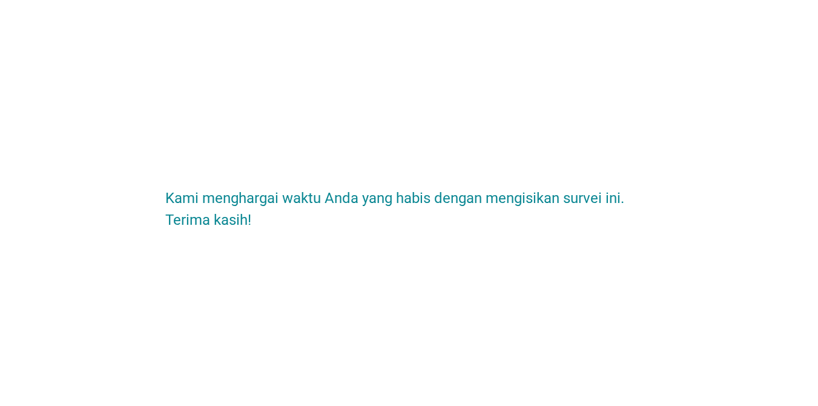
scroll to position [0, 0]
